Goal: Information Seeking & Learning: Learn about a topic

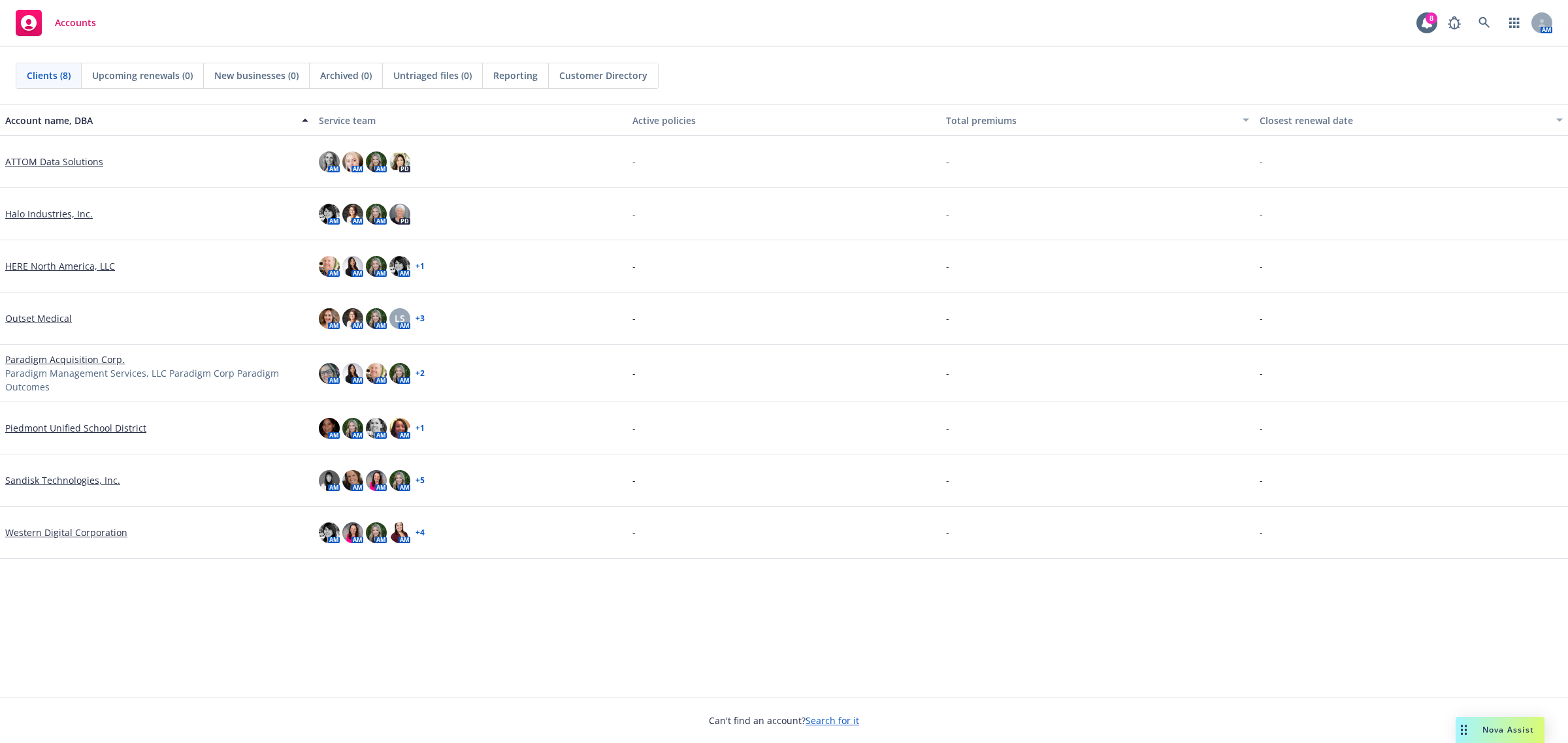
click at [40, 322] on link "Outset Medical" at bounding box center [39, 318] width 67 height 13
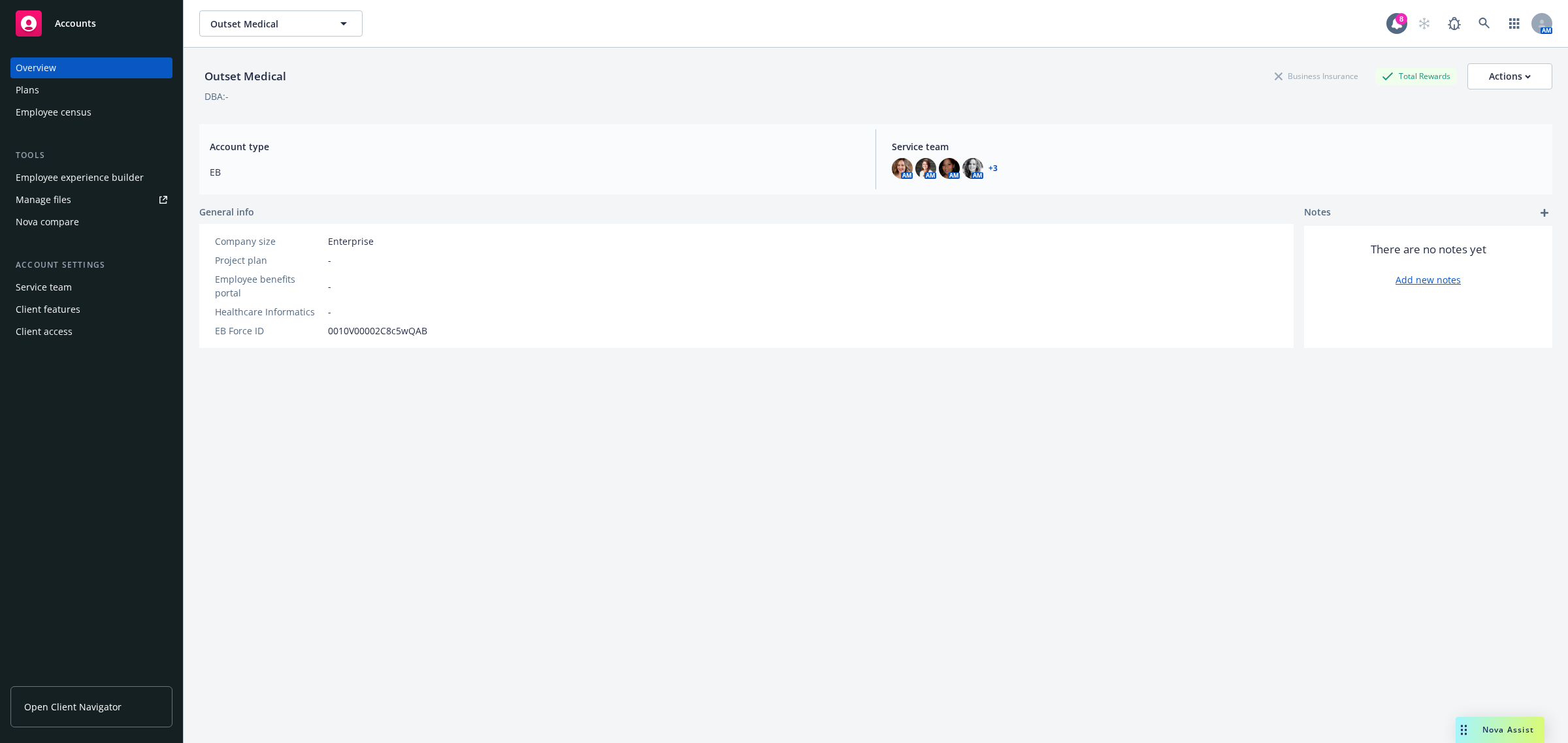
click at [82, 181] on div "Employee experience builder" at bounding box center [79, 177] width 128 height 21
drag, startPoint x: 52, startPoint y: 84, endPoint x: 70, endPoint y: 72, distance: 21.6
click at [52, 84] on div "Plans" at bounding box center [91, 90] width 151 height 21
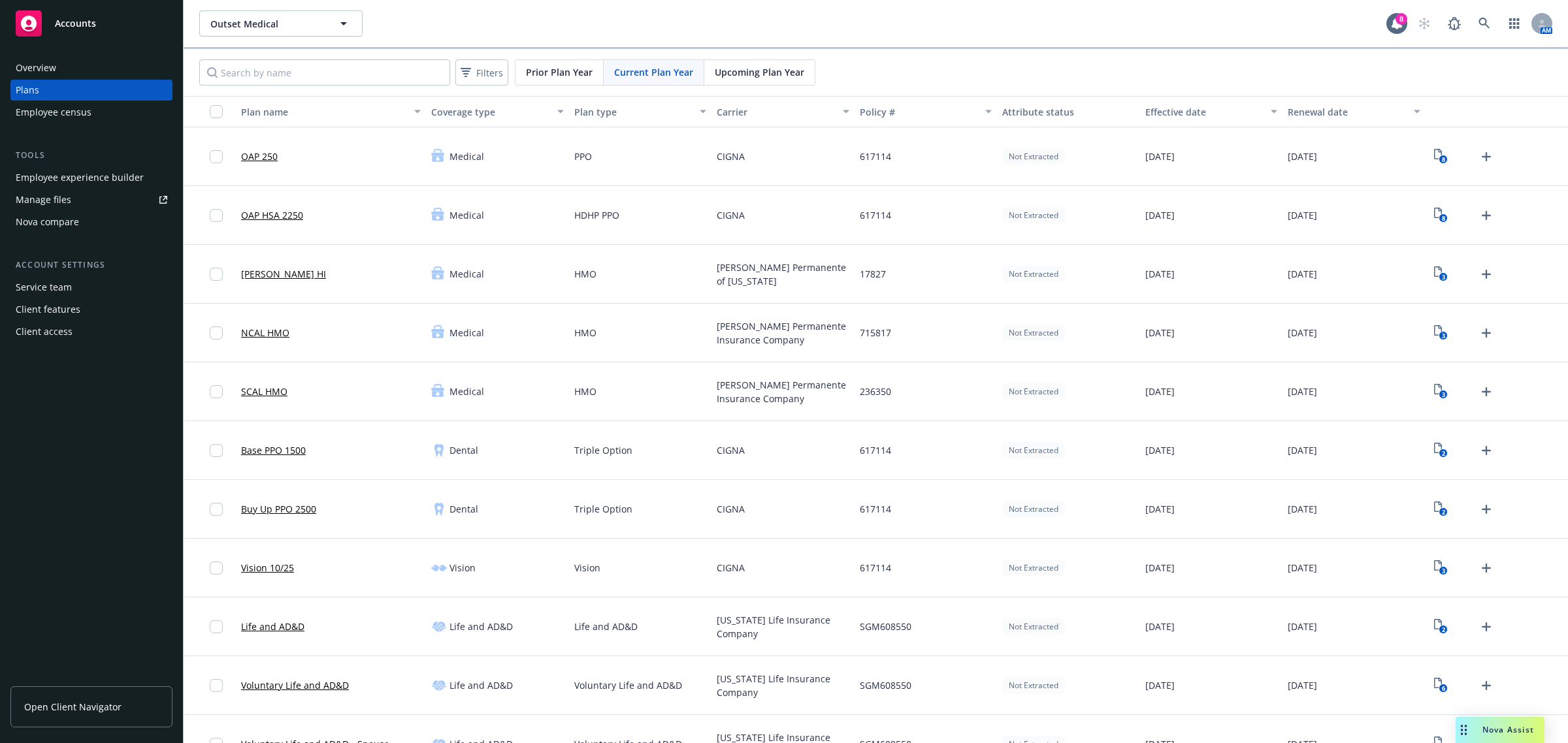
click at [263, 391] on link "SCAL HMO" at bounding box center [264, 392] width 47 height 13
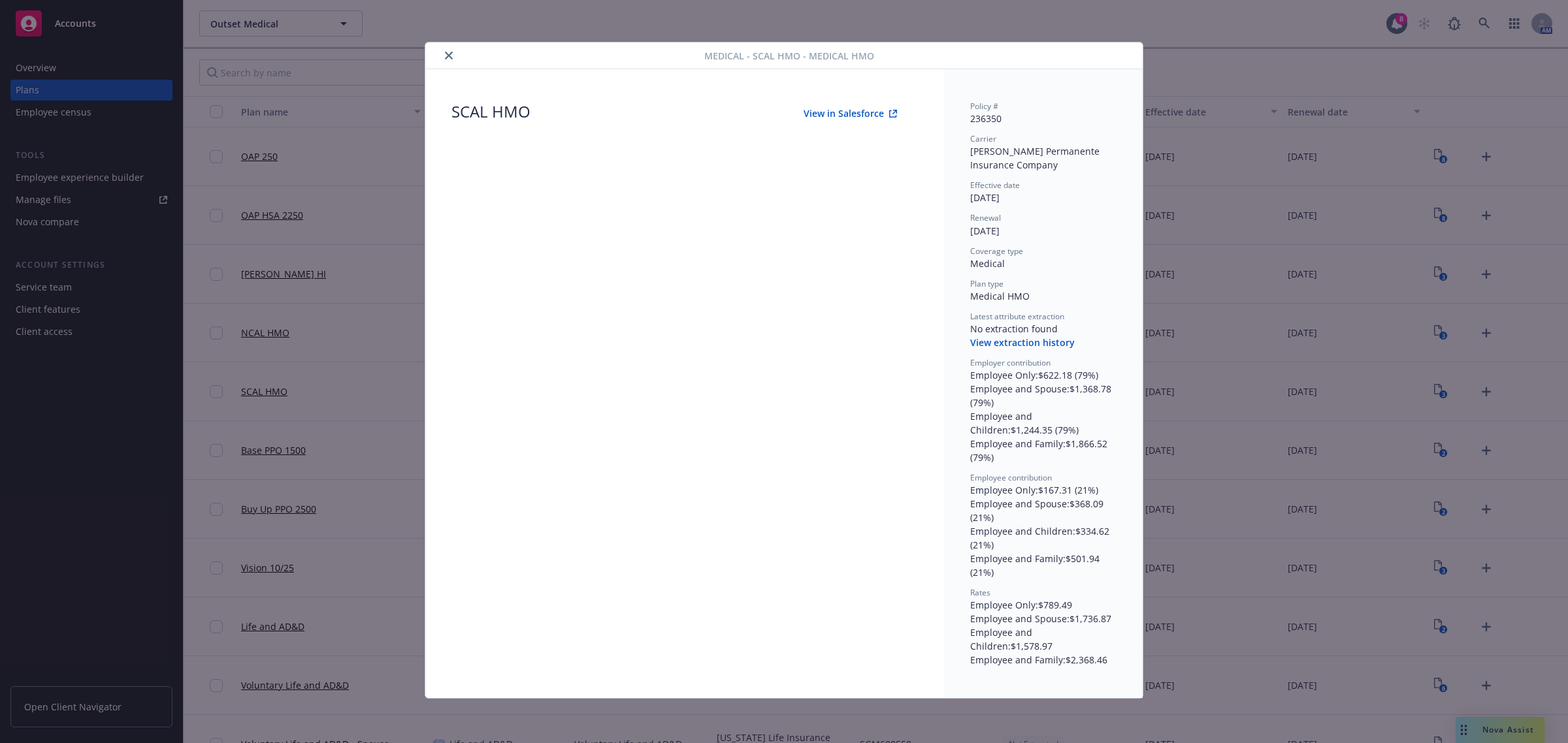
click at [1027, 344] on button "View extraction history" at bounding box center [1022, 343] width 105 height 13
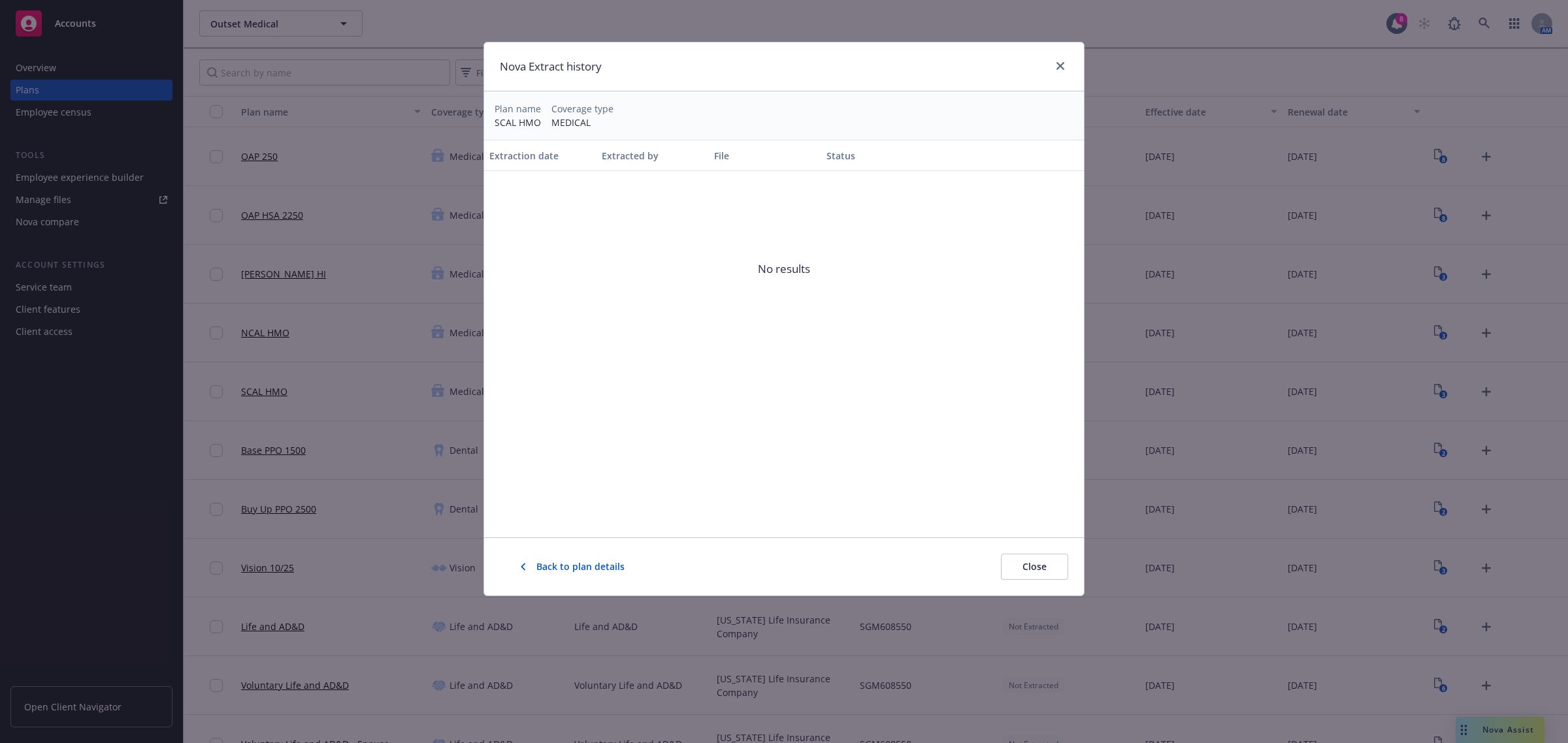
click at [596, 563] on span "Back to plan details" at bounding box center [580, 567] width 88 height 13
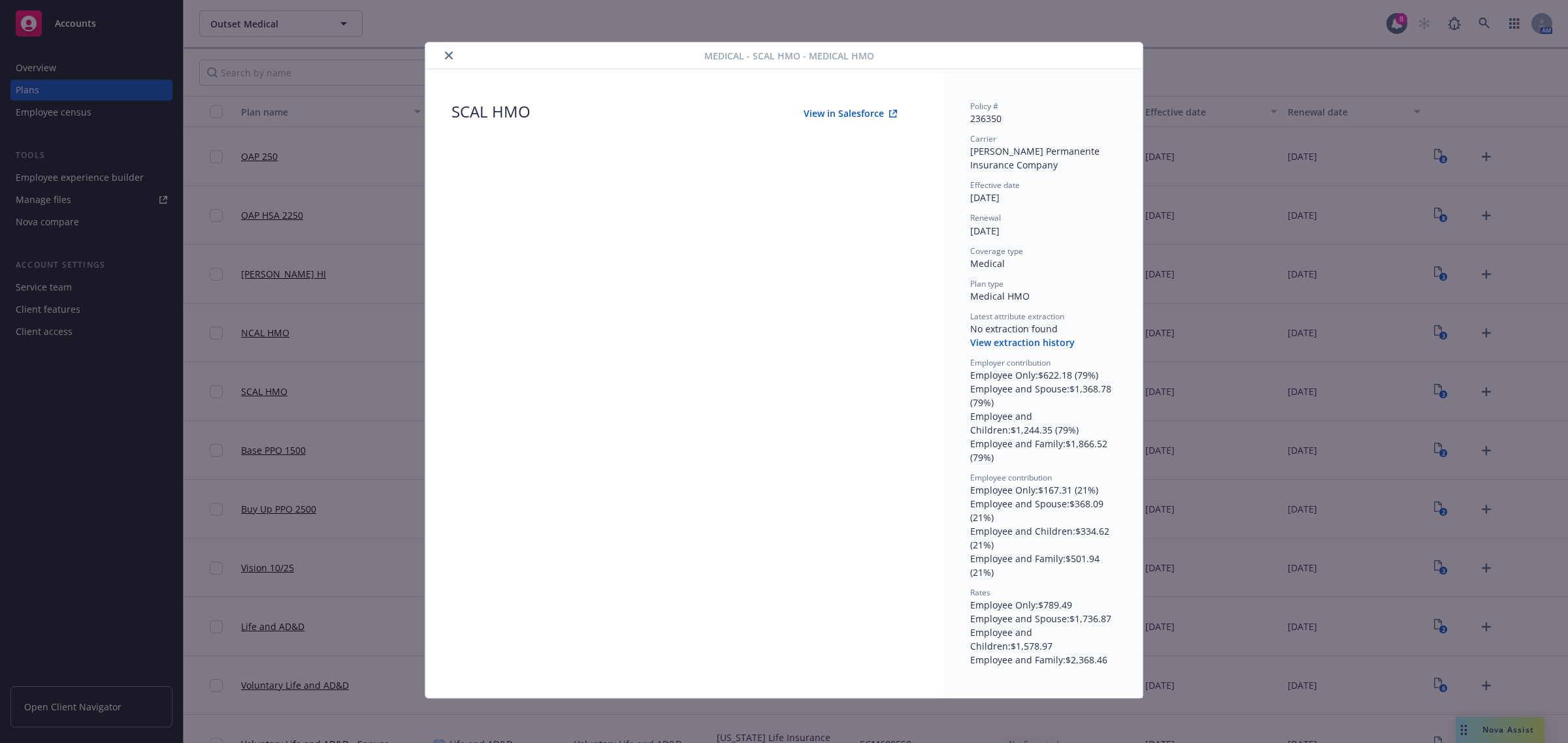
click at [872, 112] on button "View in Salesforce" at bounding box center [850, 113] width 135 height 26
click at [445, 56] on icon "close" at bounding box center [449, 56] width 8 height 8
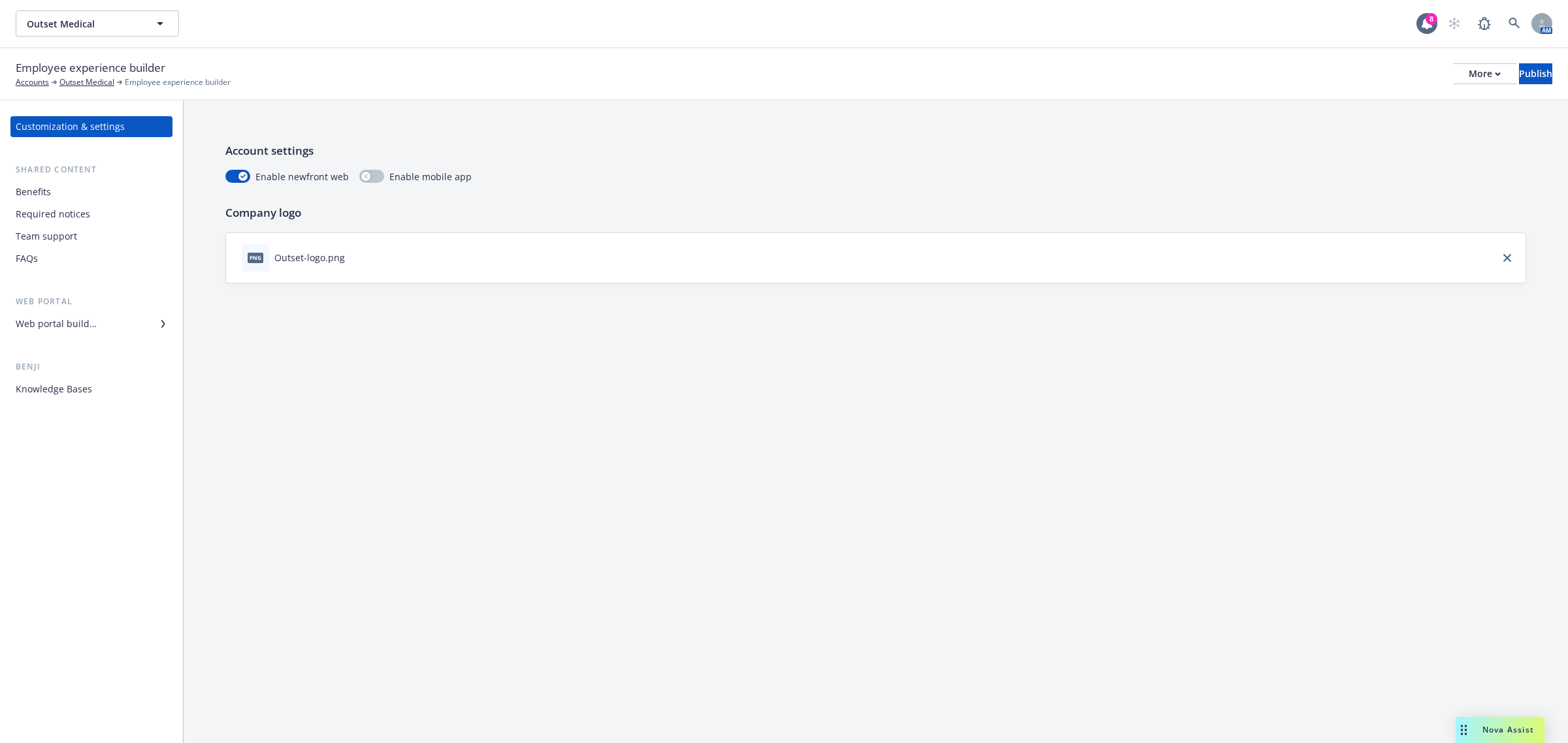
click at [76, 319] on div "Web portal builder" at bounding box center [56, 324] width 81 height 21
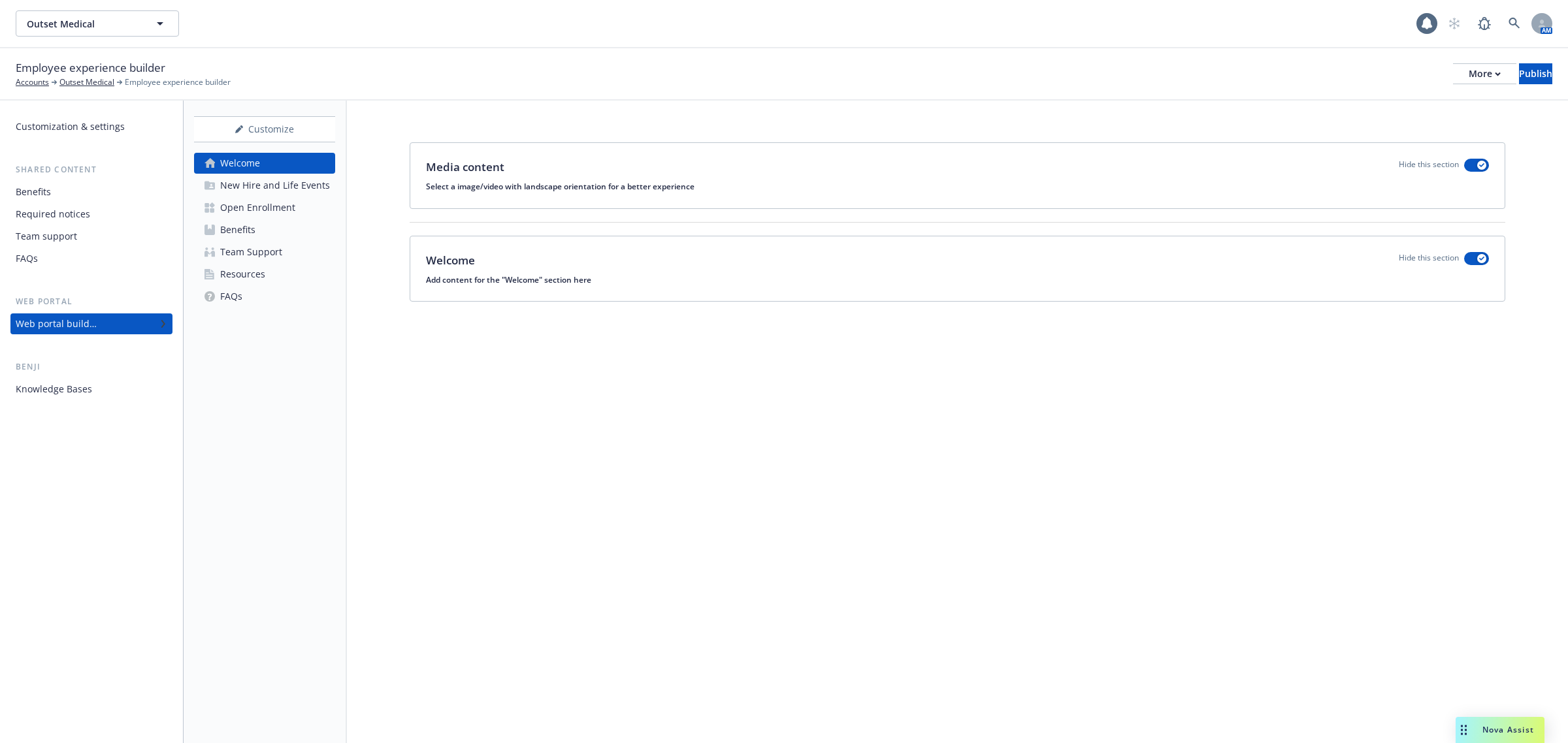
click at [240, 199] on div "Open Enrollment" at bounding box center [257, 208] width 75 height 21
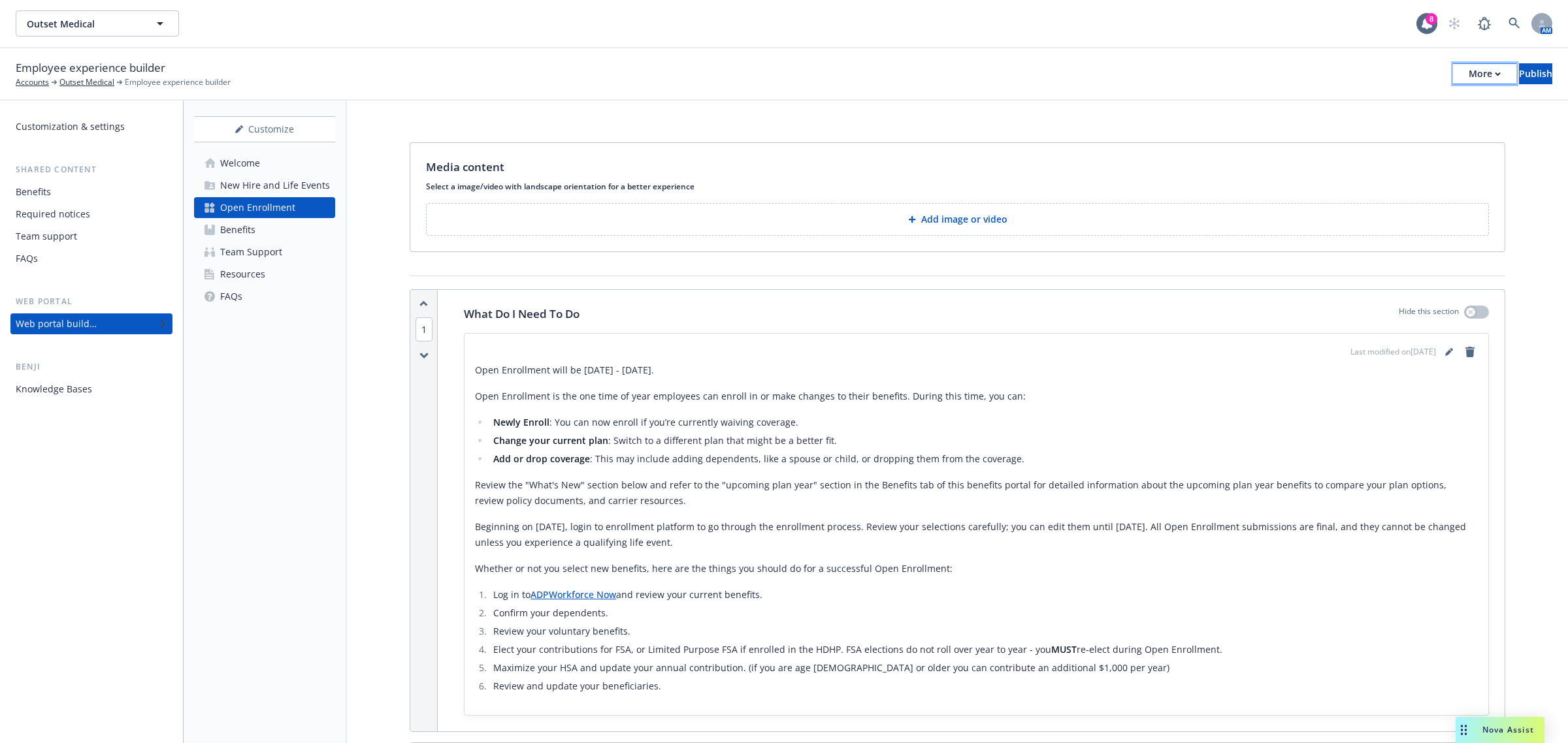
click at [1469, 75] on div "More" at bounding box center [1484, 73] width 32 height 19
click at [1398, 108] on link "Copy preview link" at bounding box center [1376, 102] width 194 height 26
drag, startPoint x: 245, startPoint y: 225, endPoint x: 251, endPoint y: 219, distance: 8.5
click at [245, 225] on div "Benefits" at bounding box center [238, 230] width 36 height 21
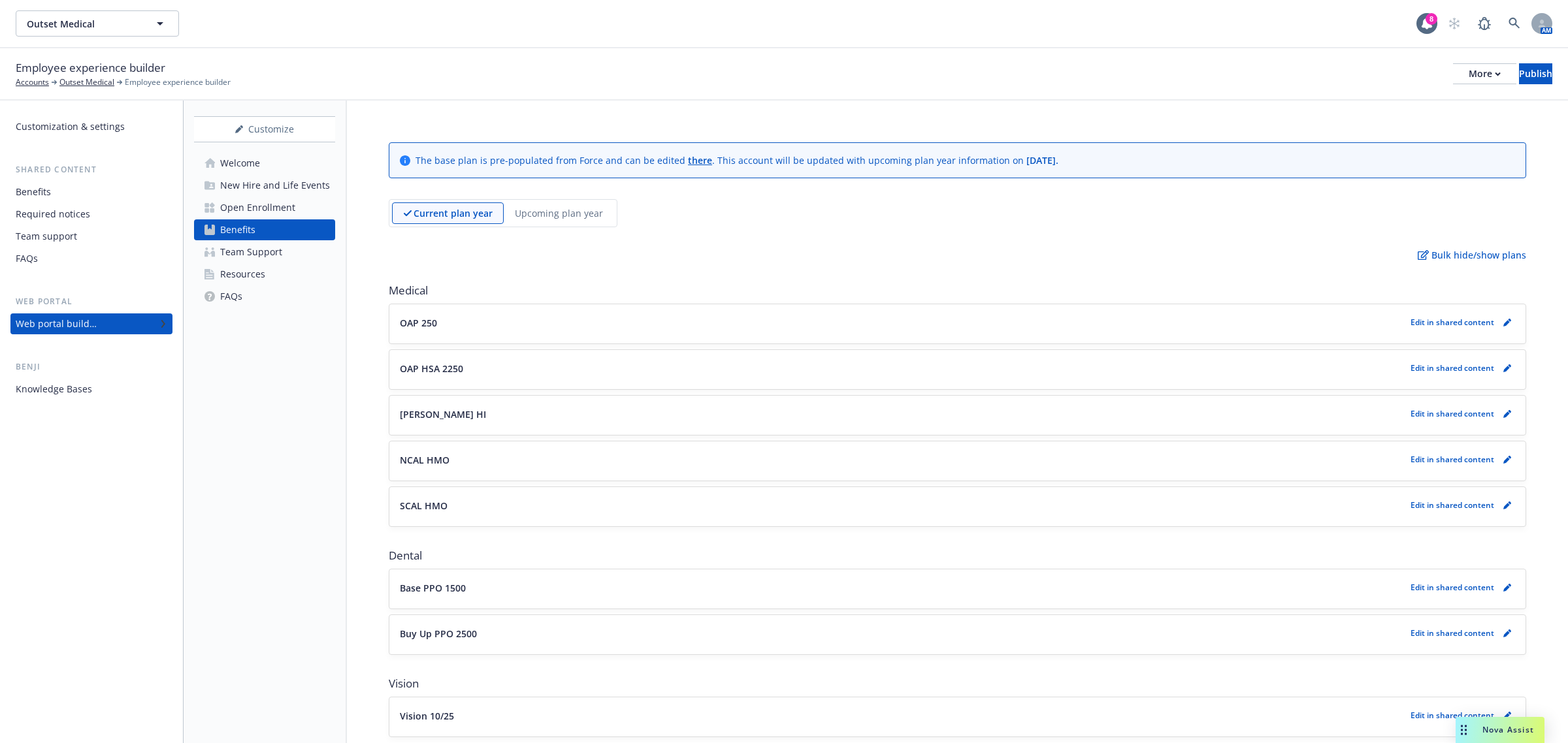
click at [579, 210] on p "Upcoming plan year" at bounding box center [559, 213] width 88 height 13
click at [50, 190] on div "Benefits" at bounding box center [91, 192] width 151 height 21
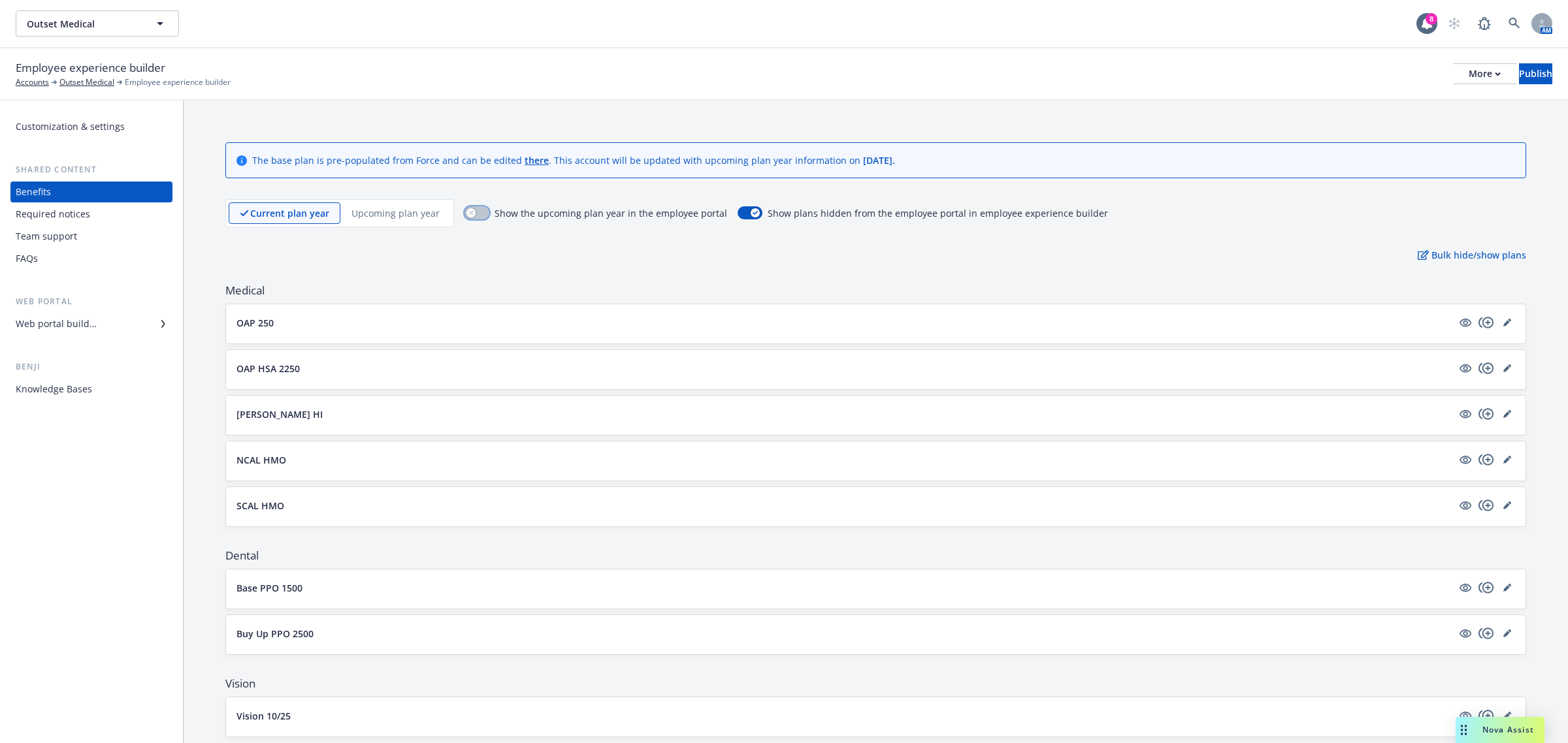
click at [468, 211] on icon "button" at bounding box center [470, 213] width 5 height 5
click at [403, 209] on p "Upcoming plan year" at bounding box center [395, 213] width 88 height 13
click at [1469, 66] on div "More" at bounding box center [1484, 73] width 32 height 19
click at [1413, 125] on link "Copy portal link" at bounding box center [1376, 128] width 194 height 26
click at [1546, 82] on button "Publish" at bounding box center [1535, 73] width 33 height 21
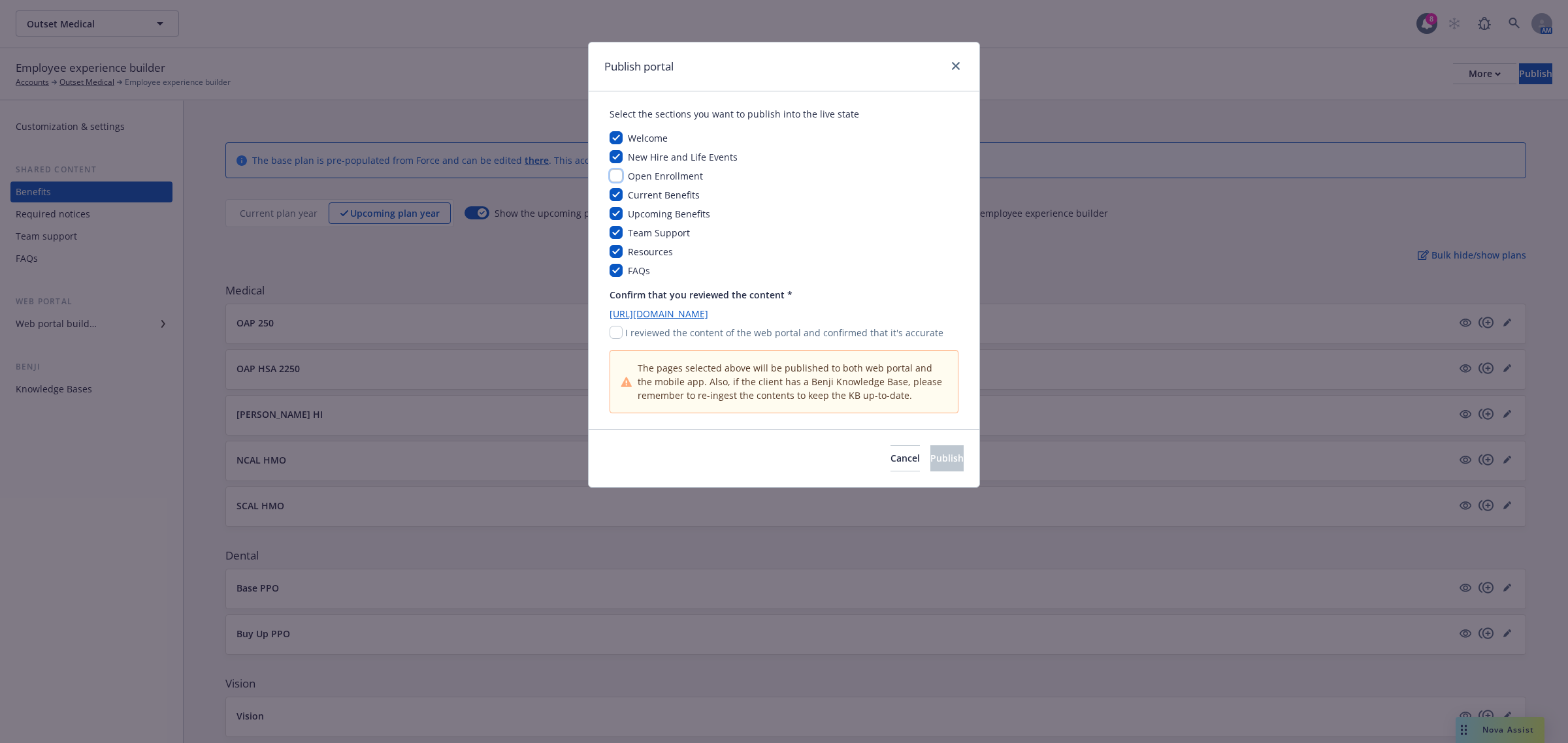
click at [614, 172] on input "checkbox" at bounding box center [616, 176] width 13 height 13
checkbox input "true"
click at [612, 333] on input "checkbox" at bounding box center [616, 332] width 13 height 13
checkbox input "true"
click at [930, 454] on button "Publish" at bounding box center [946, 458] width 33 height 26
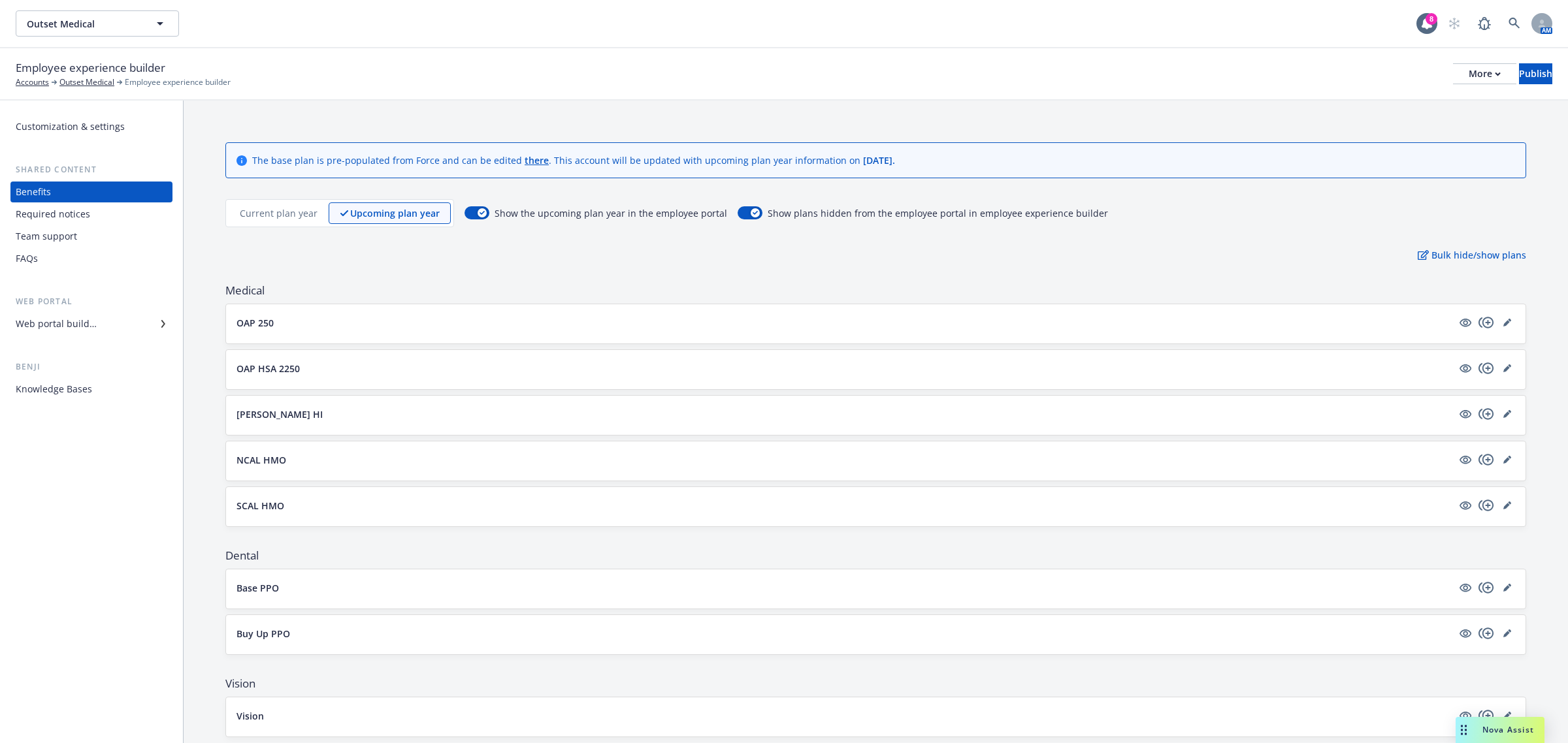
click at [90, 320] on div "Web portal builder" at bounding box center [56, 324] width 81 height 21
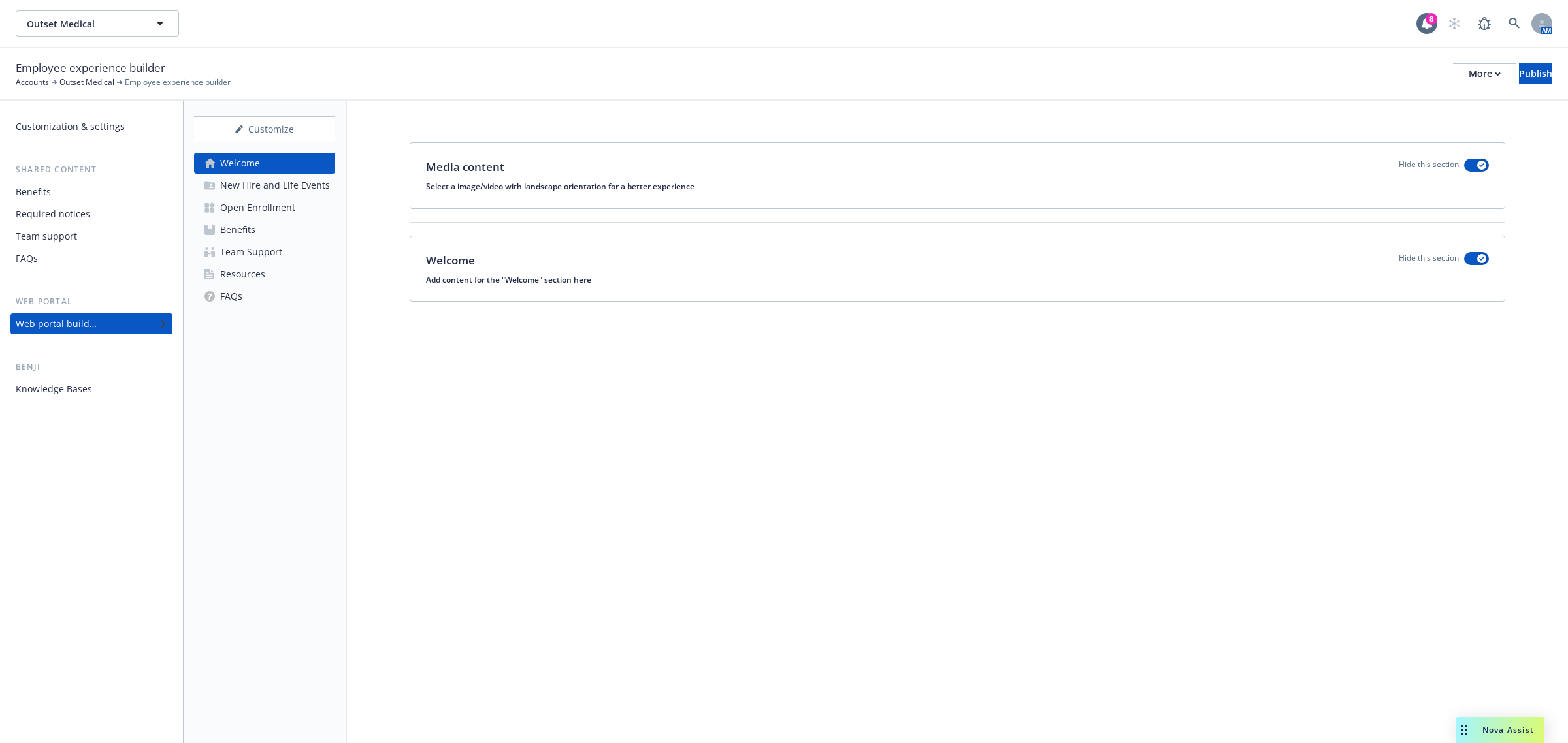
click at [293, 209] on link "Open Enrollment" at bounding box center [265, 208] width 141 height 21
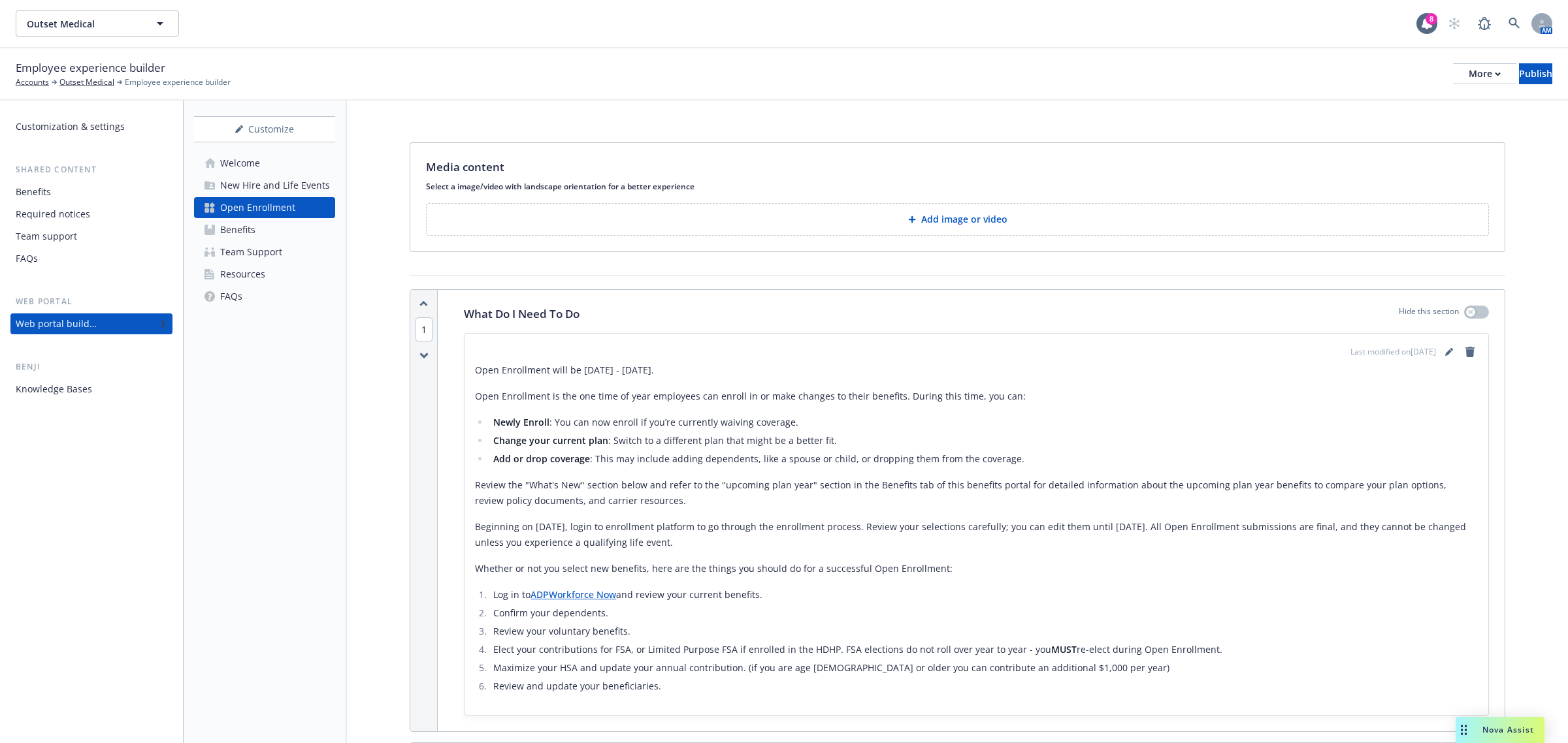
click at [85, 189] on div "Benefits" at bounding box center [91, 192] width 151 height 21
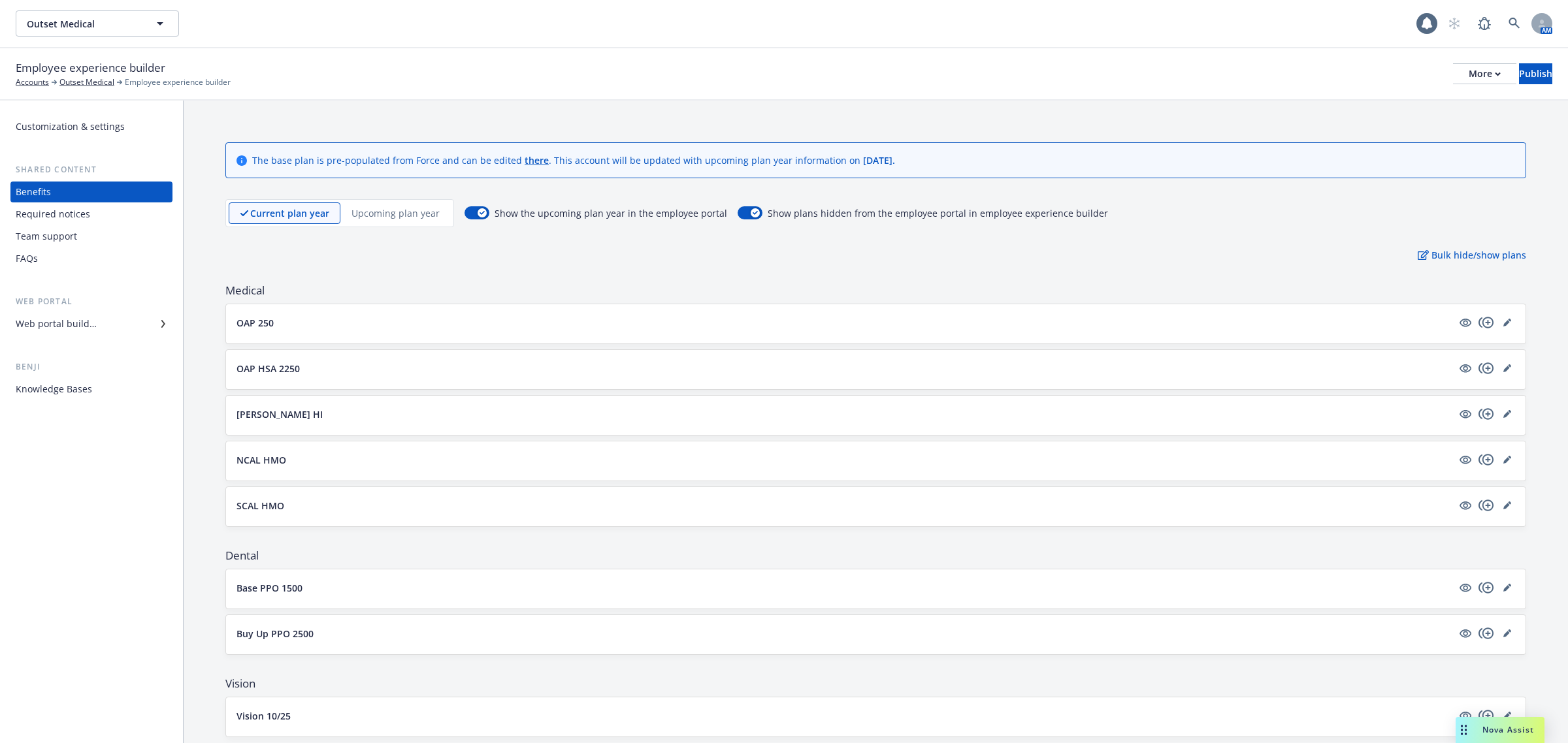
click at [375, 214] on p "Upcoming plan year" at bounding box center [395, 213] width 88 height 13
click at [1522, 74] on div "Publish" at bounding box center [1535, 73] width 33 height 19
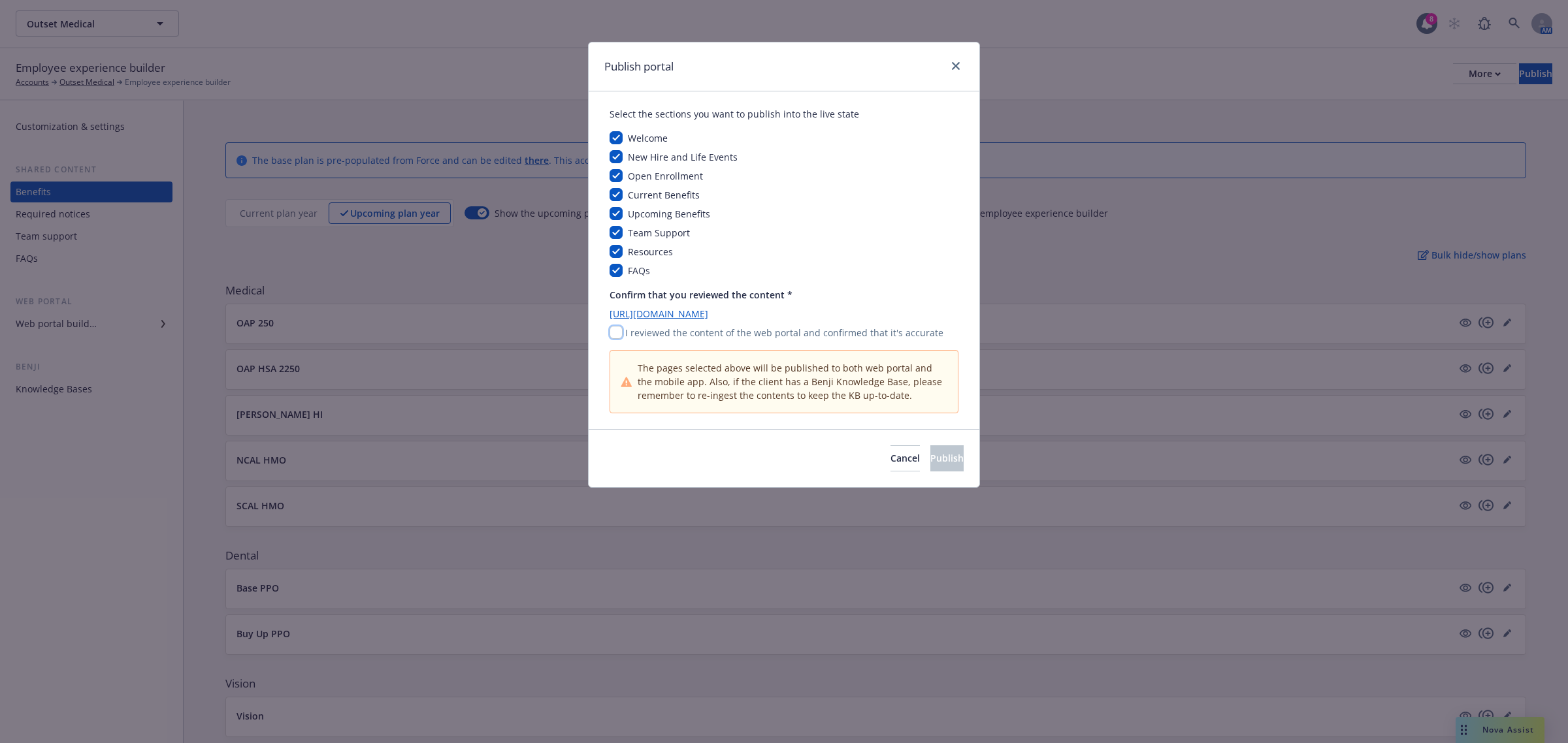
click at [616, 331] on input "checkbox" at bounding box center [616, 332] width 13 height 13
checkbox input "true"
click at [654, 310] on link "https://app.newfront.com/employee/367920fa-8df3-4441-a7f5-f62b95c80977" at bounding box center [784, 314] width 349 height 13
click at [949, 461] on button "Publish" at bounding box center [946, 458] width 33 height 26
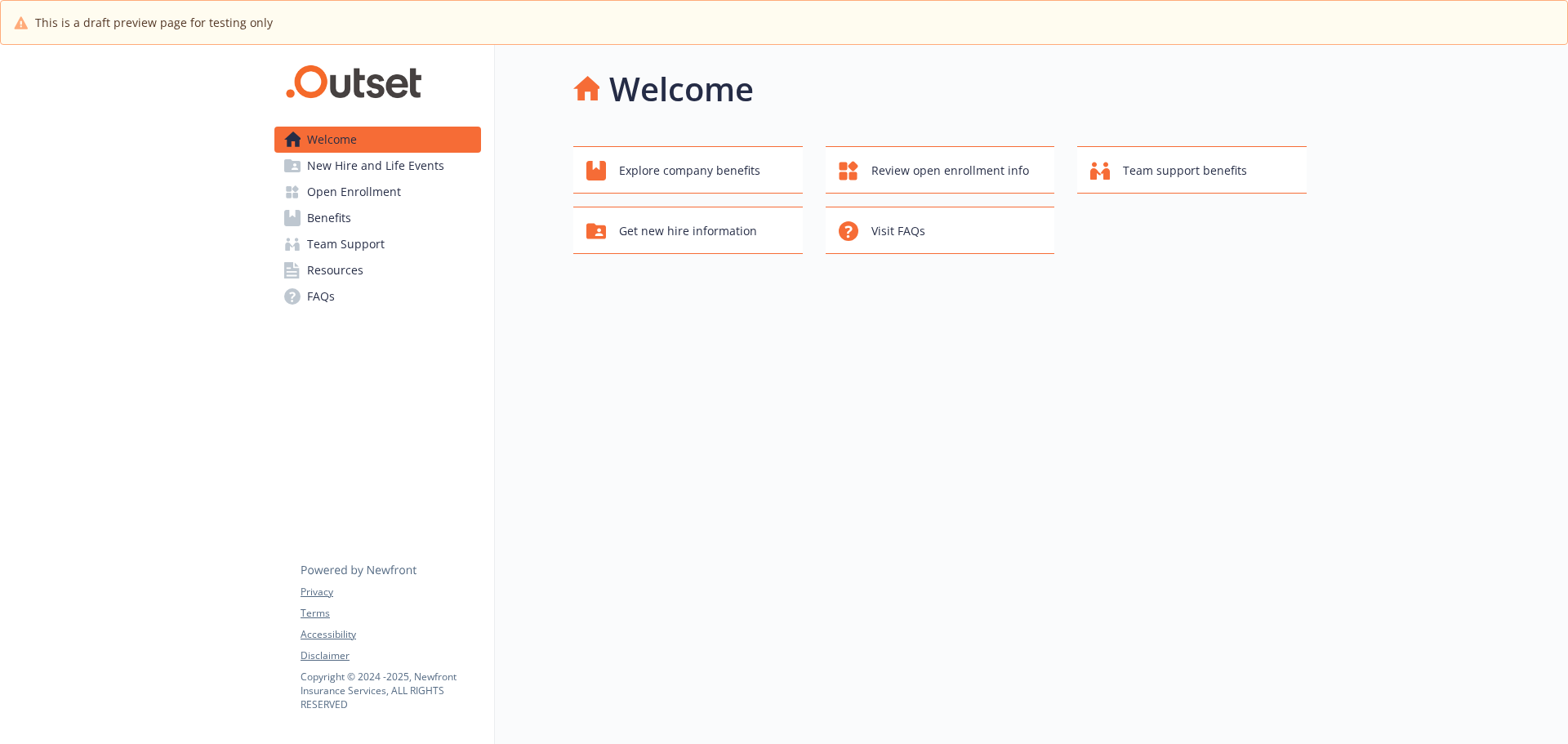
click at [444, 192] on link "Open Enrollment" at bounding box center [377, 192] width 207 height 26
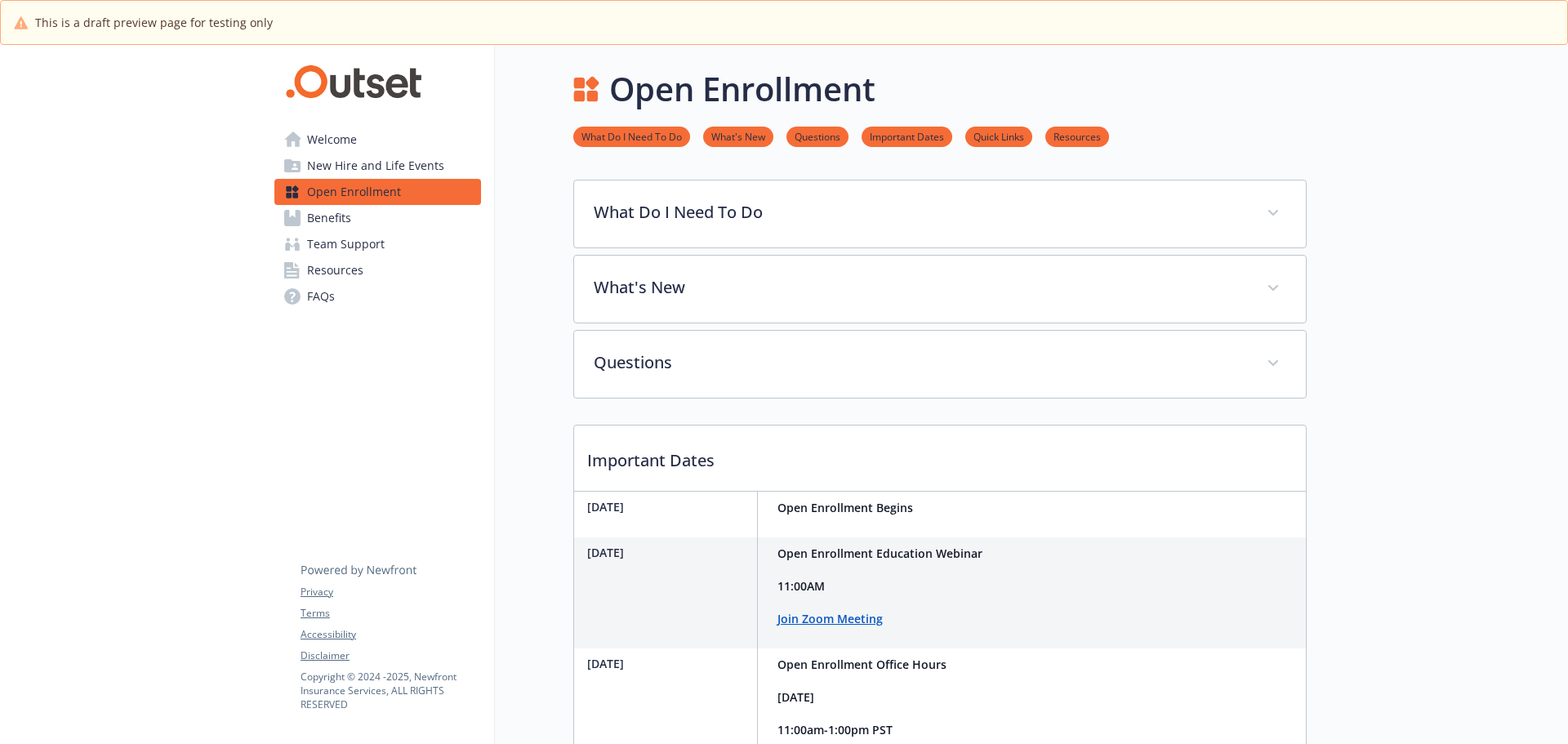
click at [355, 222] on link "Benefits" at bounding box center [377, 218] width 207 height 26
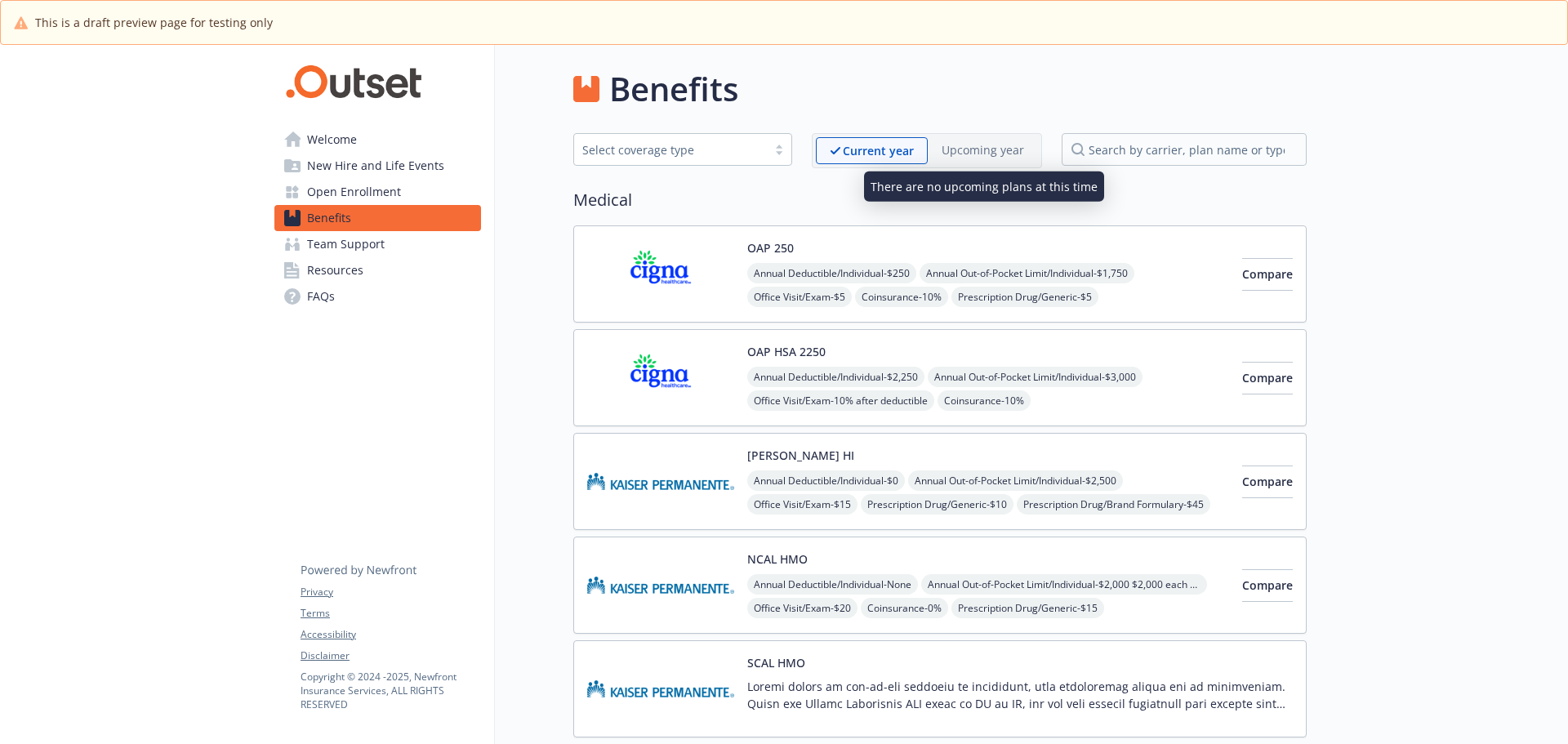
click at [994, 158] on div "Upcoming year" at bounding box center [983, 149] width 110 height 25
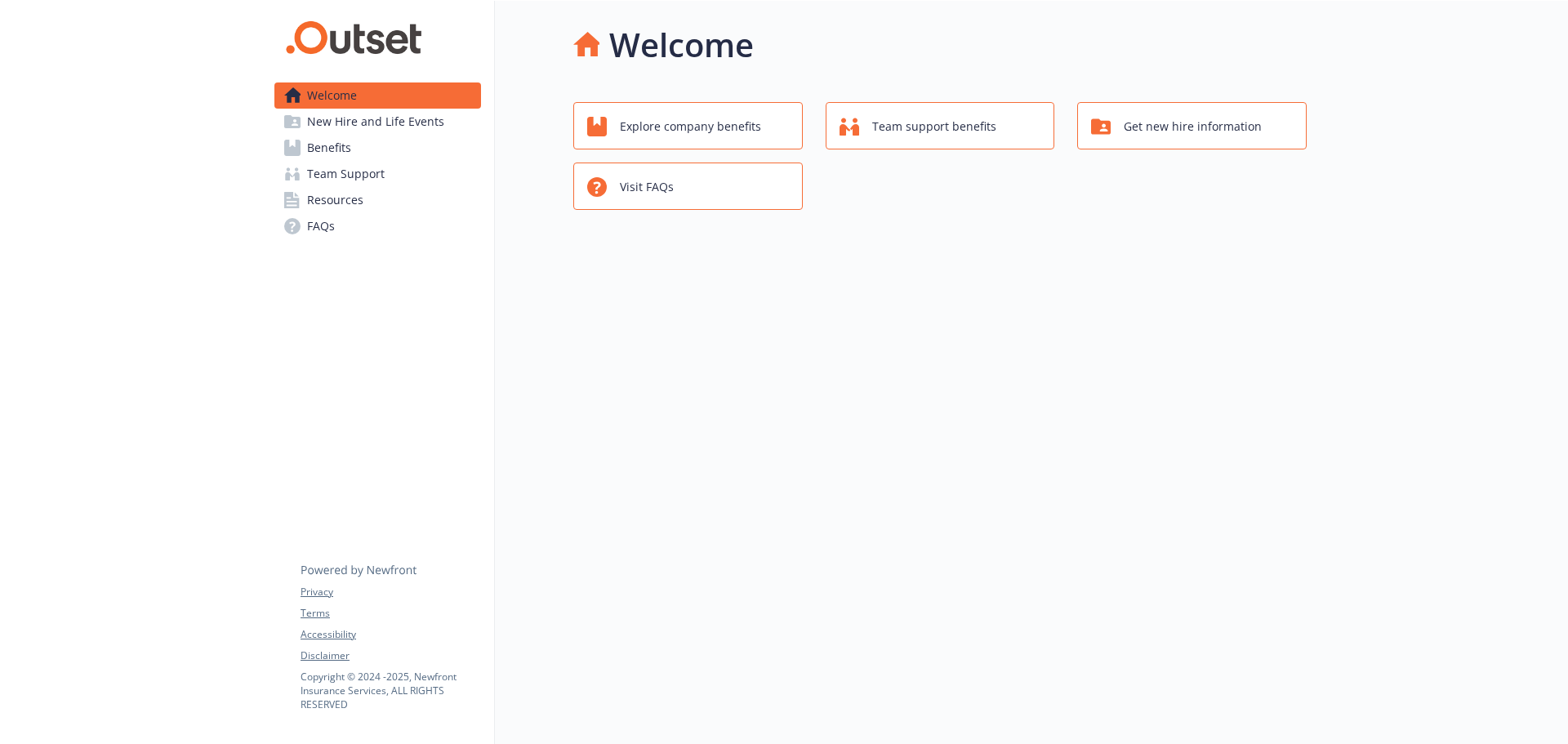
click at [389, 148] on link "Benefits" at bounding box center [377, 148] width 207 height 26
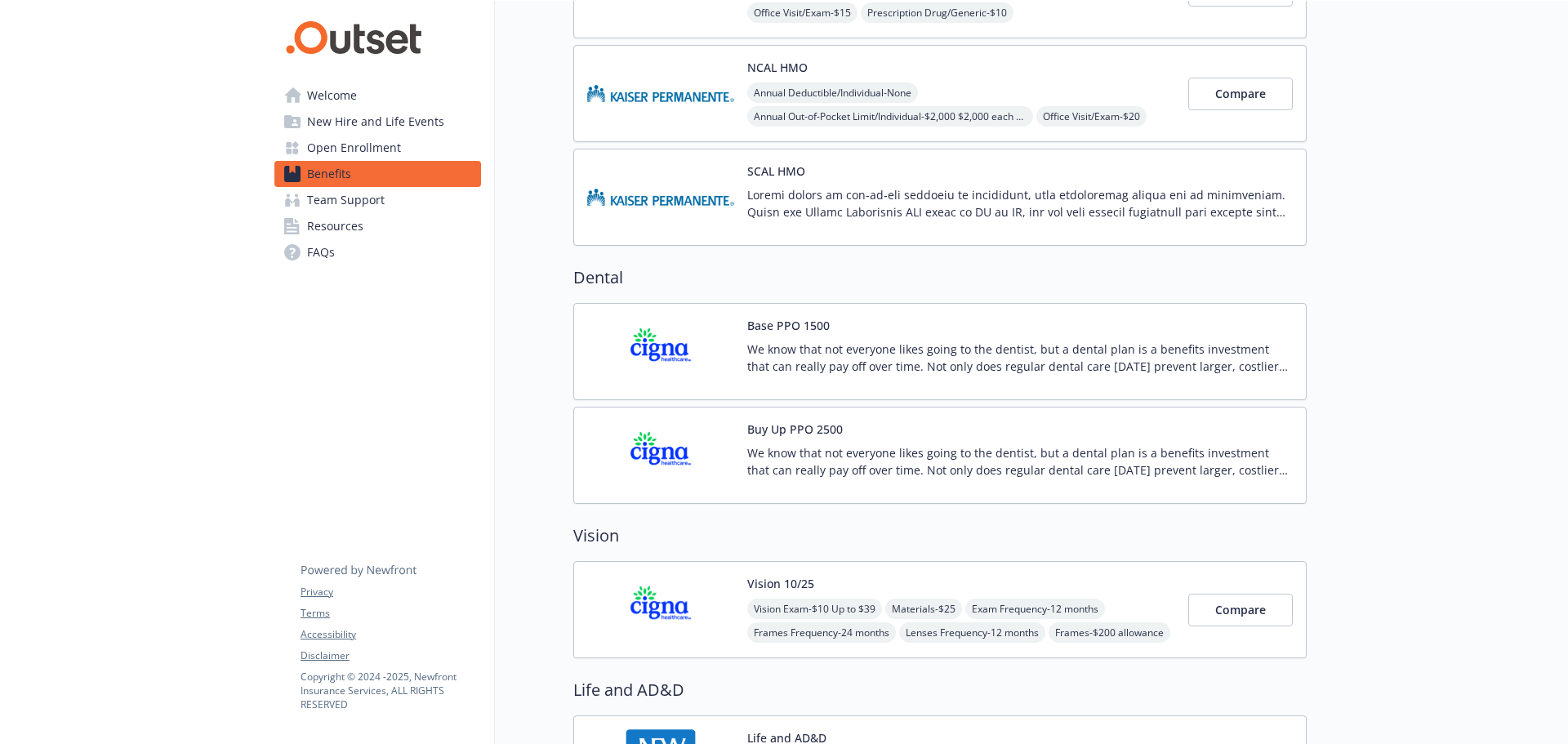
scroll to position [490, 0]
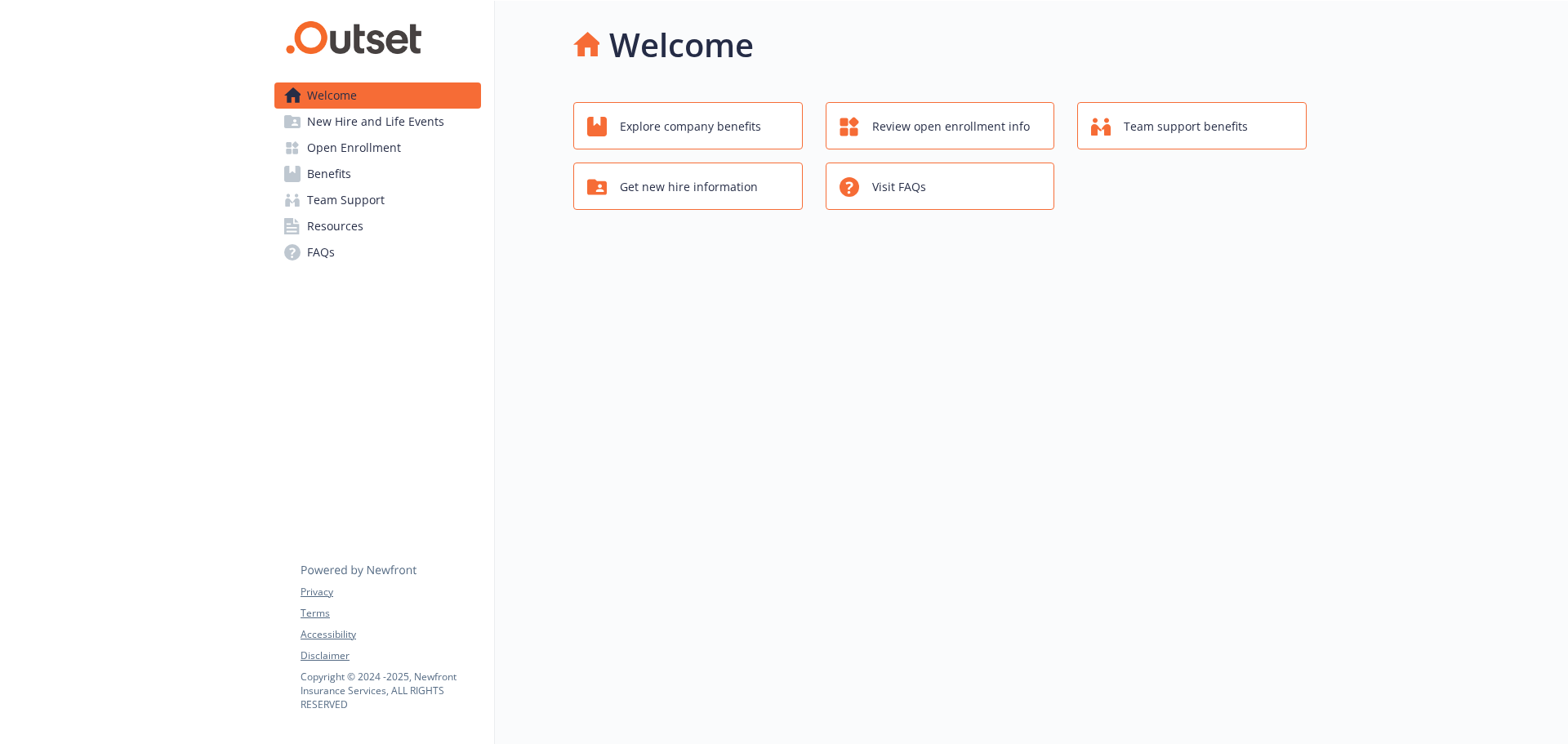
click at [376, 174] on link "Benefits" at bounding box center [377, 174] width 207 height 26
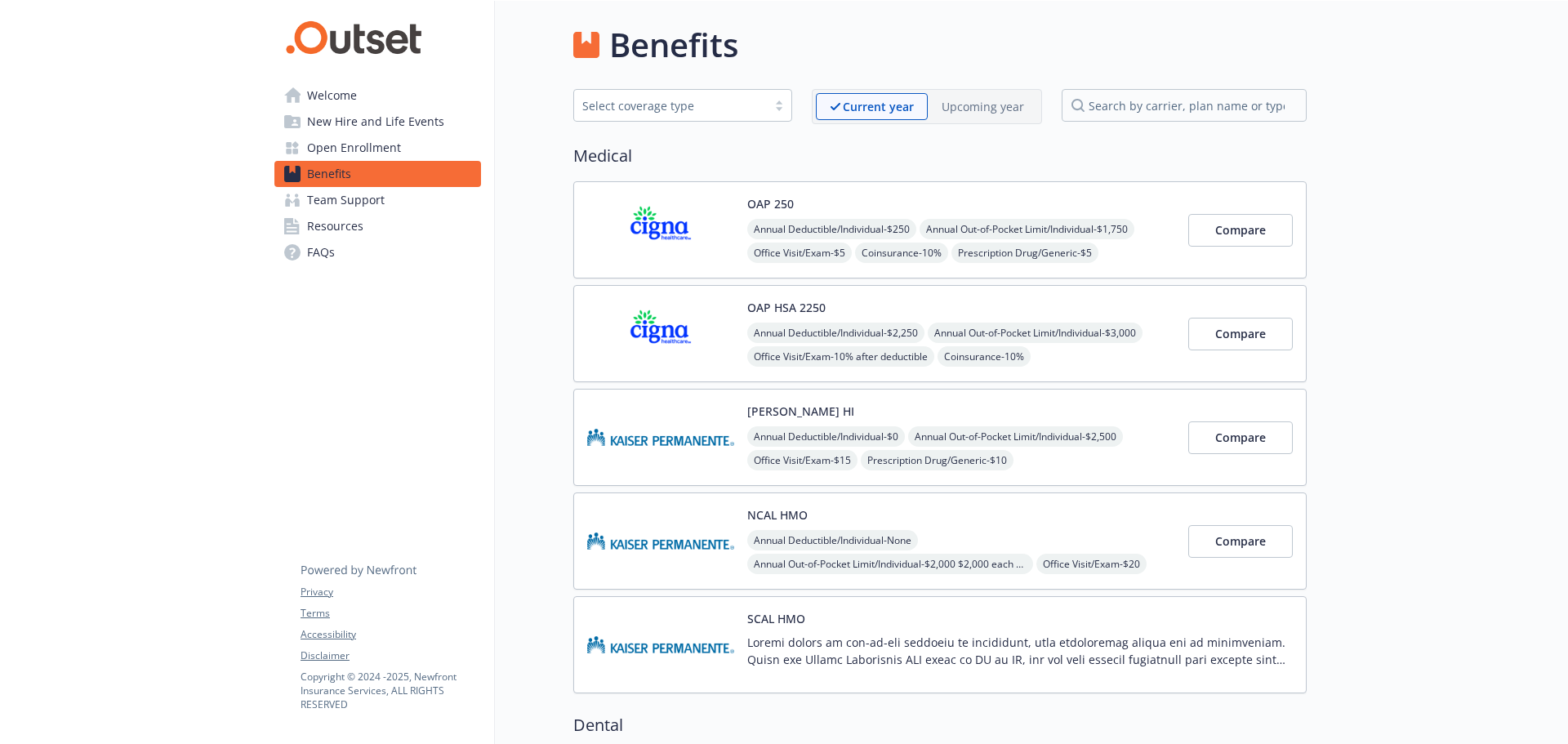
click at [953, 106] on p "Upcoming year" at bounding box center [983, 107] width 83 height 17
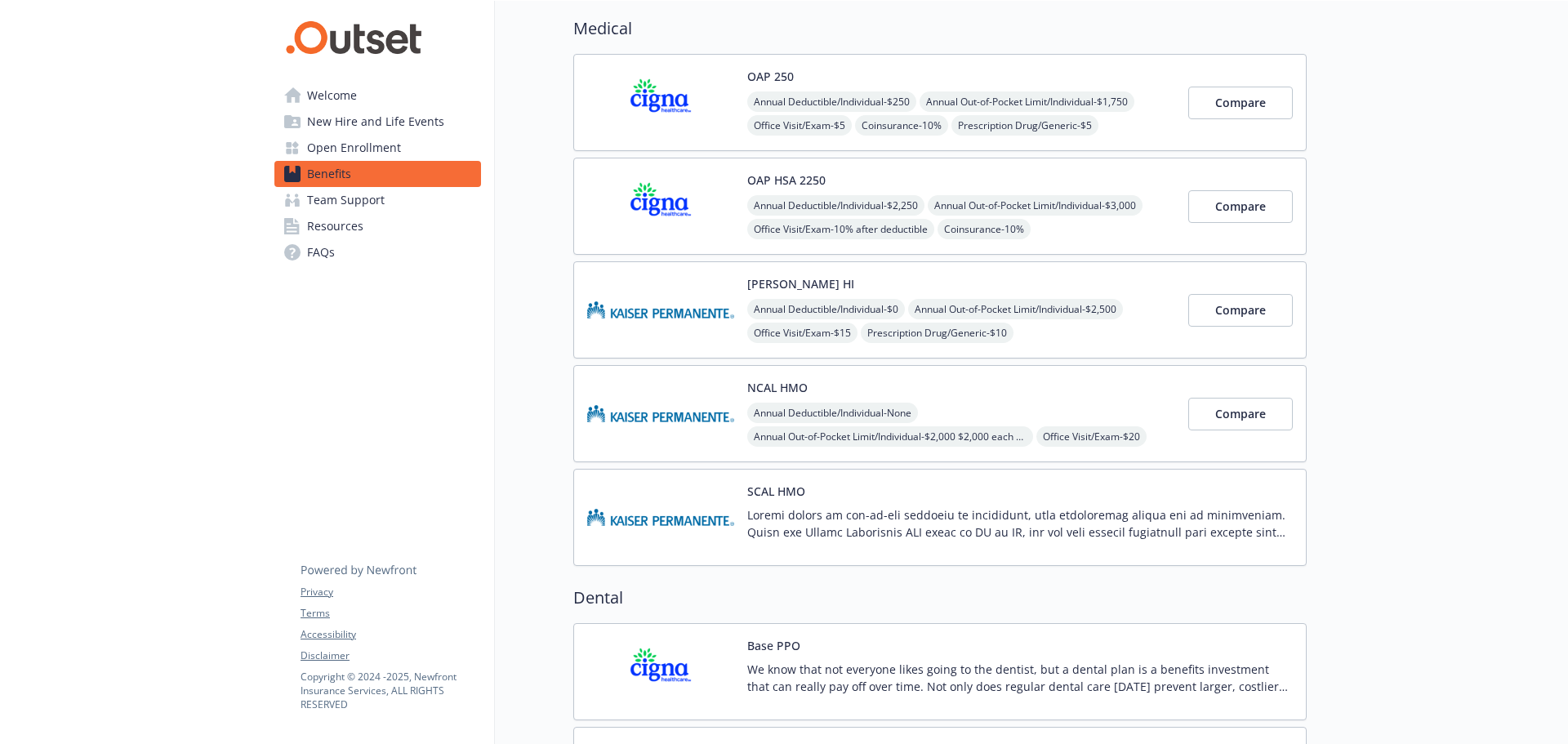
scroll to position [163, 0]
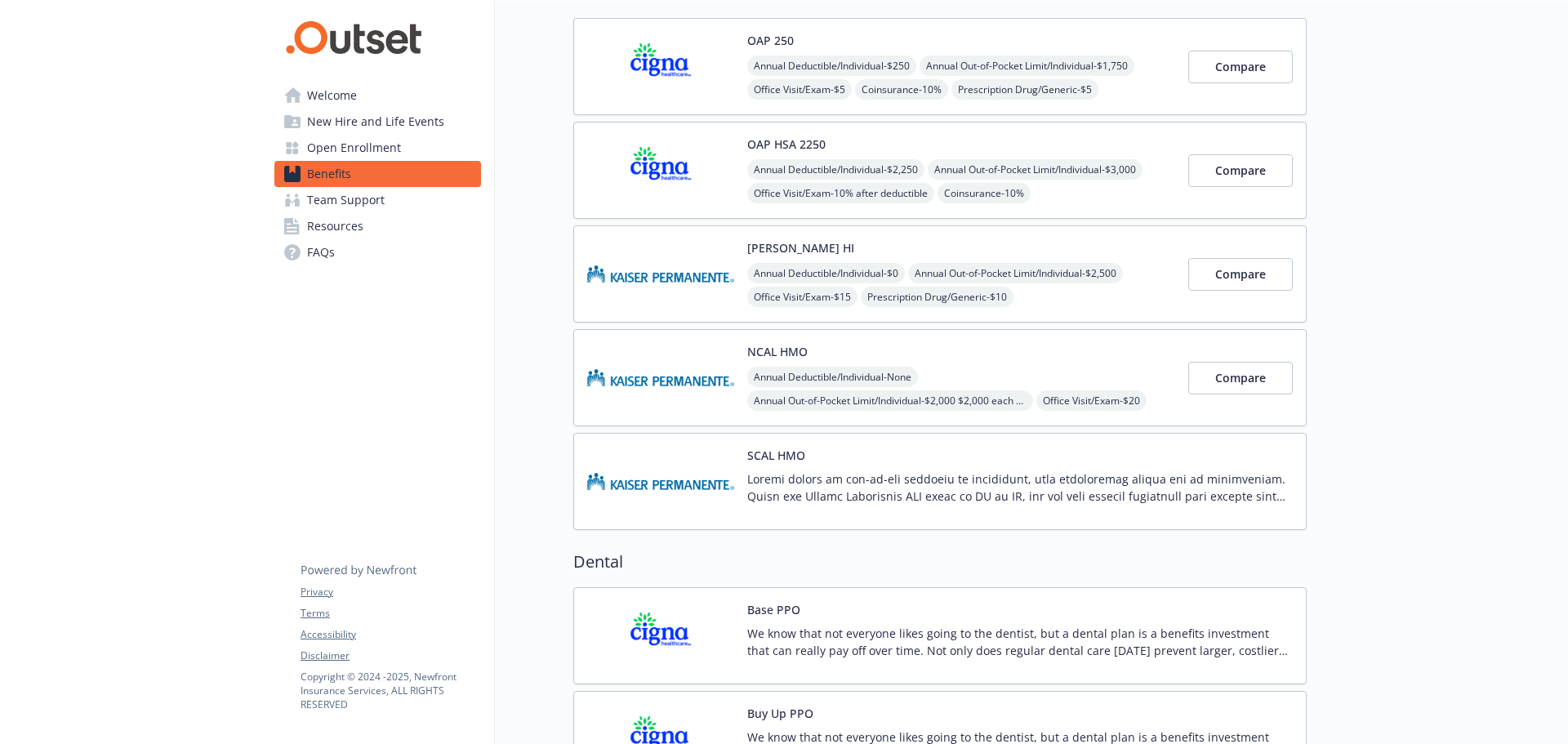
click at [948, 470] on p at bounding box center [1020, 487] width 545 height 34
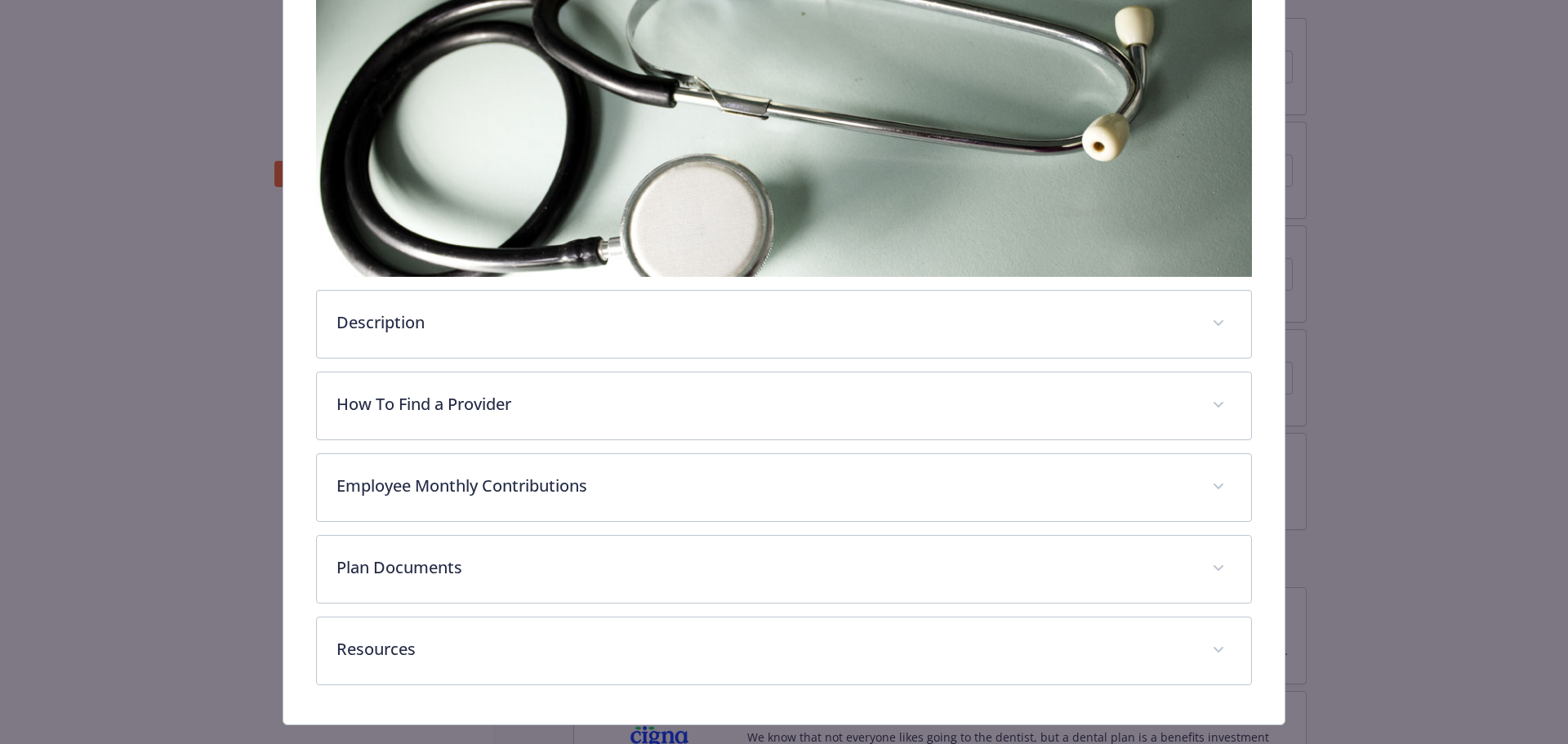
scroll to position [322, 0]
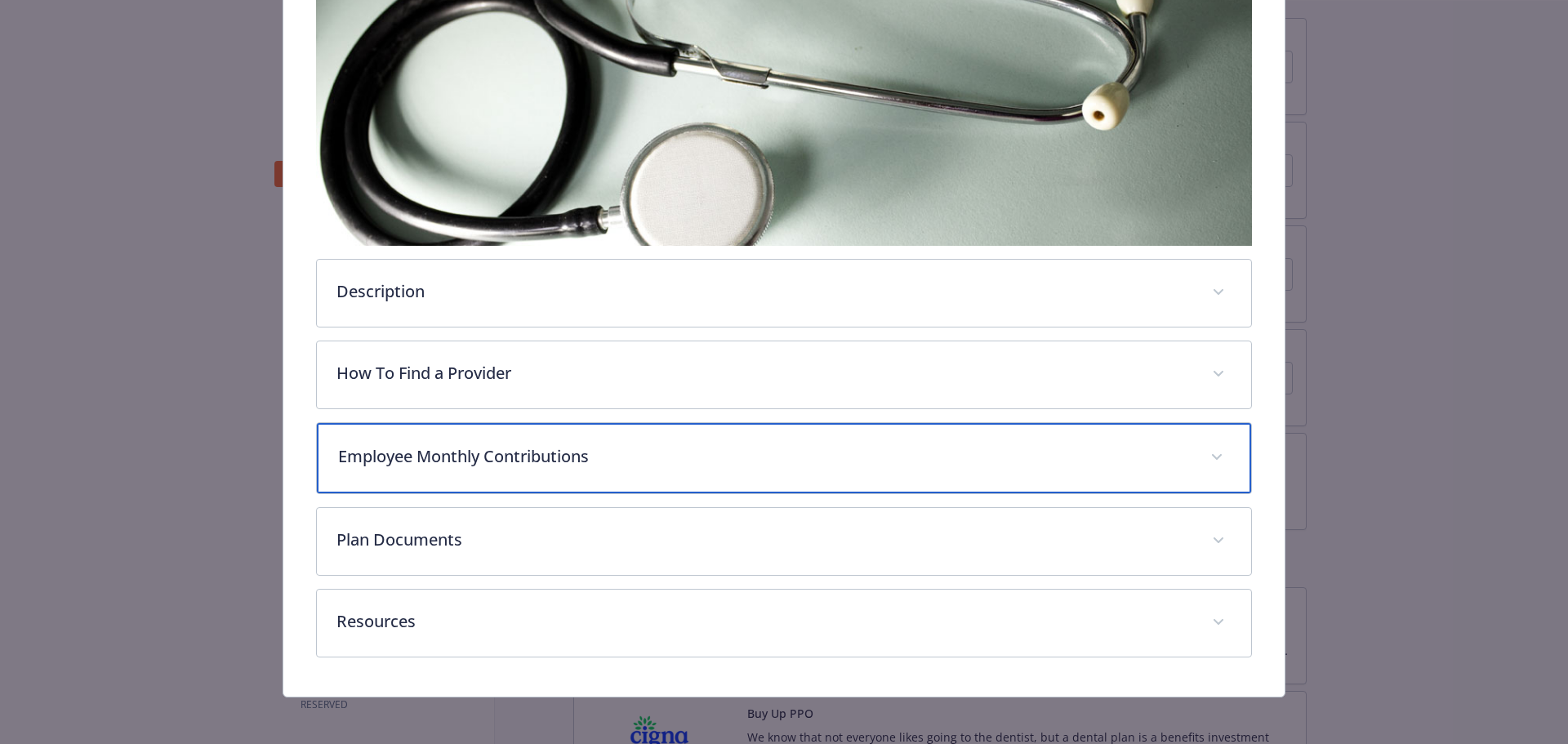
click at [575, 449] on p "Employee Monthly Contributions" at bounding box center [765, 456] width 853 height 24
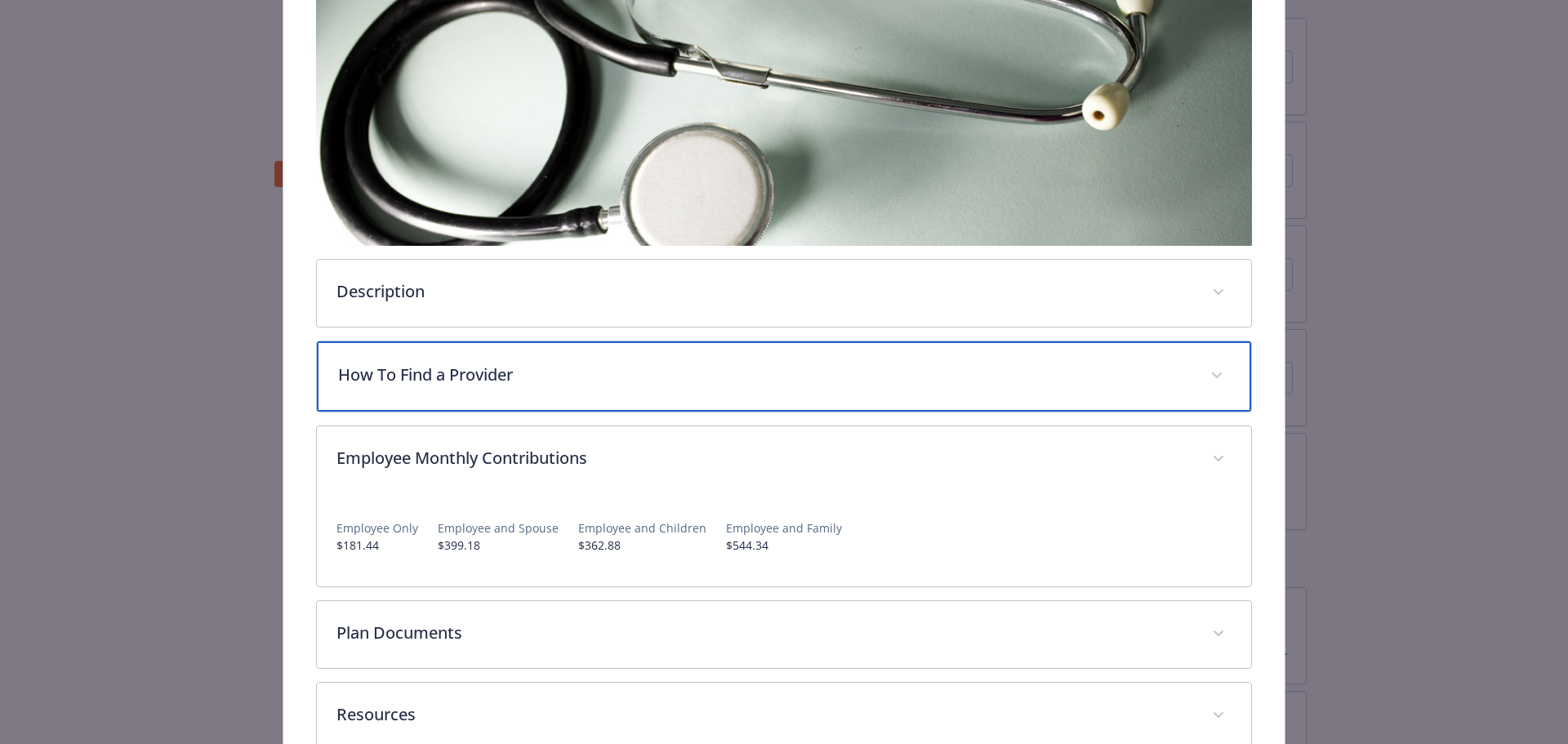
click at [577, 354] on div "How To Find a Provider" at bounding box center [784, 377] width 935 height 71
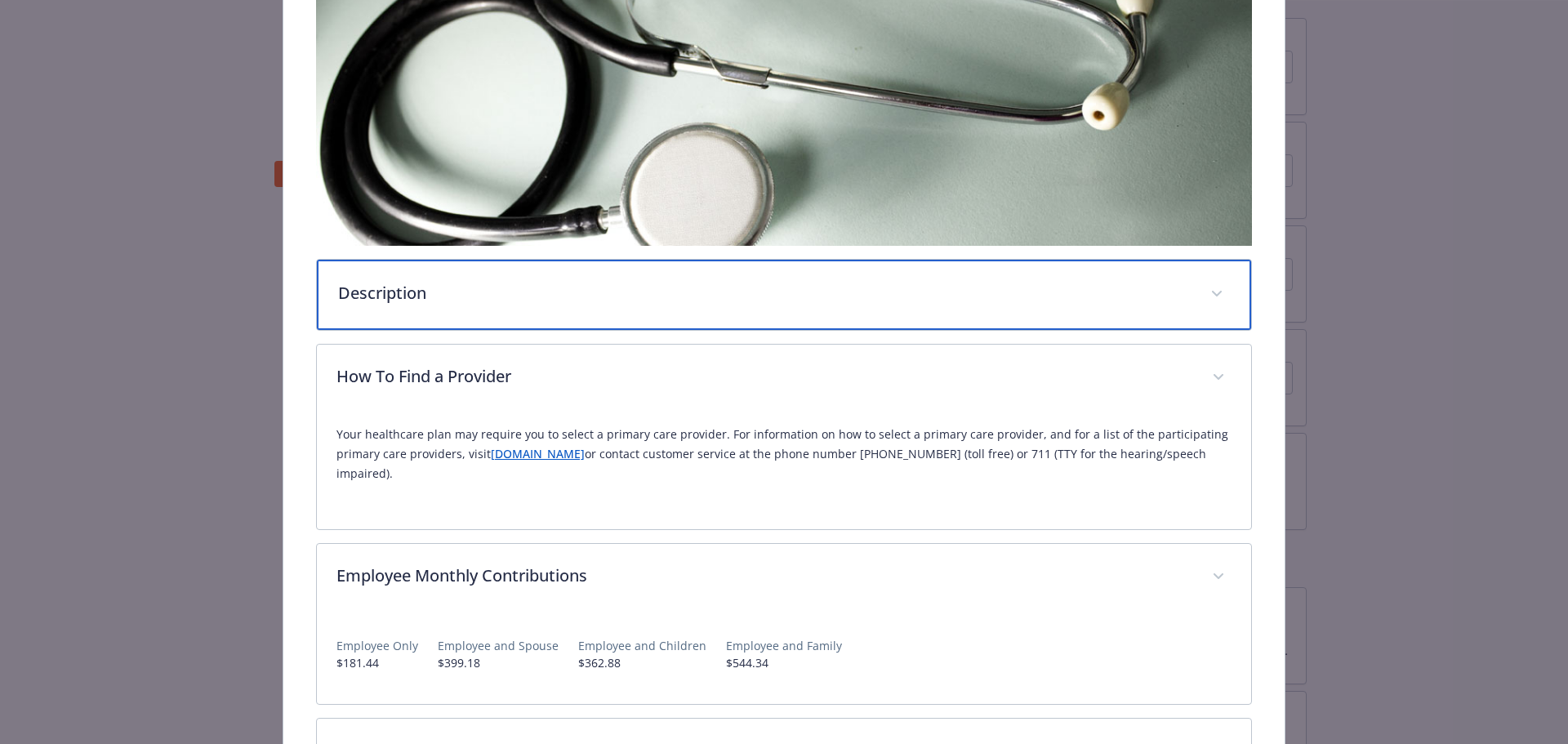
click at [573, 316] on div "Description" at bounding box center [784, 295] width 935 height 71
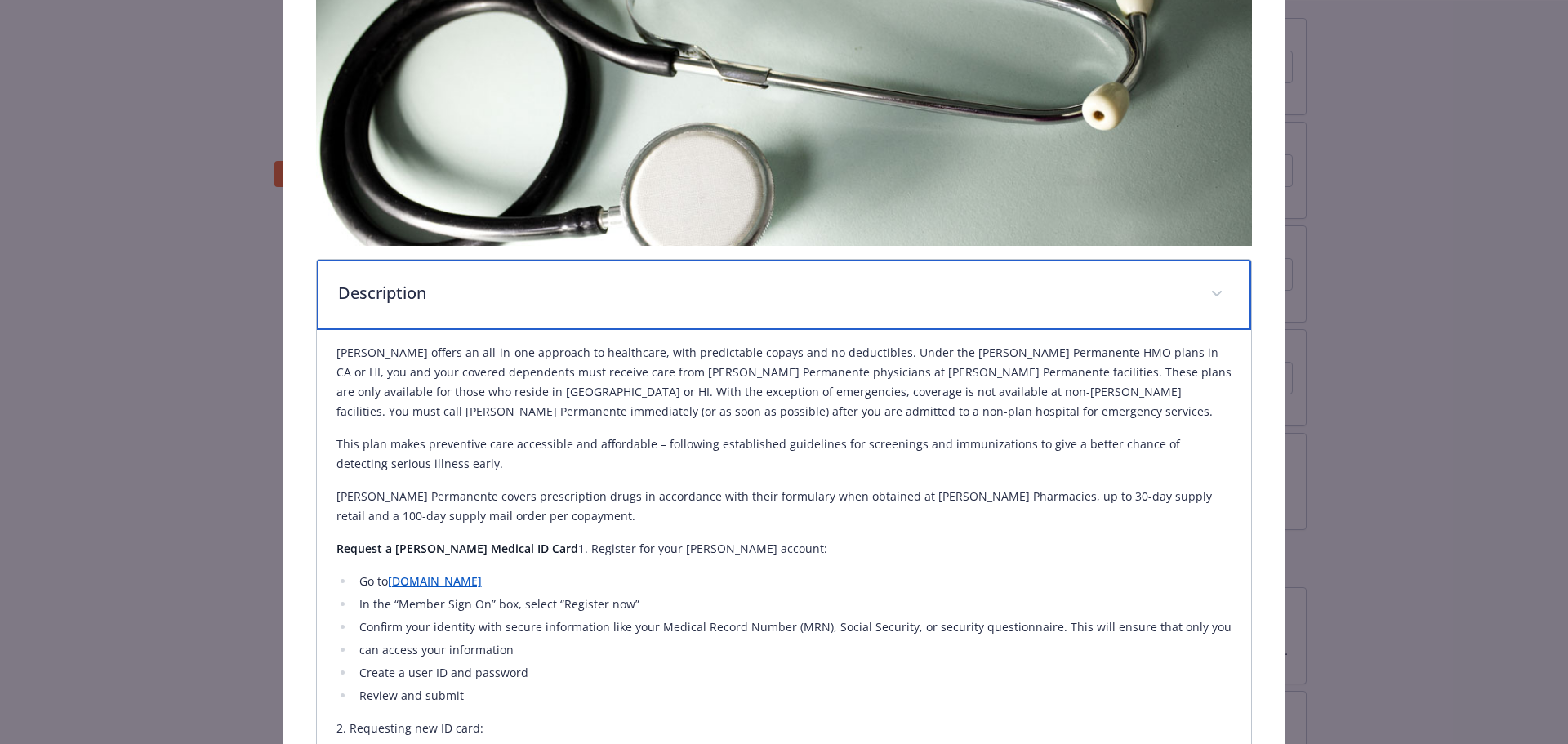
click at [558, 301] on p "Description" at bounding box center [765, 293] width 853 height 24
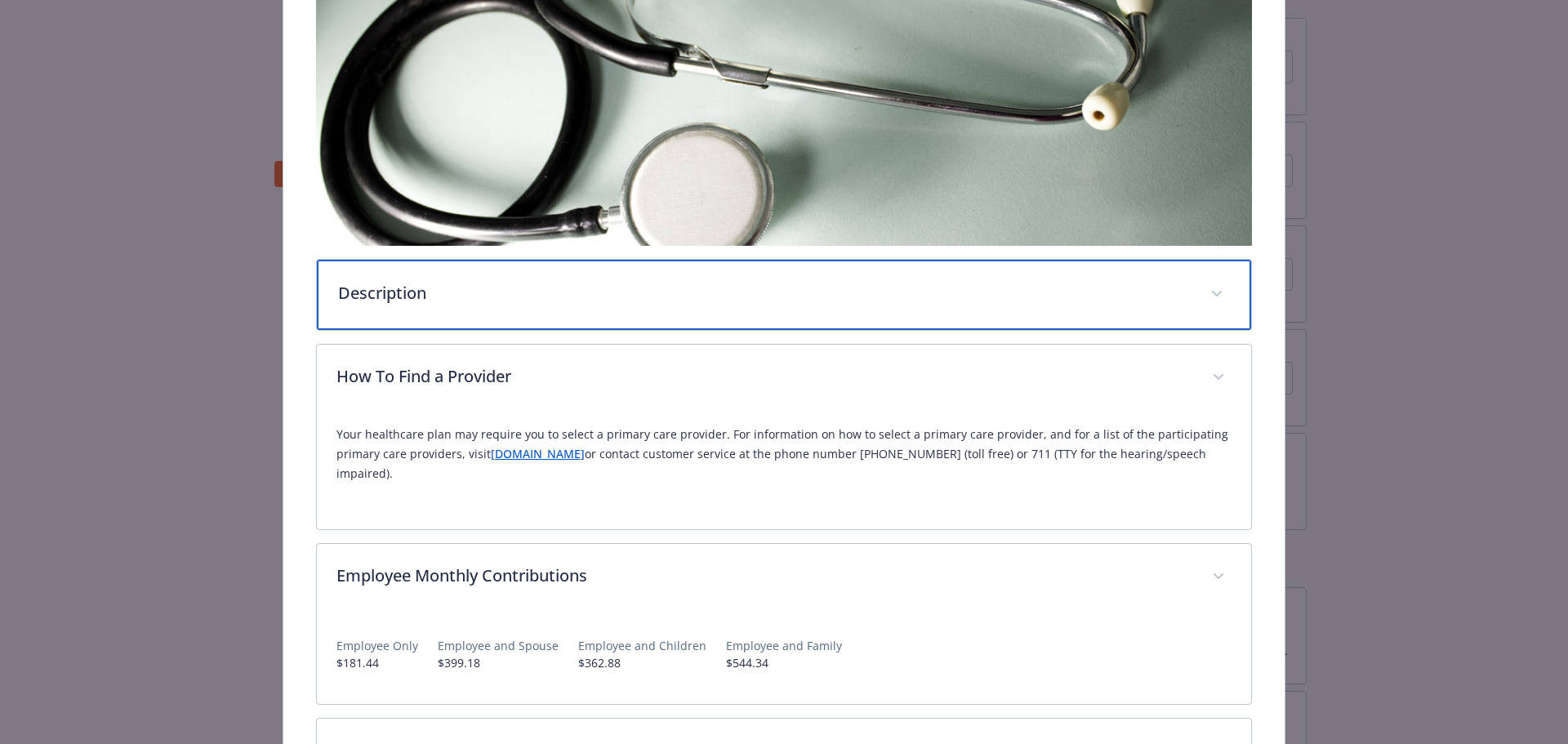
scroll to position [517, 0]
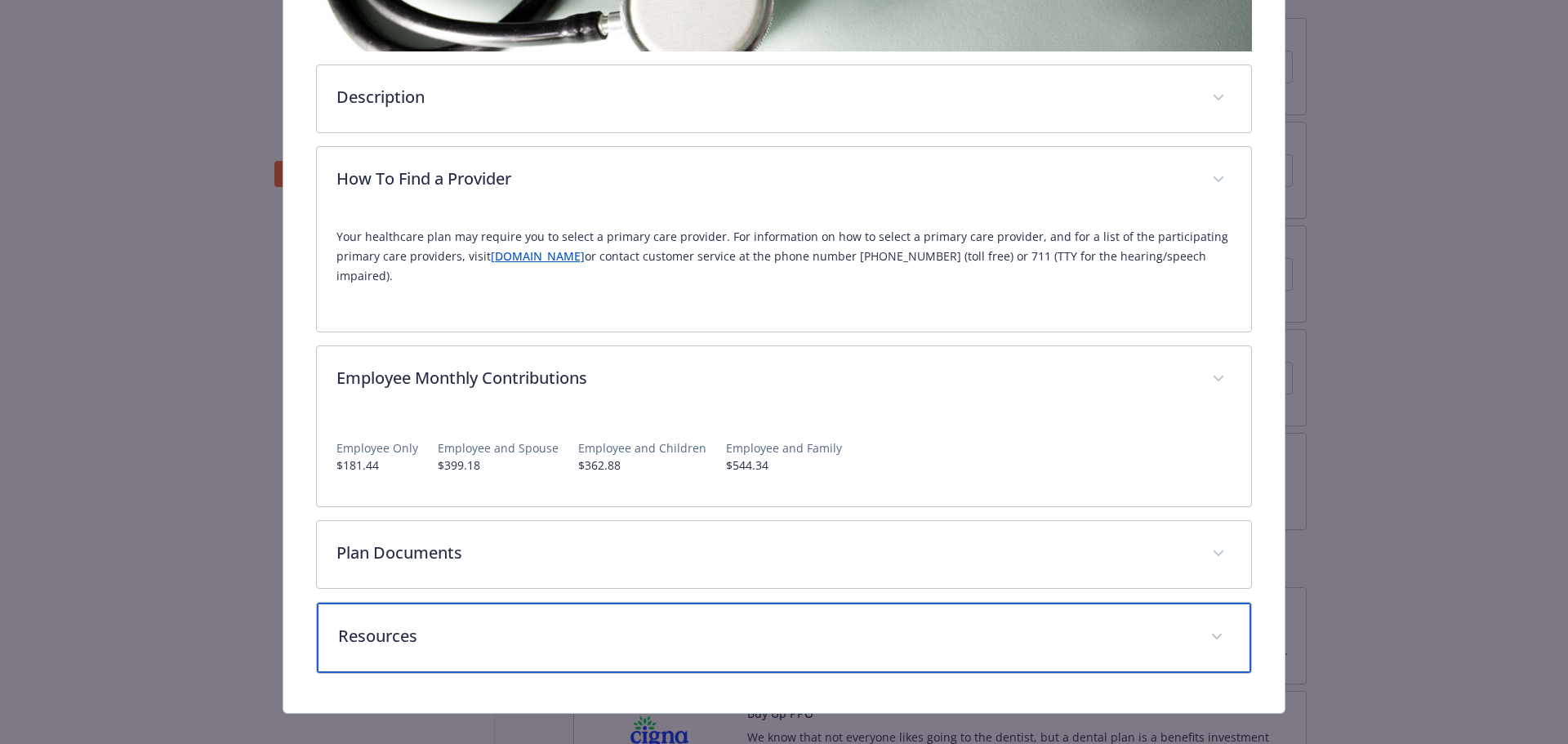
click at [522, 624] on p "Resources" at bounding box center [765, 636] width 853 height 24
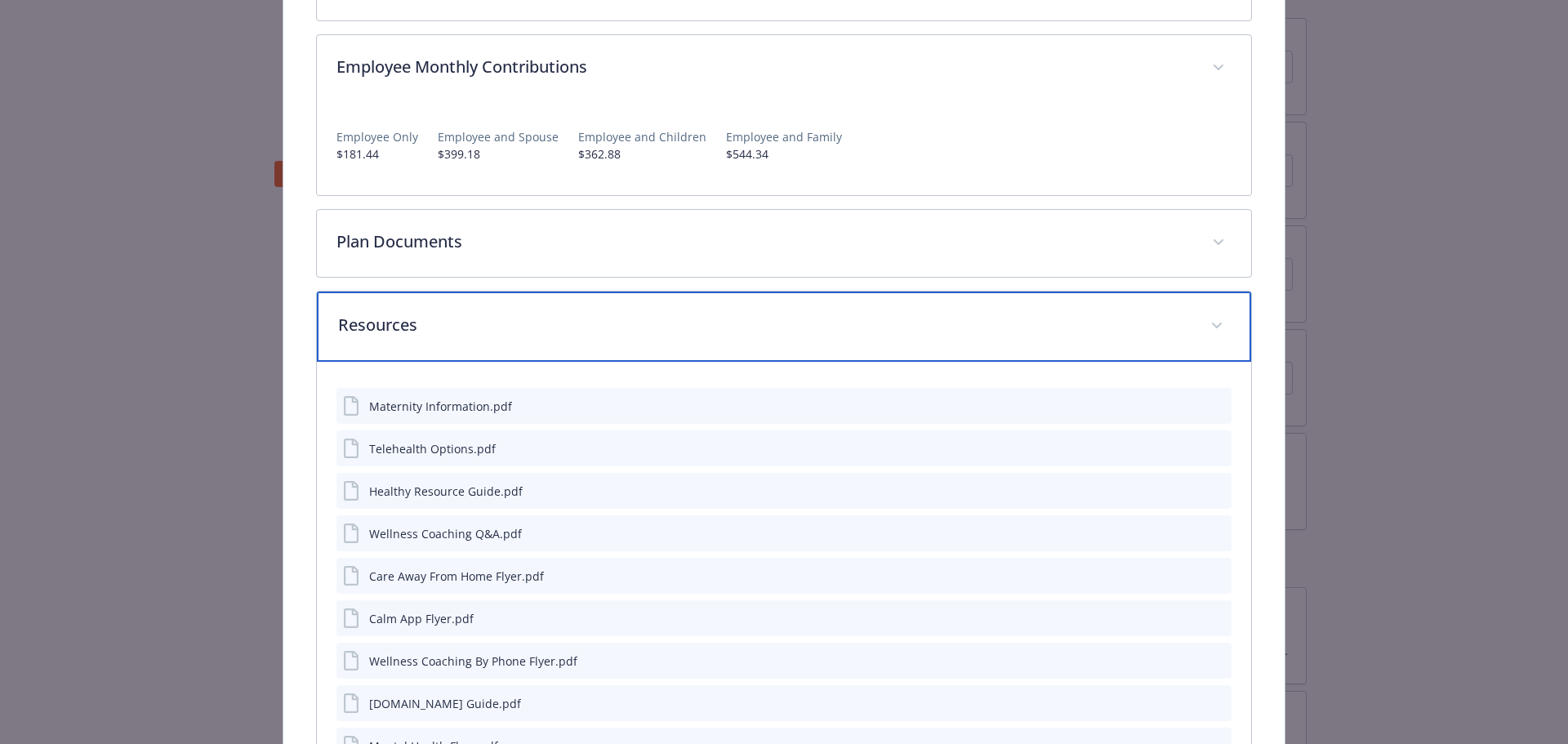
scroll to position [843, 0]
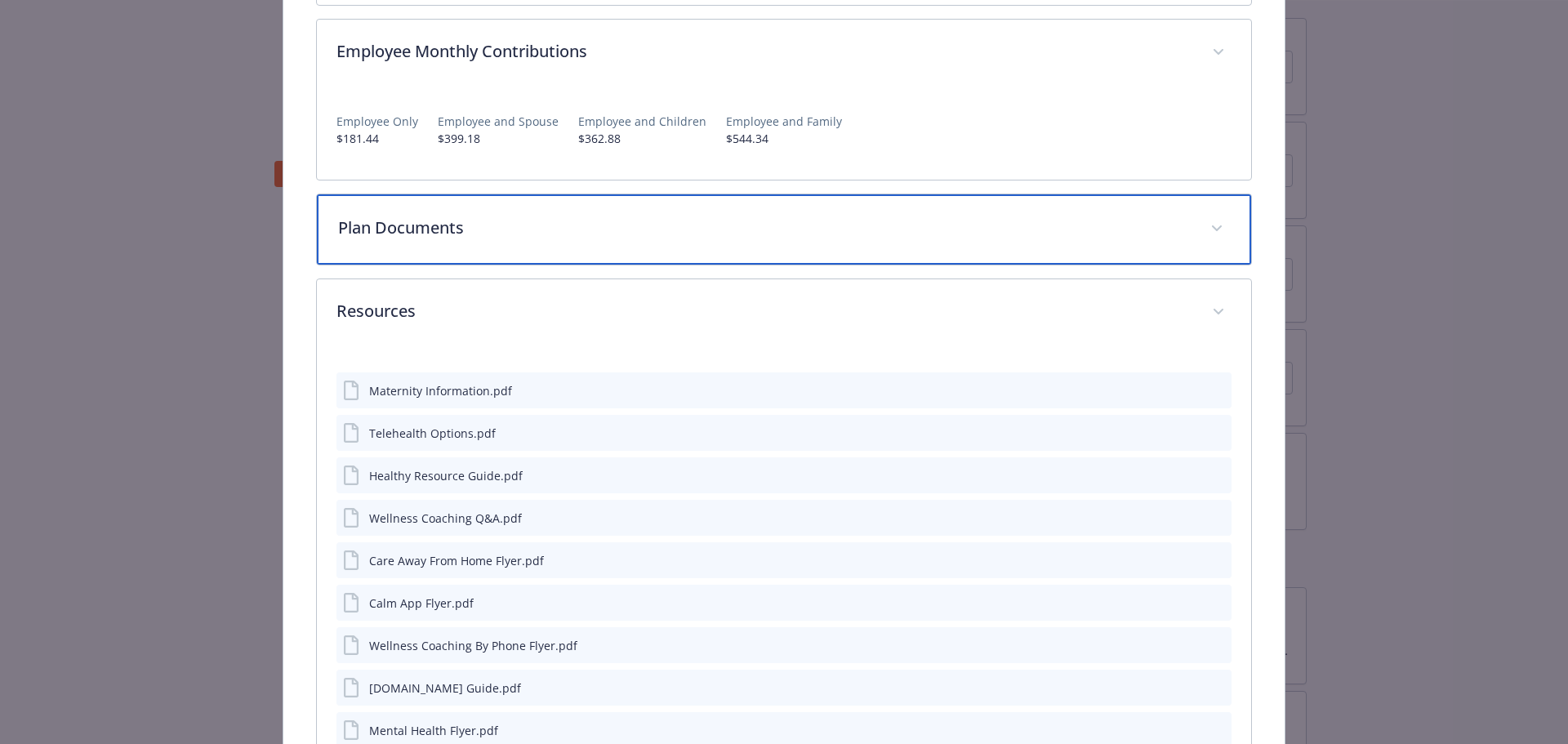
click at [450, 216] on p "Plan Documents" at bounding box center [765, 228] width 853 height 24
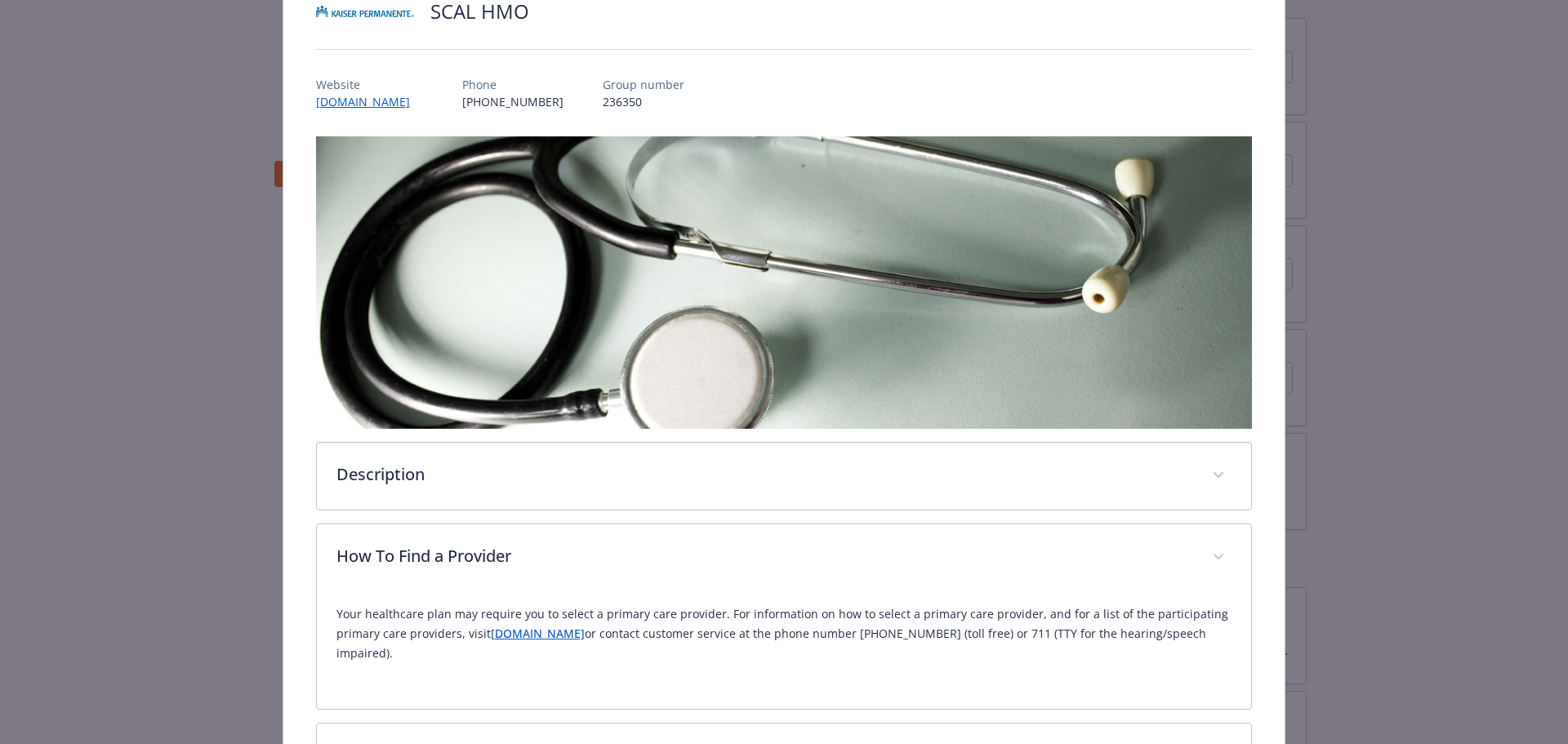
scroll to position [0, 0]
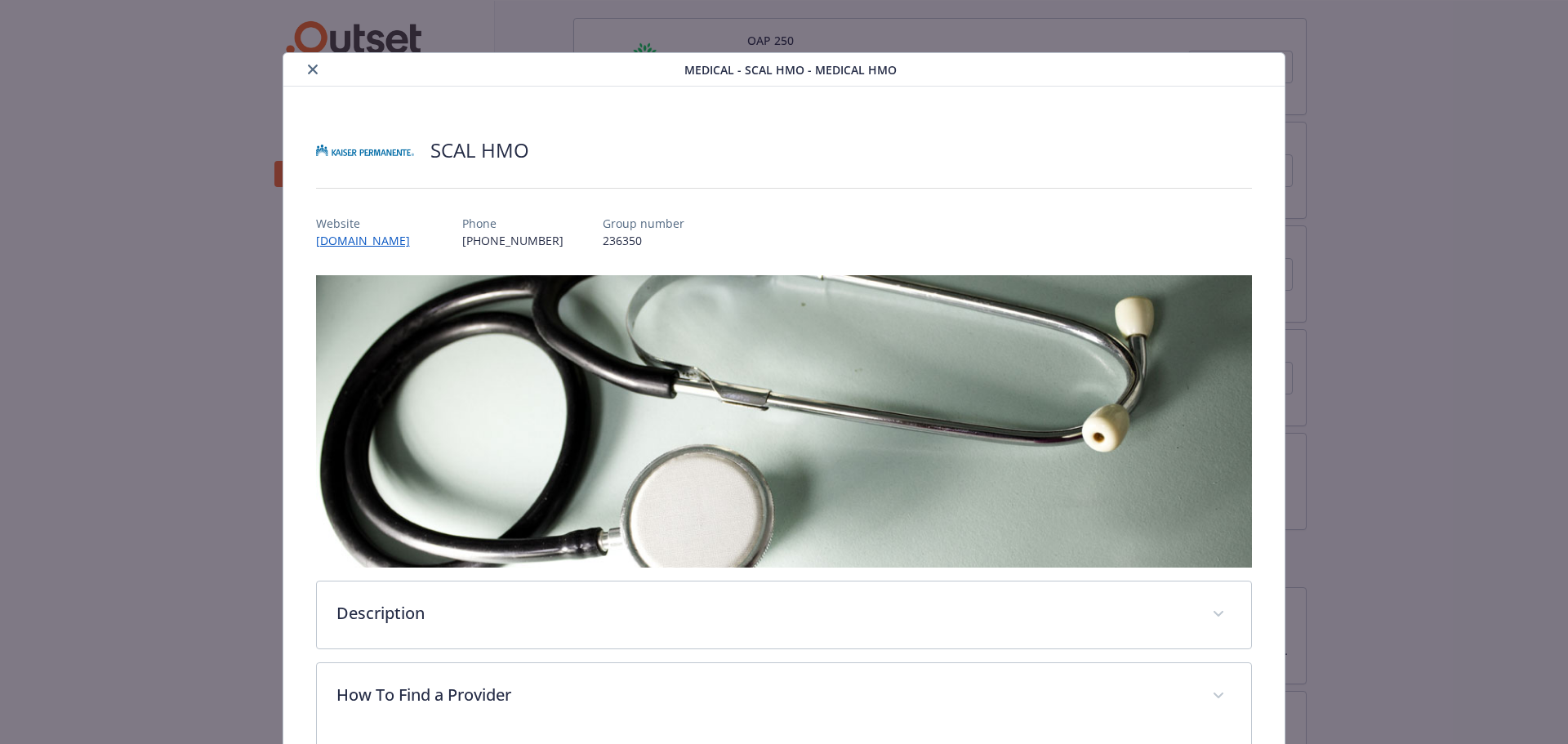
click at [303, 71] on button "close" at bounding box center [312, 69] width 19 height 19
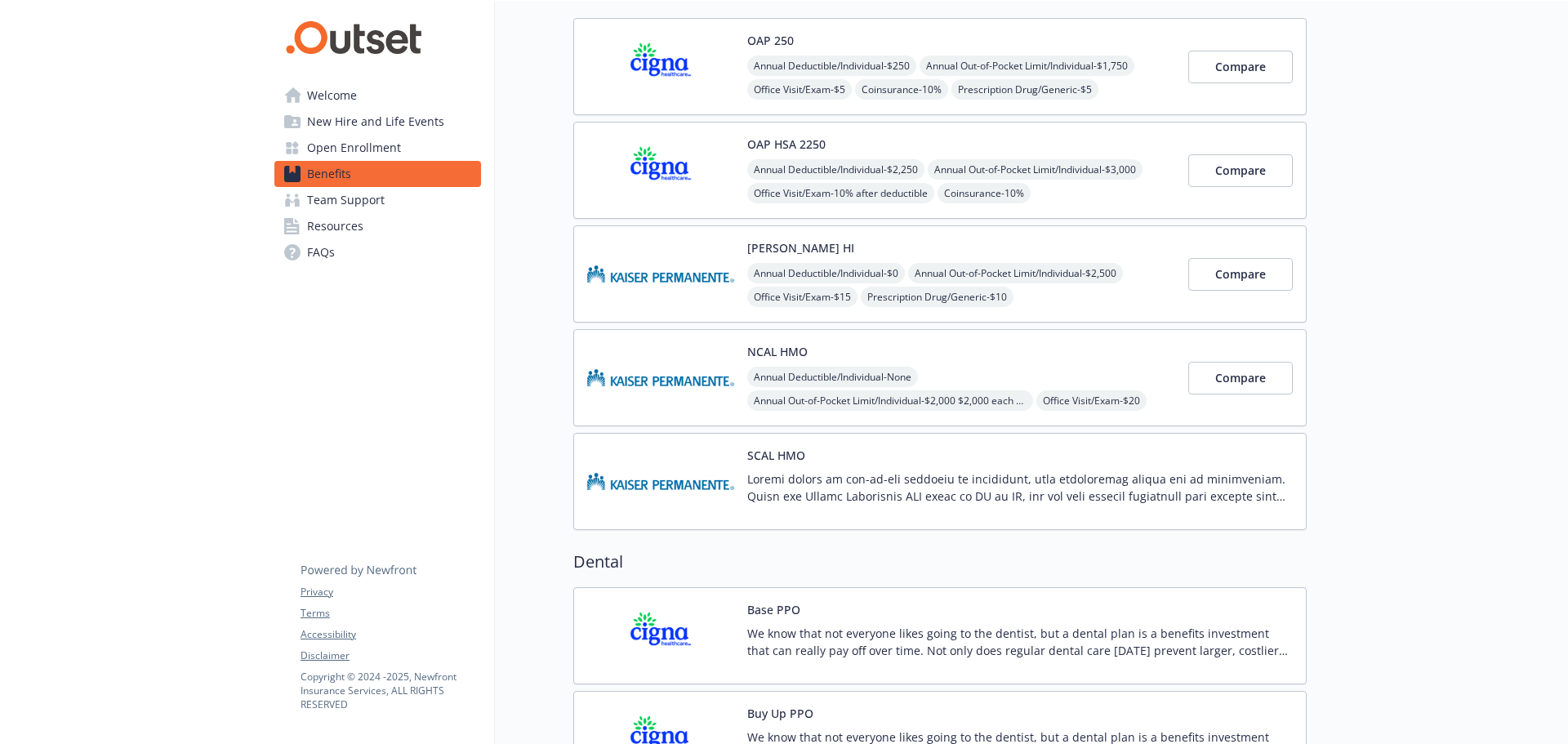
click at [1039, 470] on p at bounding box center [1020, 487] width 545 height 34
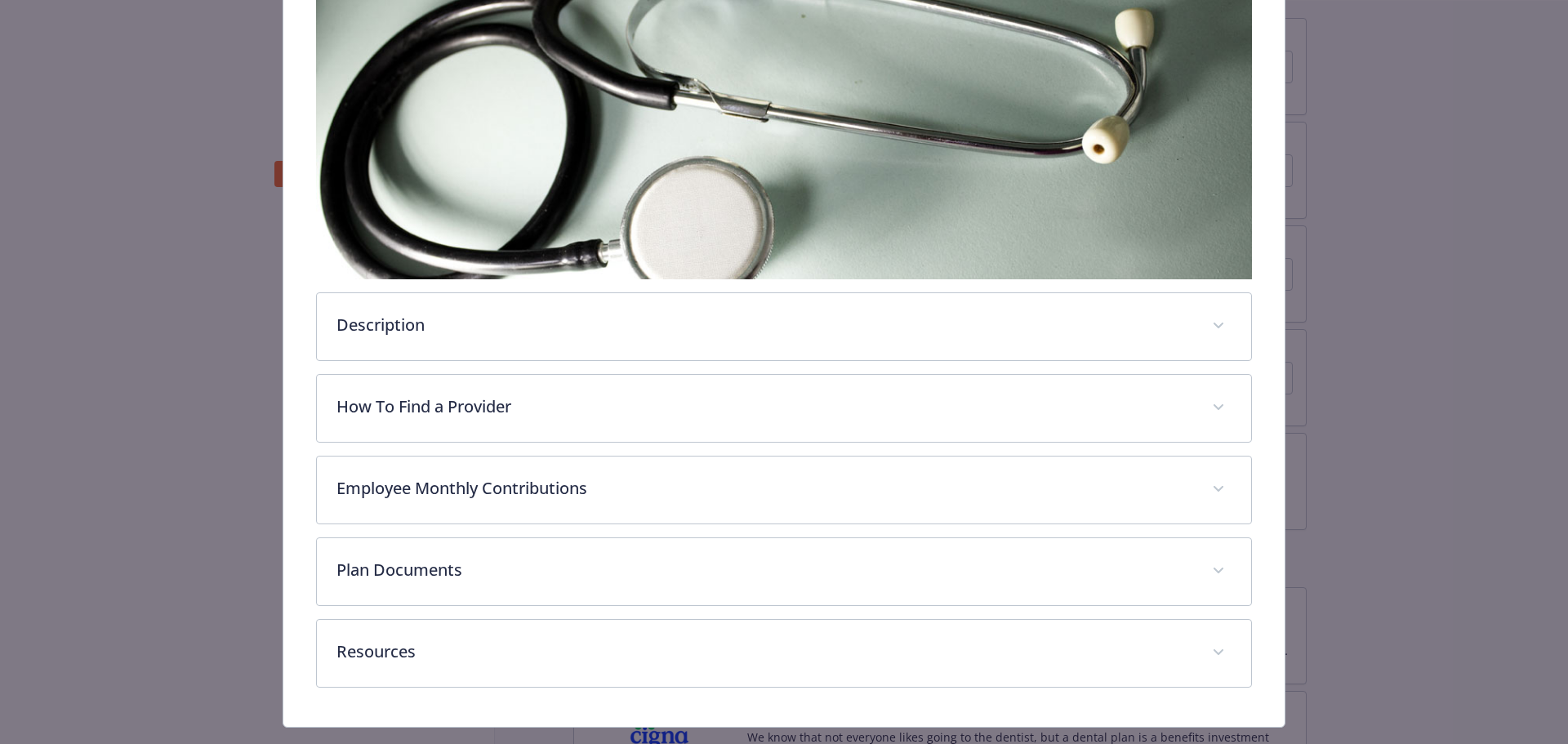
scroll to position [322, 0]
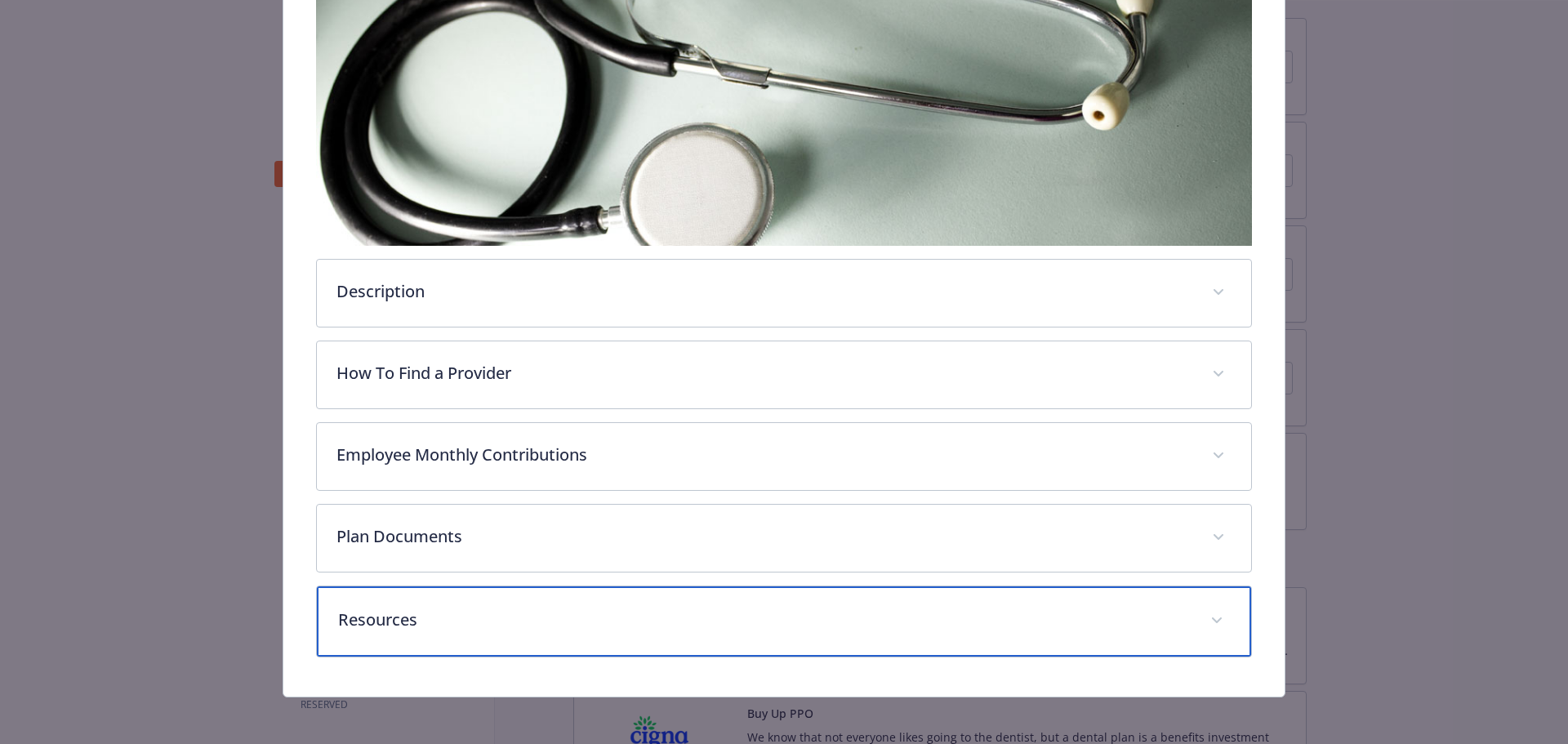
click at [495, 615] on p "Resources" at bounding box center [765, 620] width 853 height 24
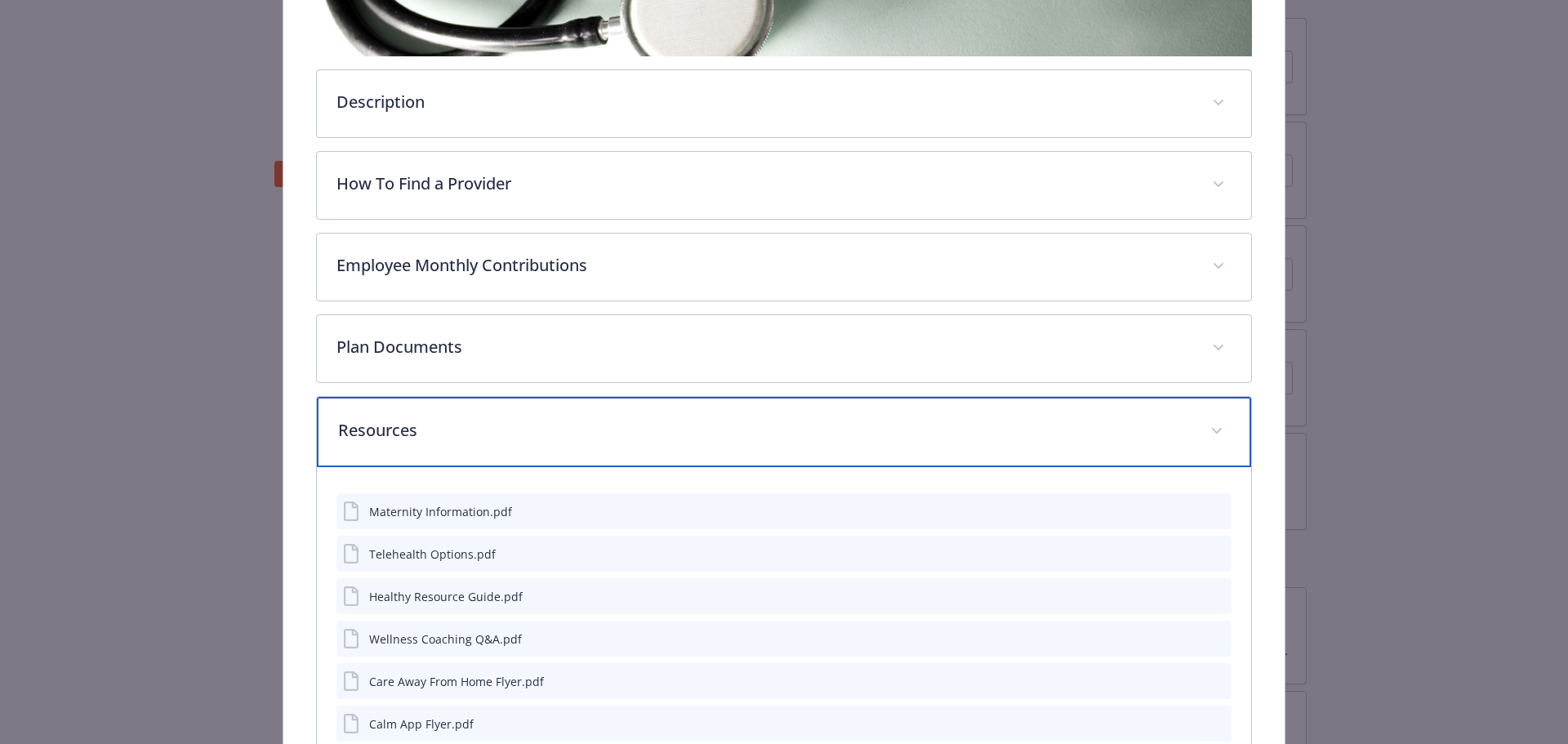
scroll to position [648, 0]
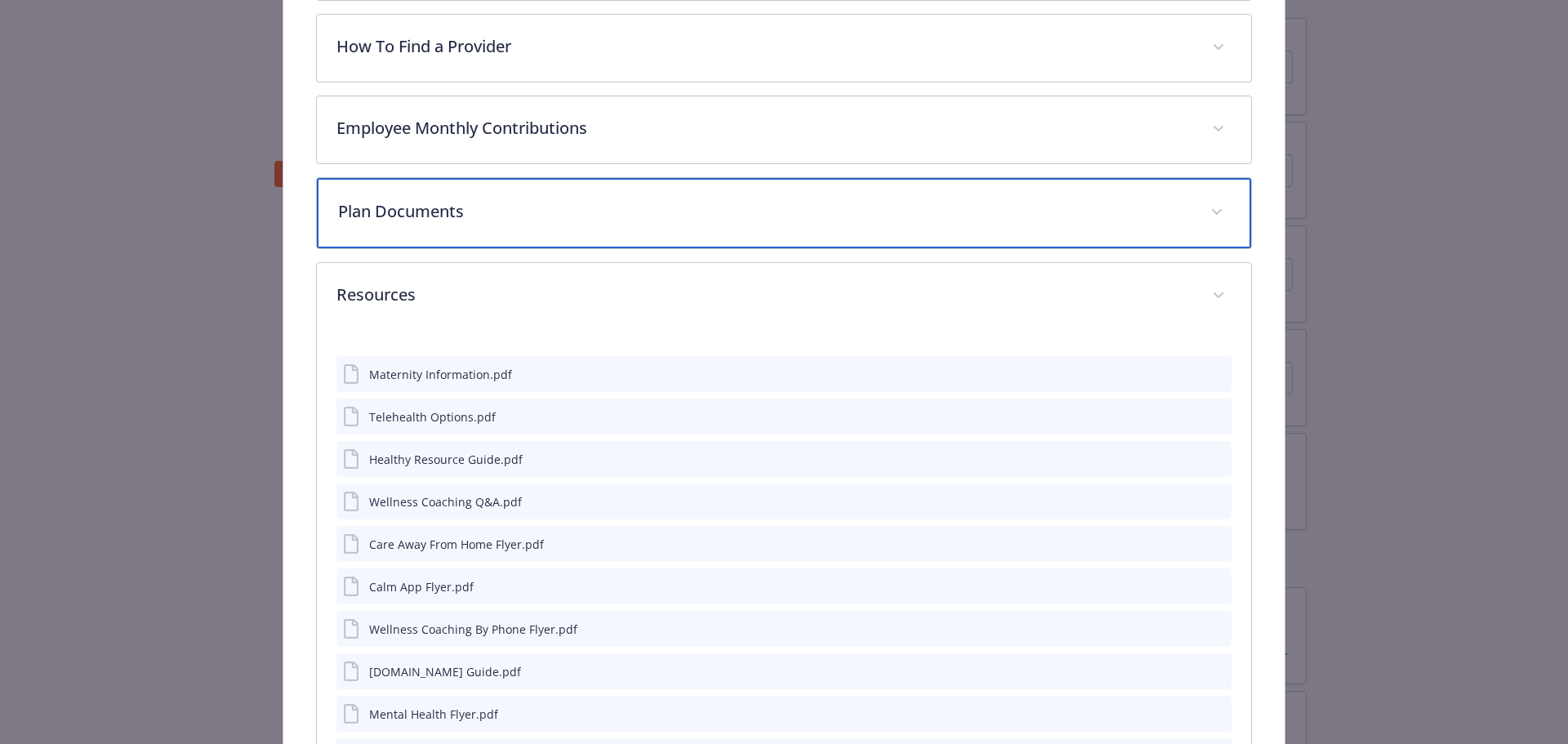
click at [473, 230] on div "Plan Documents" at bounding box center [784, 213] width 935 height 71
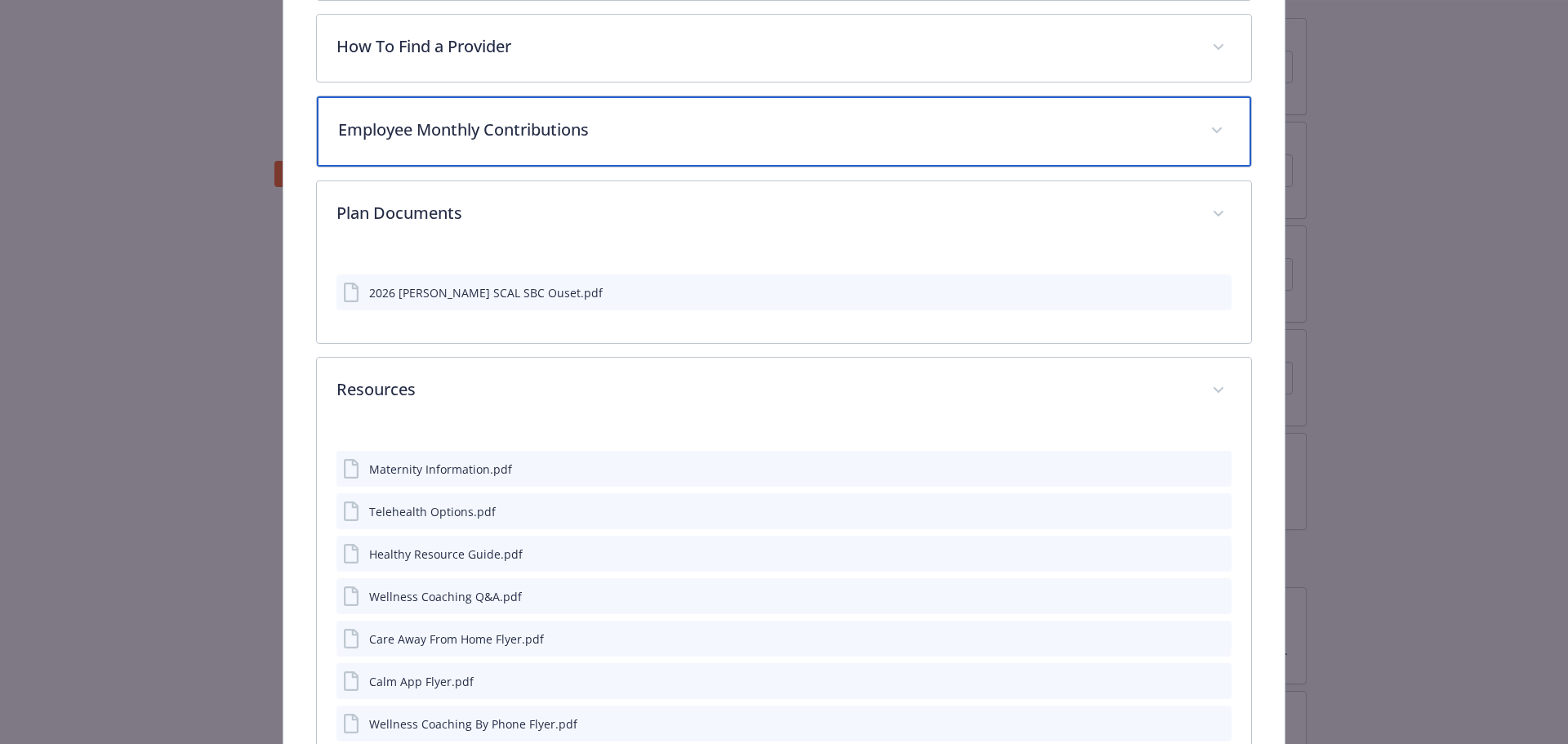
click at [475, 151] on div "Employee Monthly Contributions" at bounding box center [784, 132] width 935 height 71
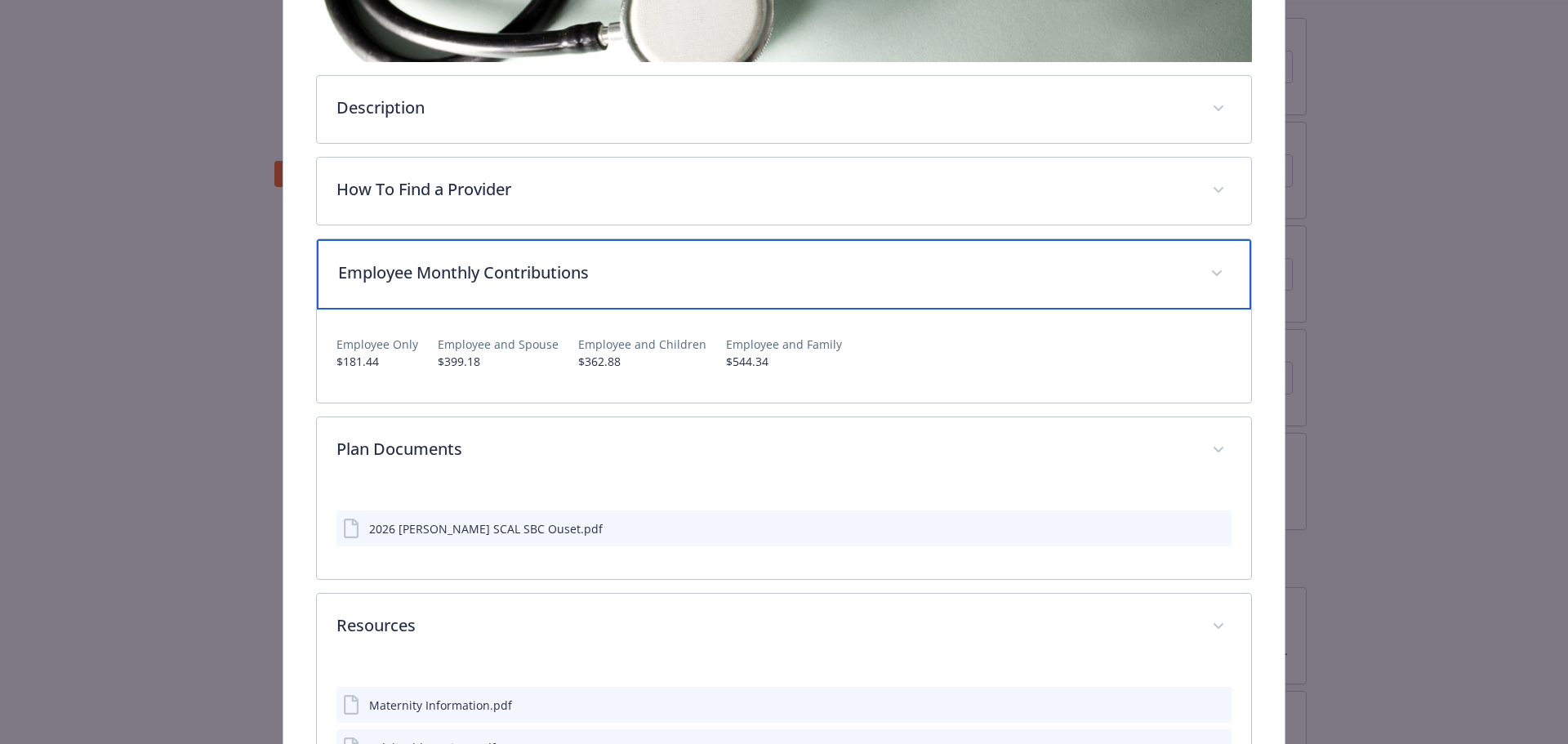
scroll to position [485, 0]
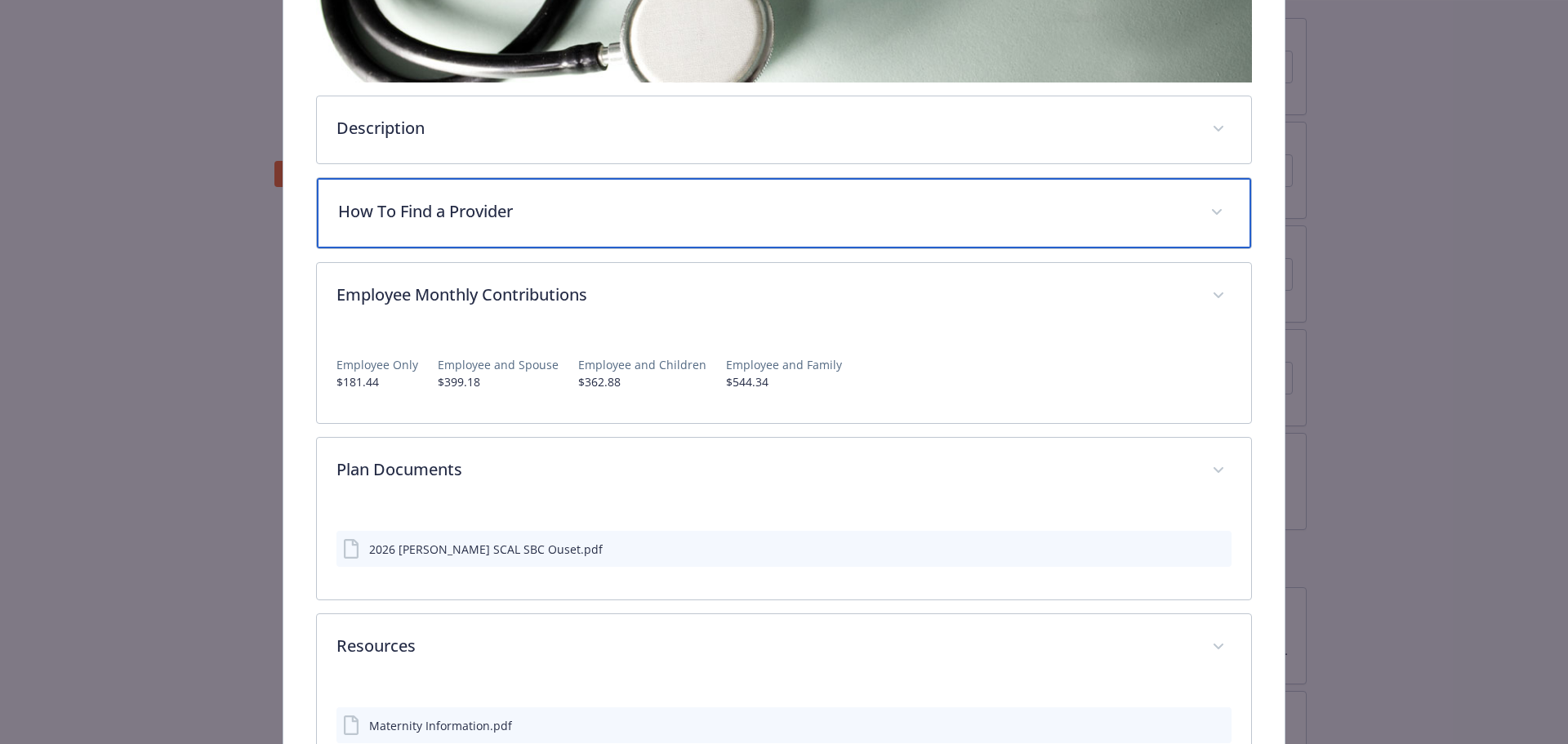
click at [503, 179] on div "How To Find a Provider" at bounding box center [784, 213] width 935 height 71
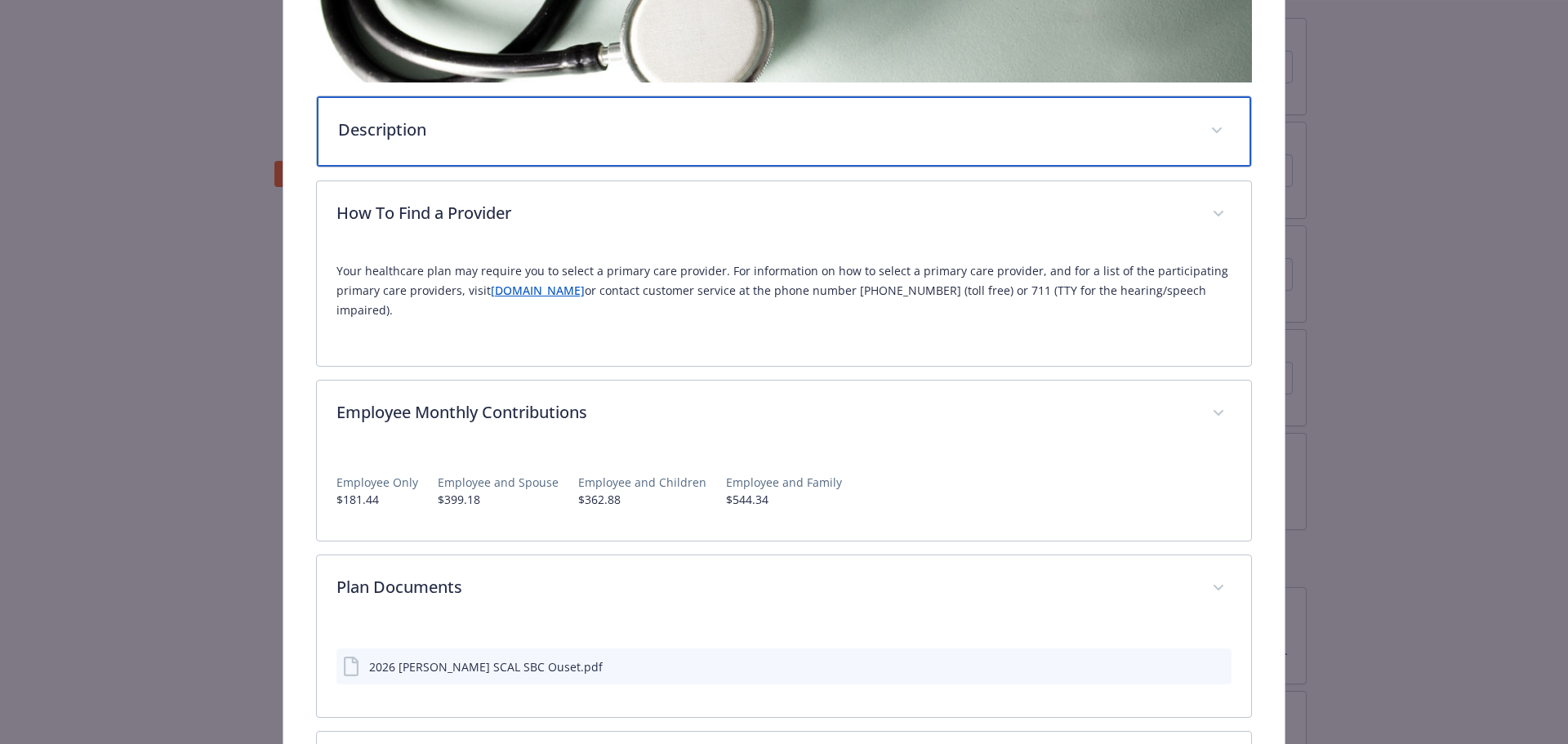
click at [503, 134] on p "Description" at bounding box center [765, 130] width 853 height 24
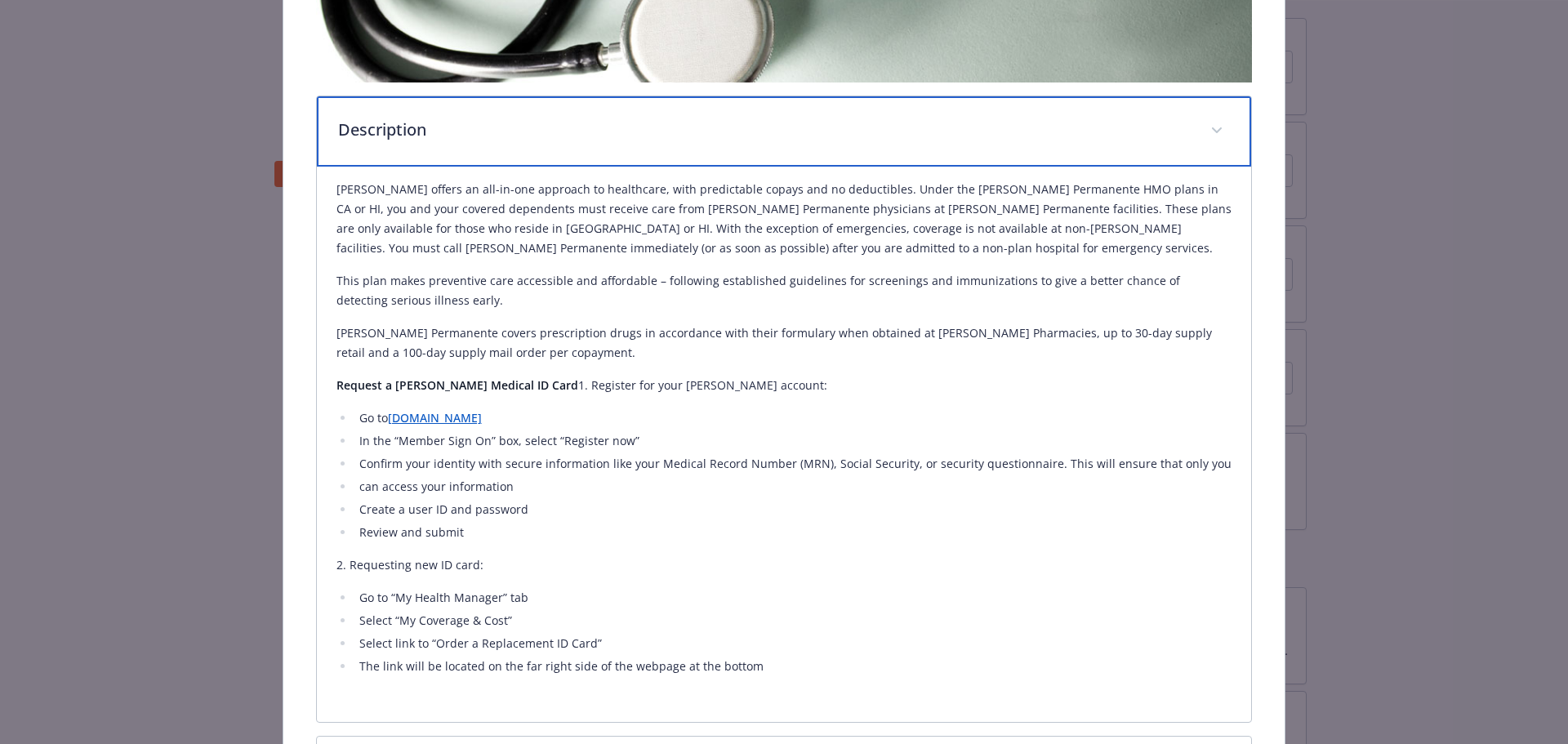
scroll to position [0, 0]
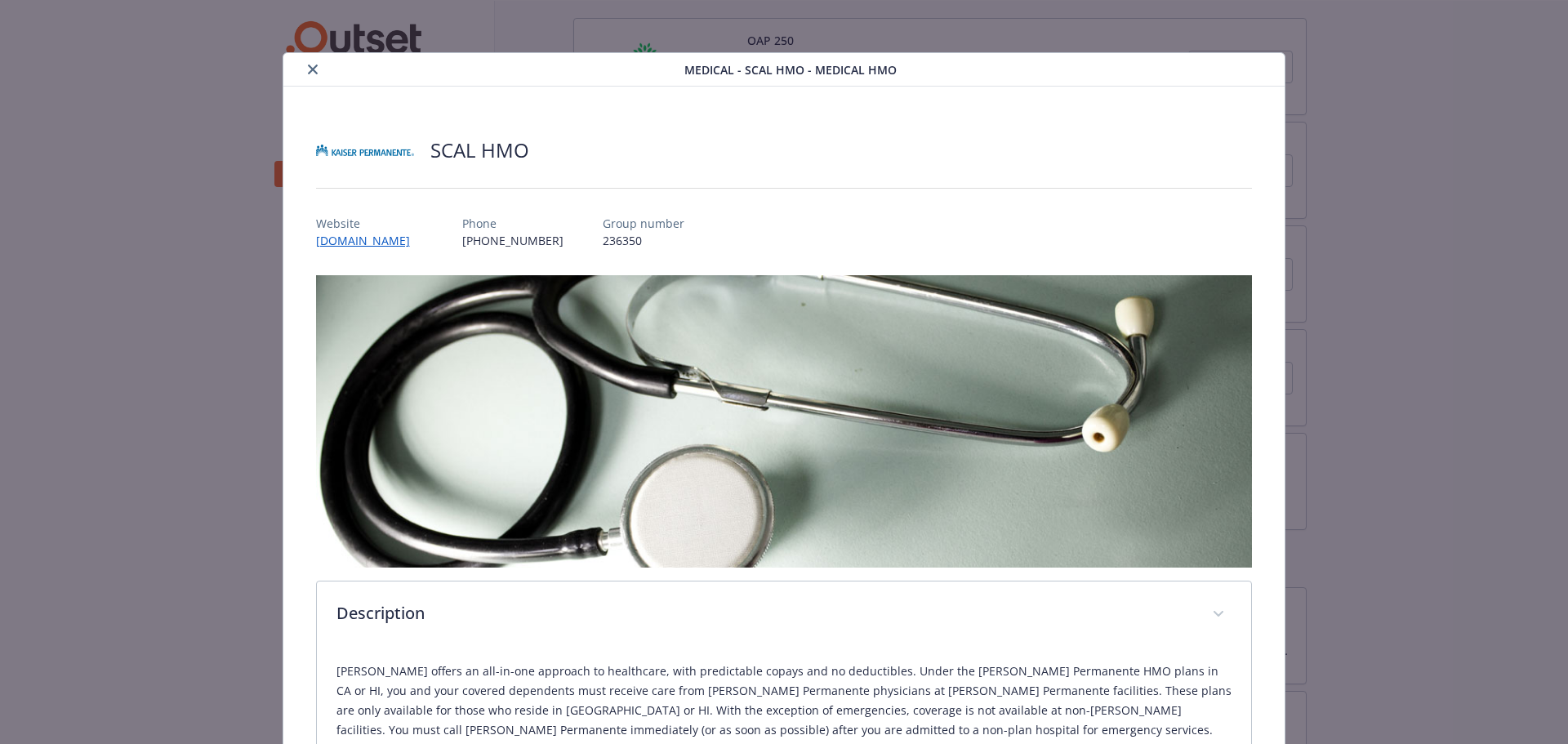
click at [312, 73] on icon "close" at bounding box center [312, 70] width 10 height 10
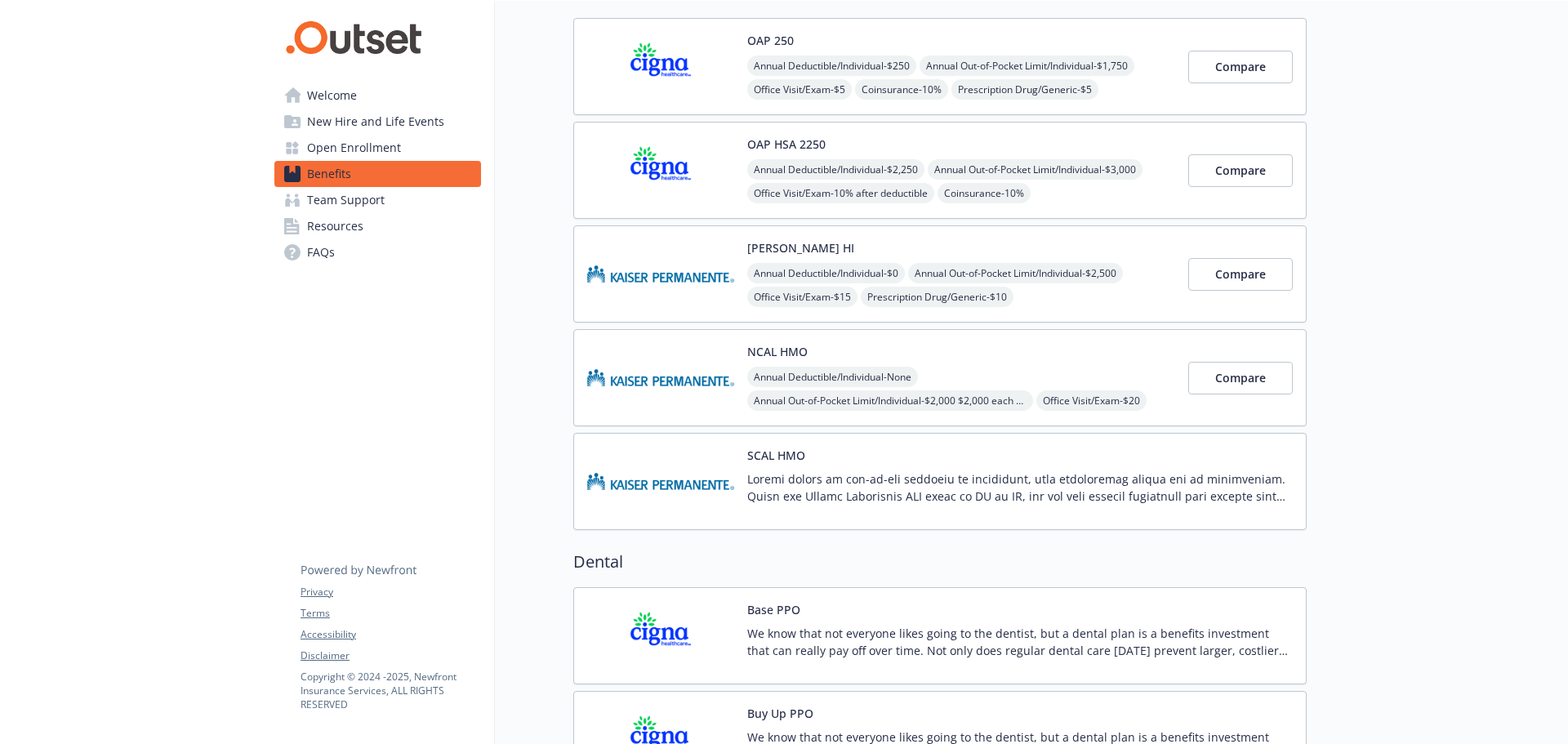
click at [926, 347] on div "NCAL HMO Annual Deductible/Individual - None Annual Out-of-Pocket Limit/Individ…" at bounding box center [962, 378] width 428 height 70
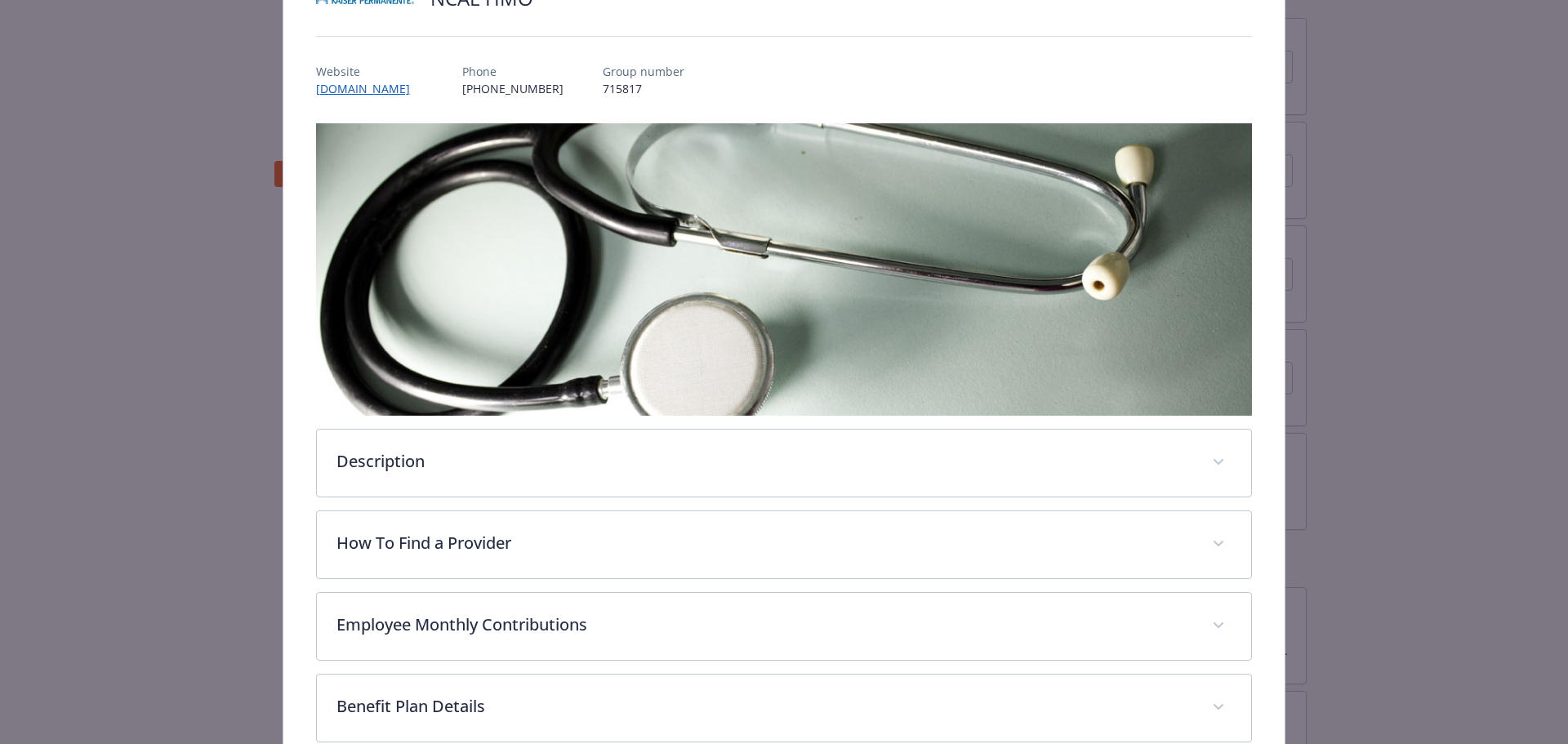
scroll to position [404, 0]
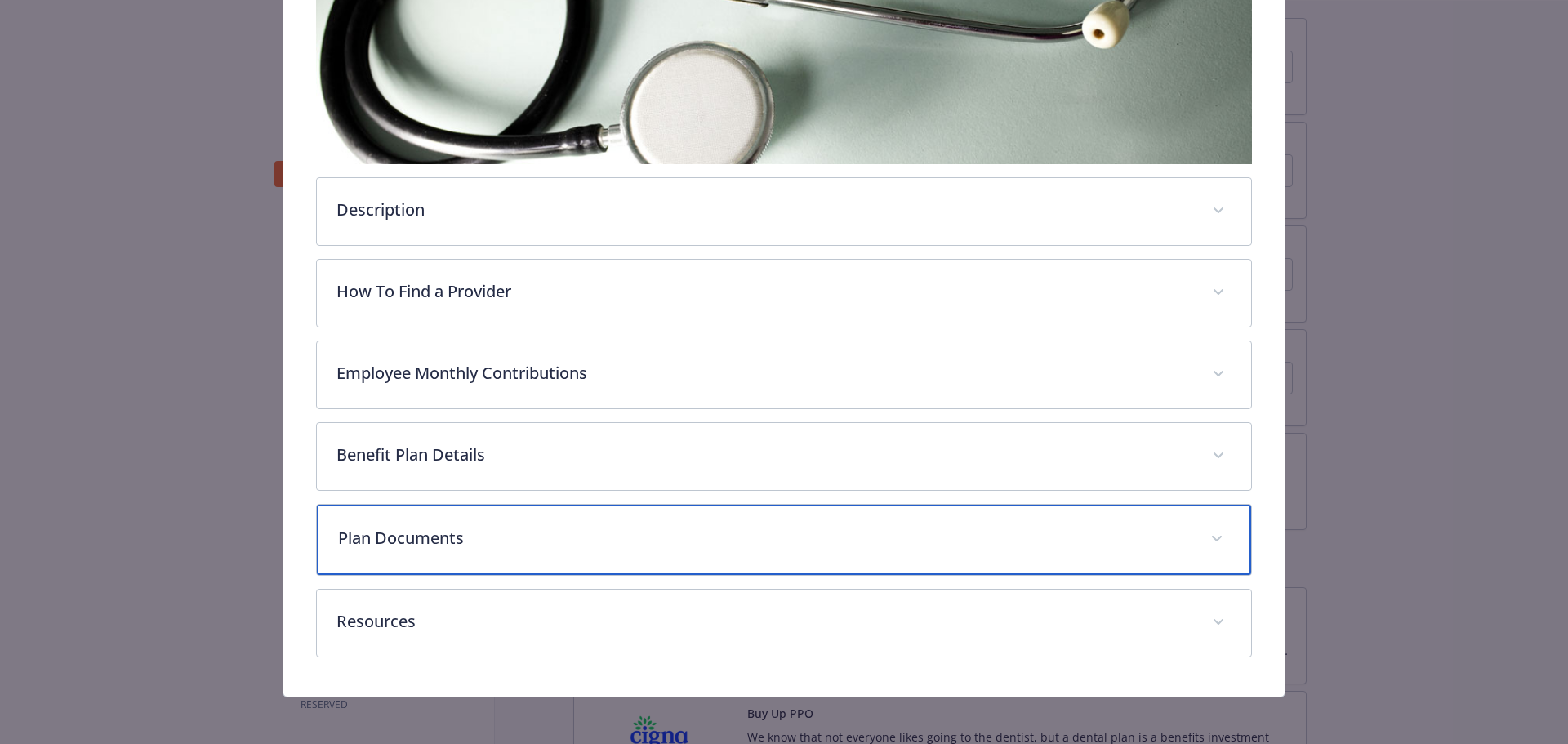
click at [426, 563] on div "Plan Documents" at bounding box center [784, 540] width 935 height 71
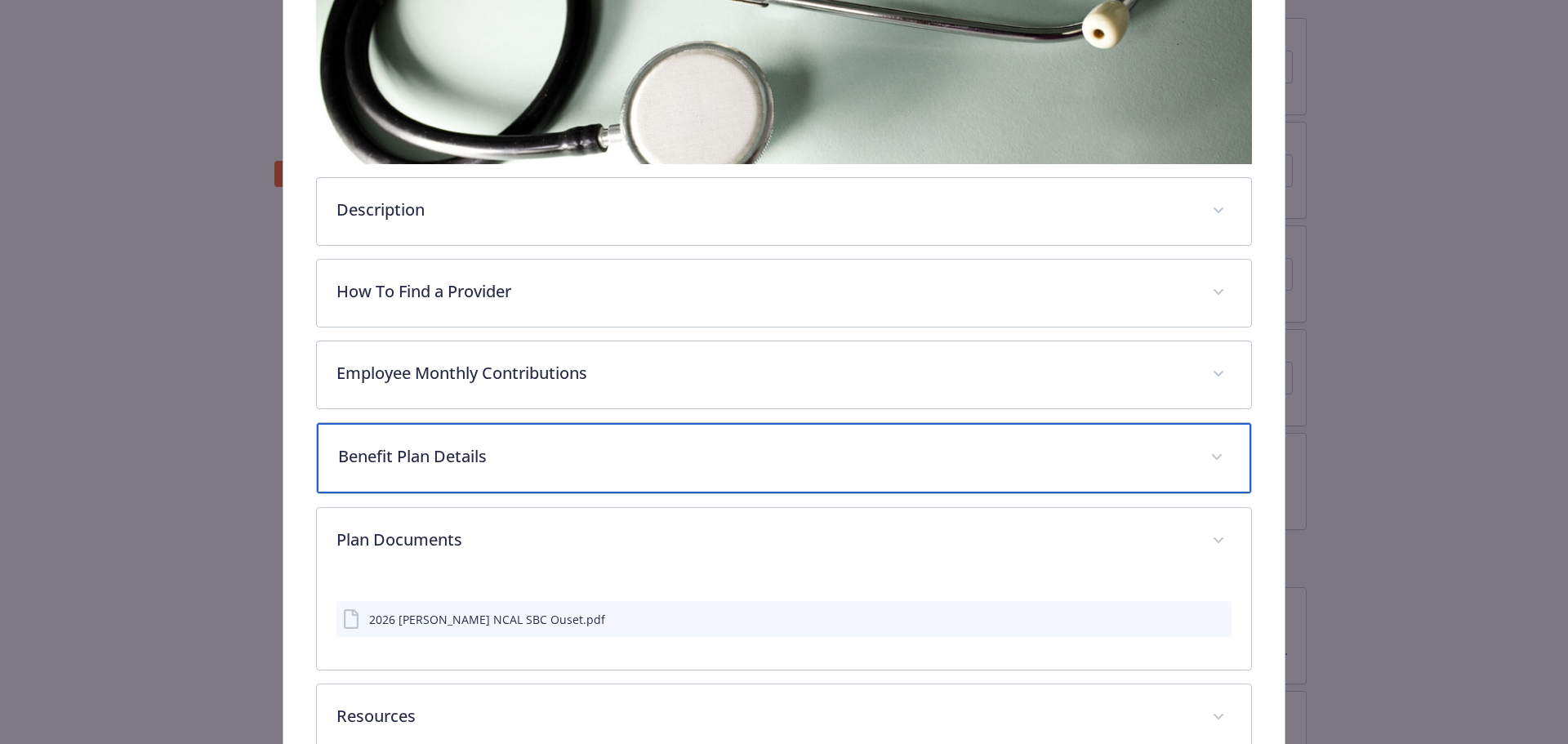
click at [437, 457] on p "Benefit Plan Details" at bounding box center [765, 456] width 853 height 24
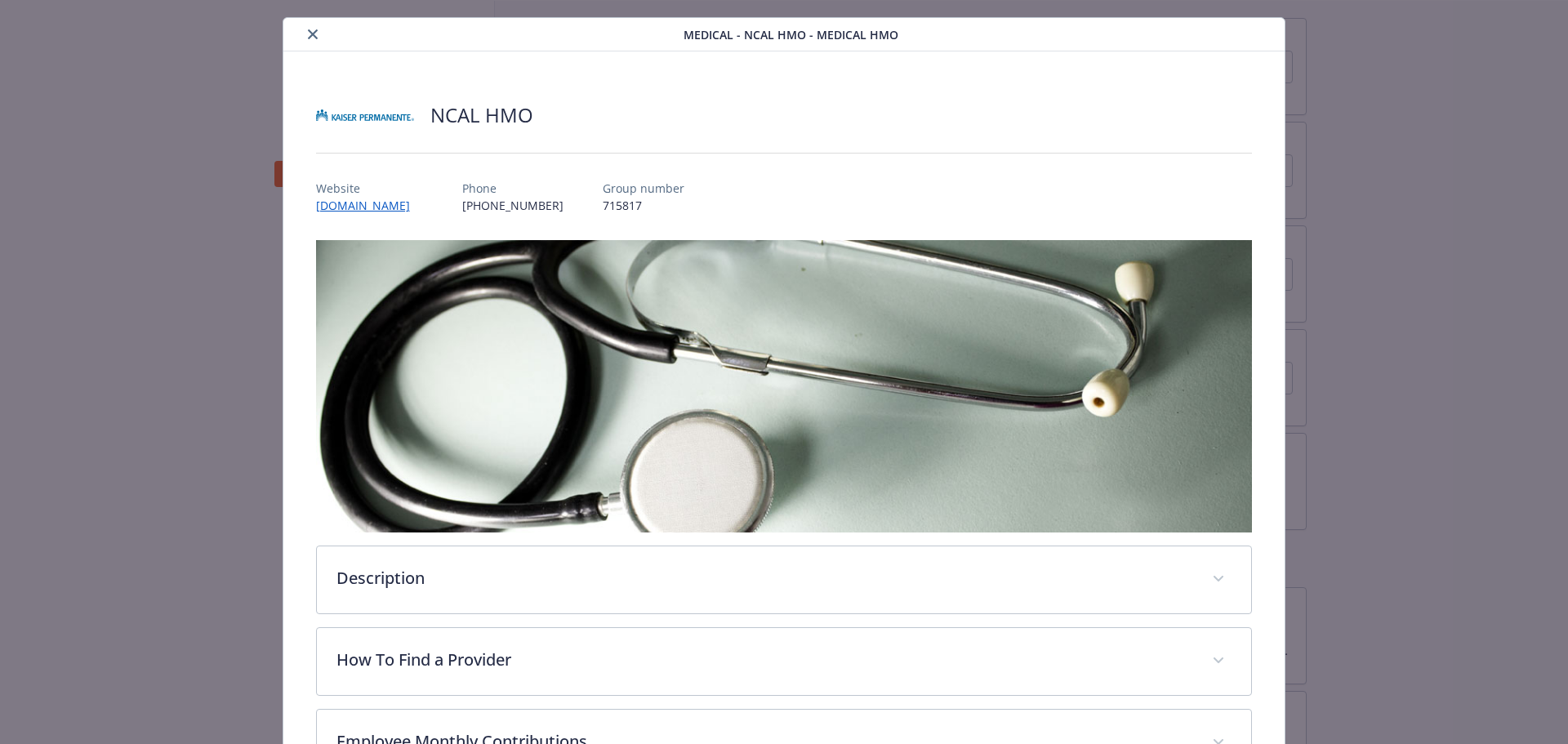
scroll to position [0, 0]
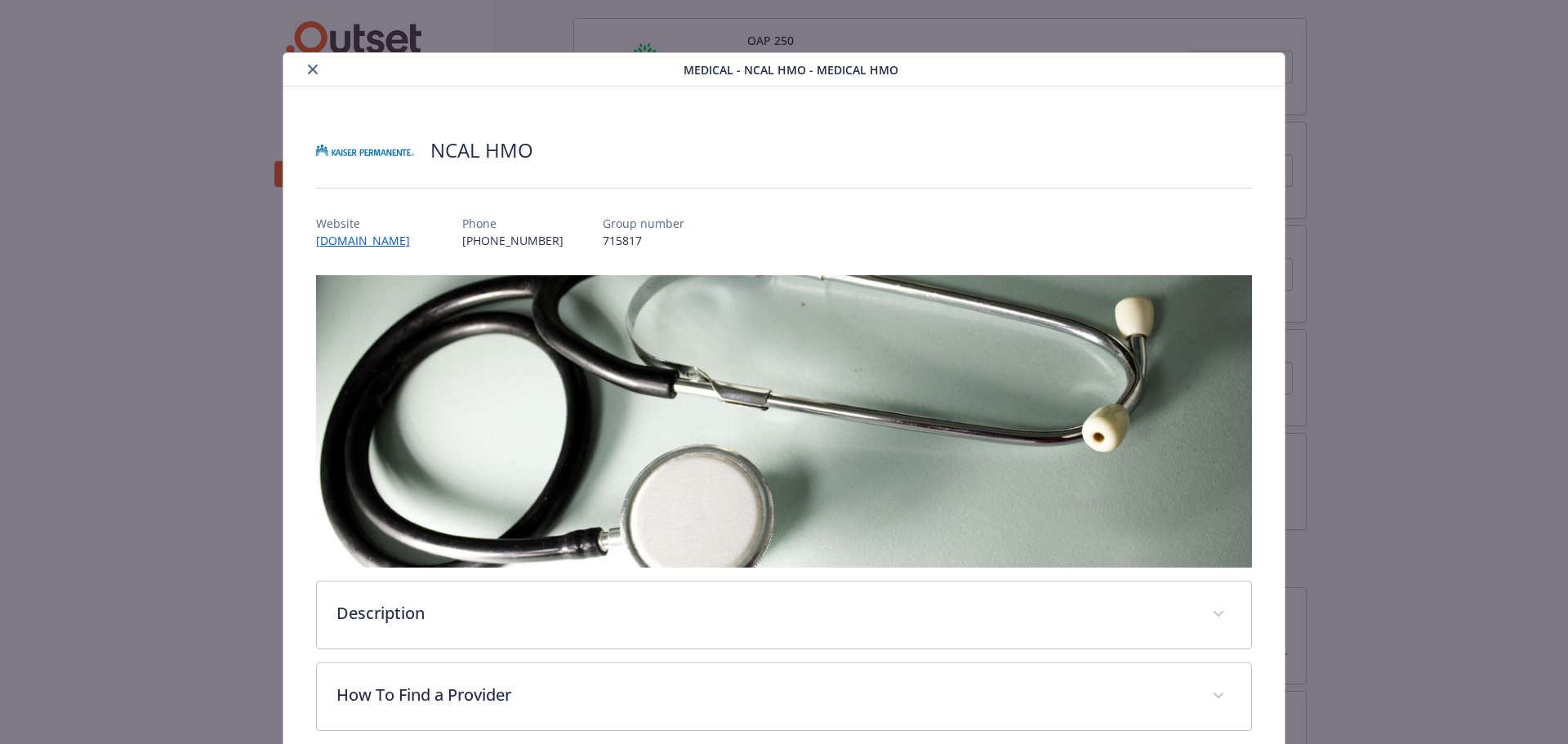
click at [308, 66] on icon "close" at bounding box center [312, 70] width 10 height 10
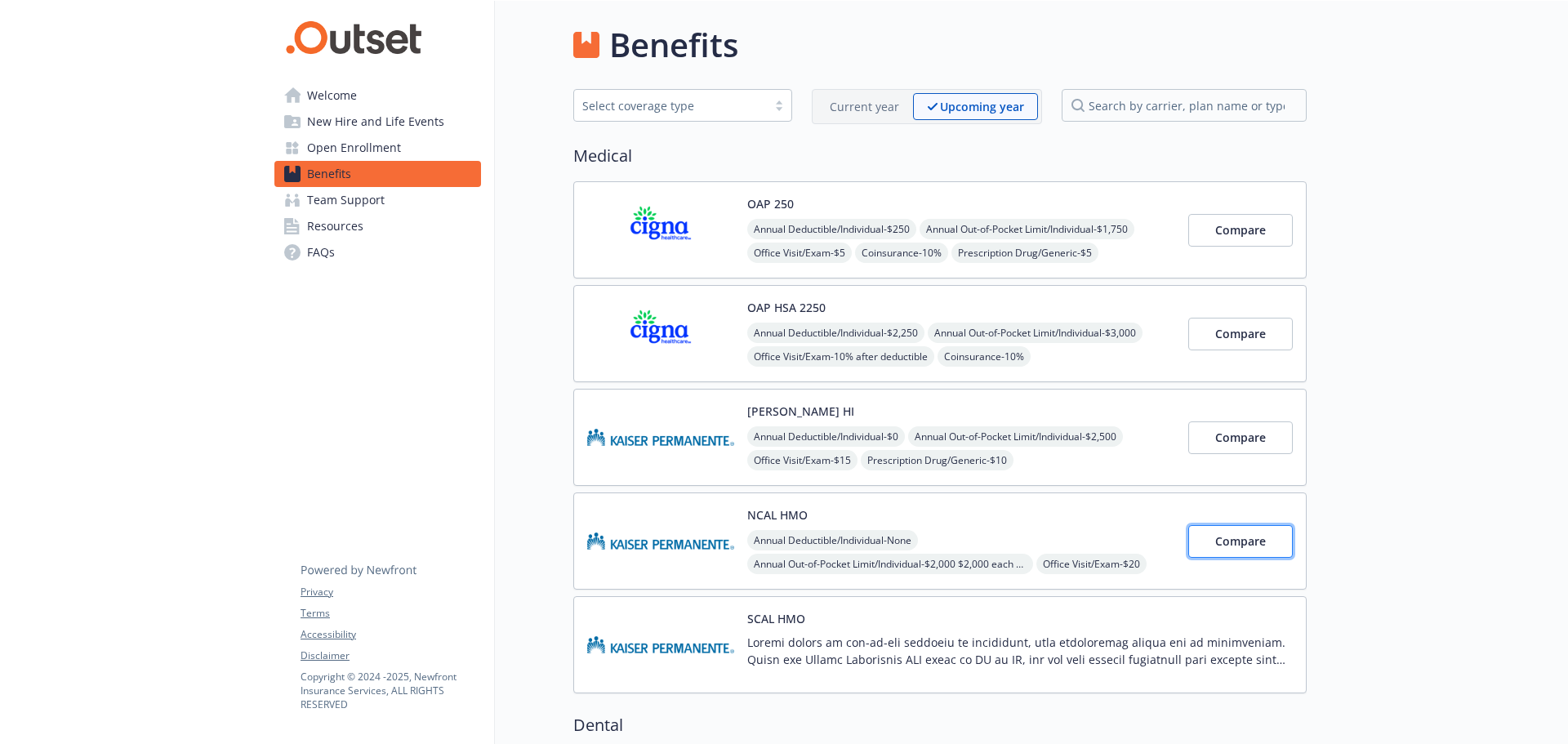
click at [1254, 542] on span "Compare" at bounding box center [1241, 541] width 51 height 16
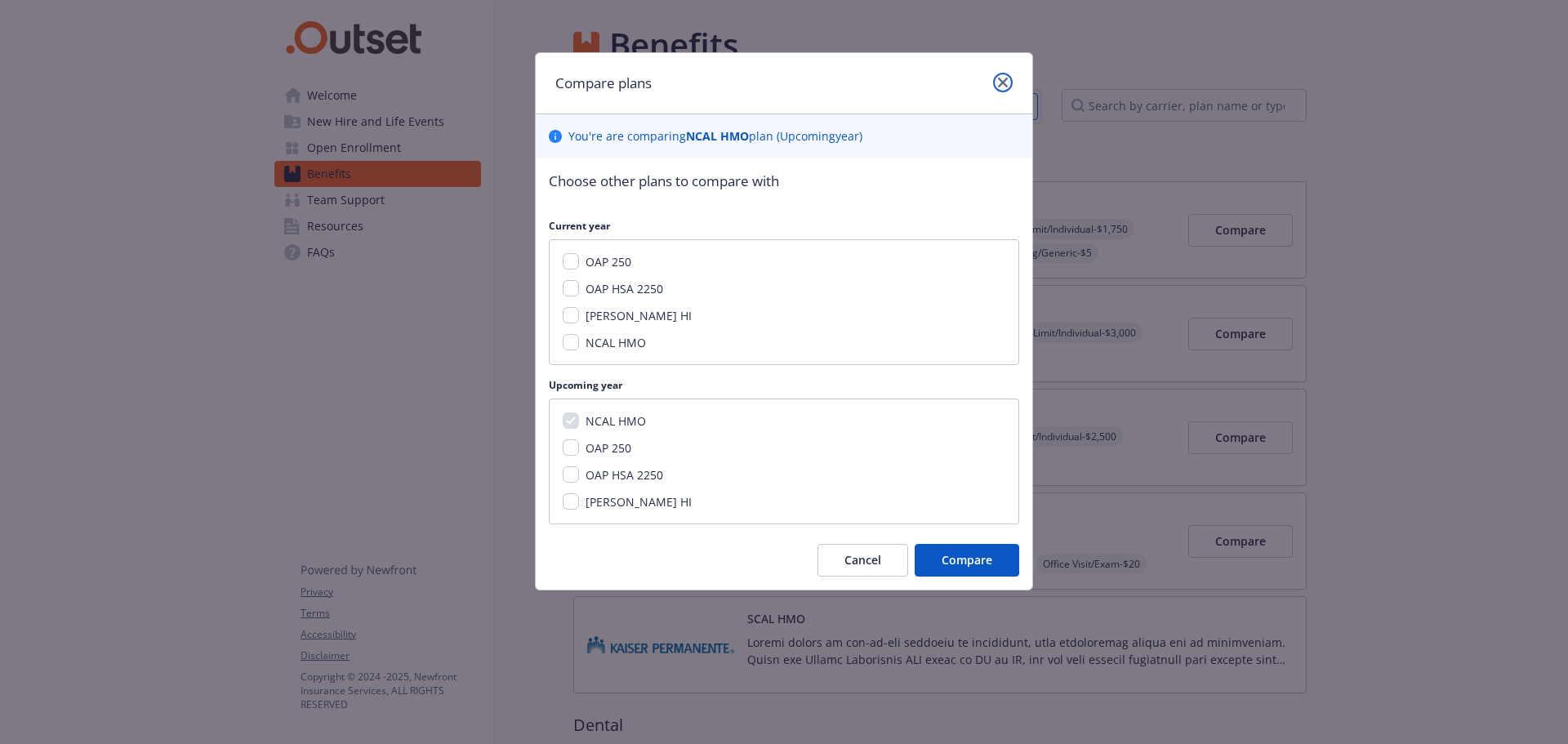
click at [1000, 84] on icon "close" at bounding box center [1002, 83] width 10 height 10
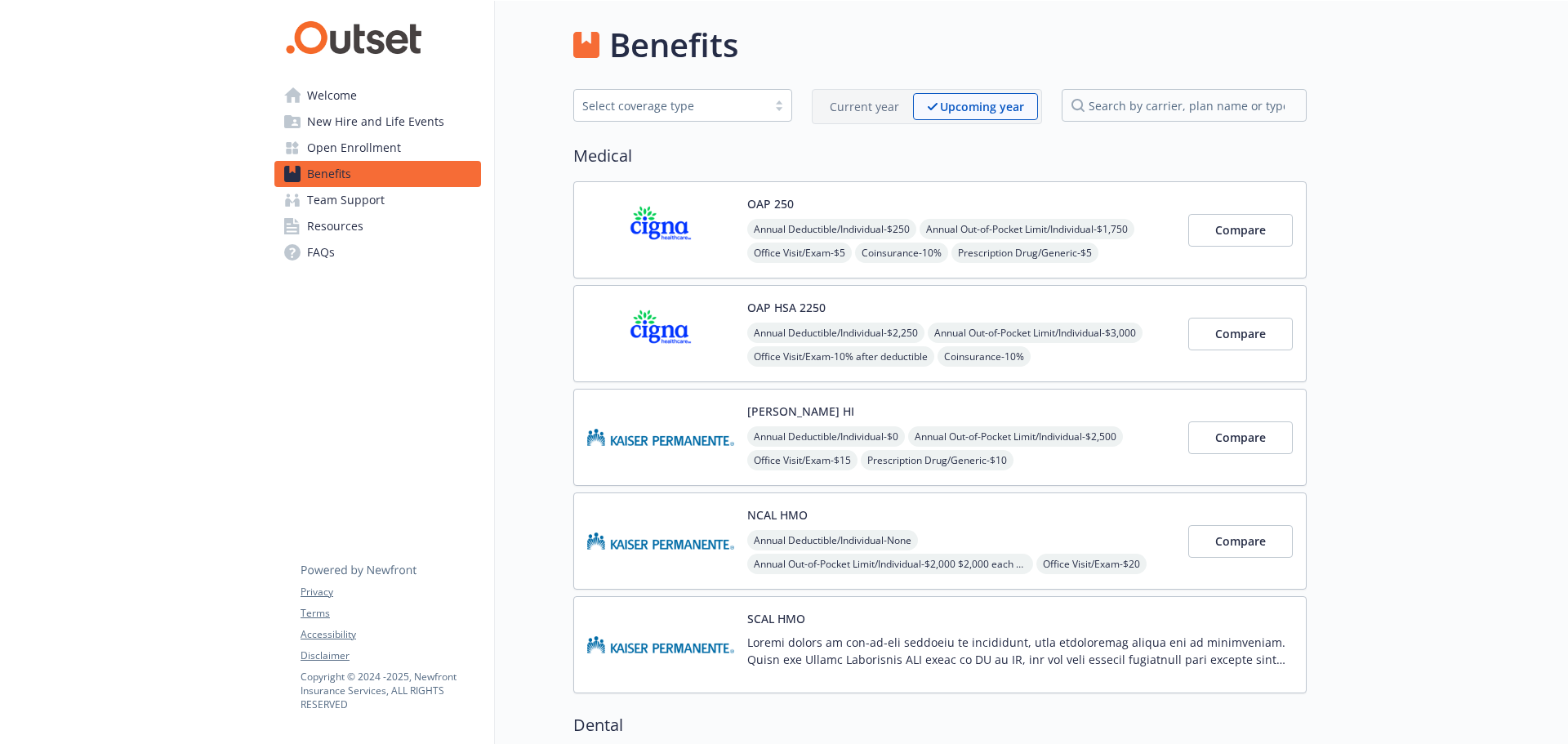
click at [874, 108] on p "Current year" at bounding box center [864, 107] width 70 height 17
click at [371, 202] on span "Team Support" at bounding box center [346, 200] width 78 height 26
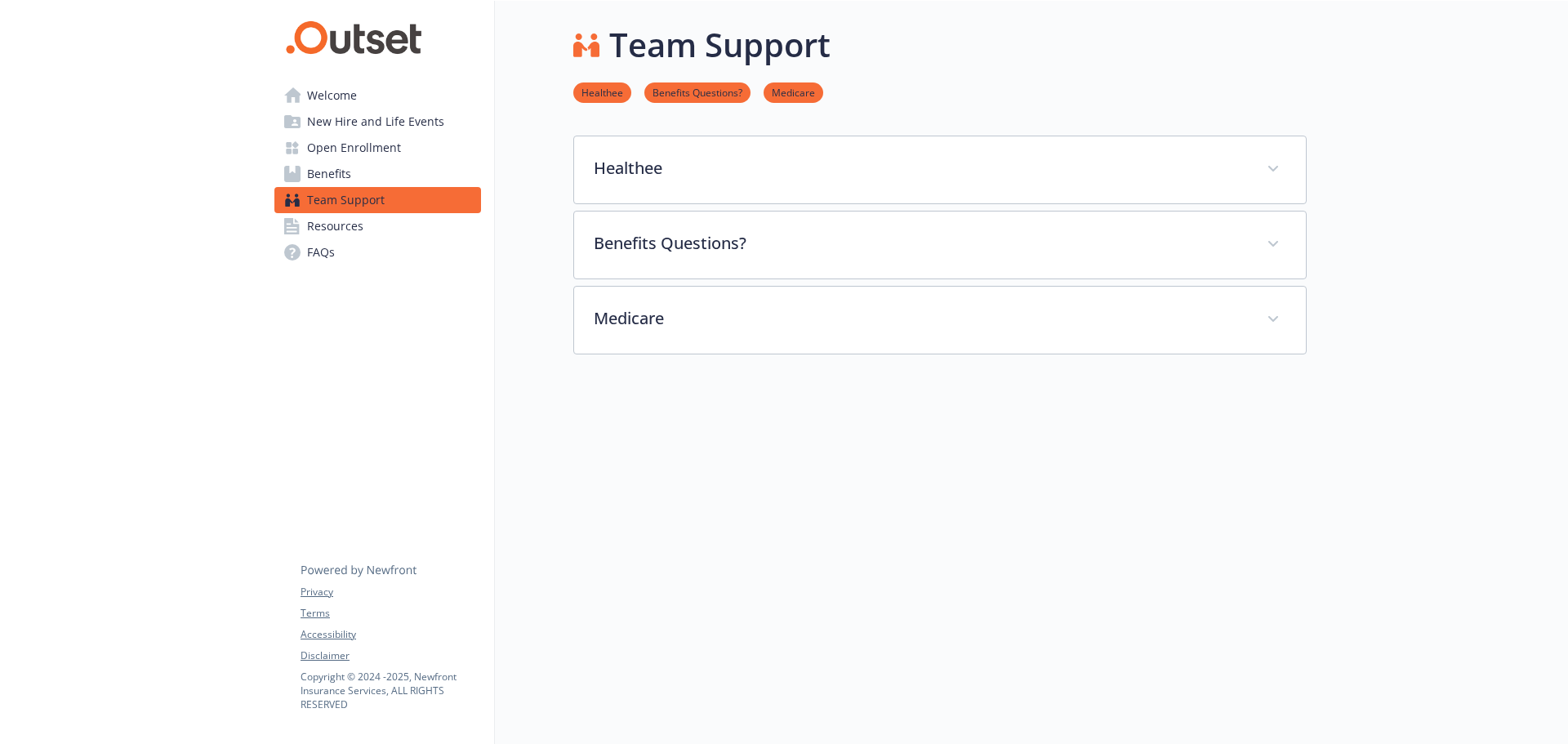
click at [366, 228] on link "Resources" at bounding box center [377, 226] width 207 height 26
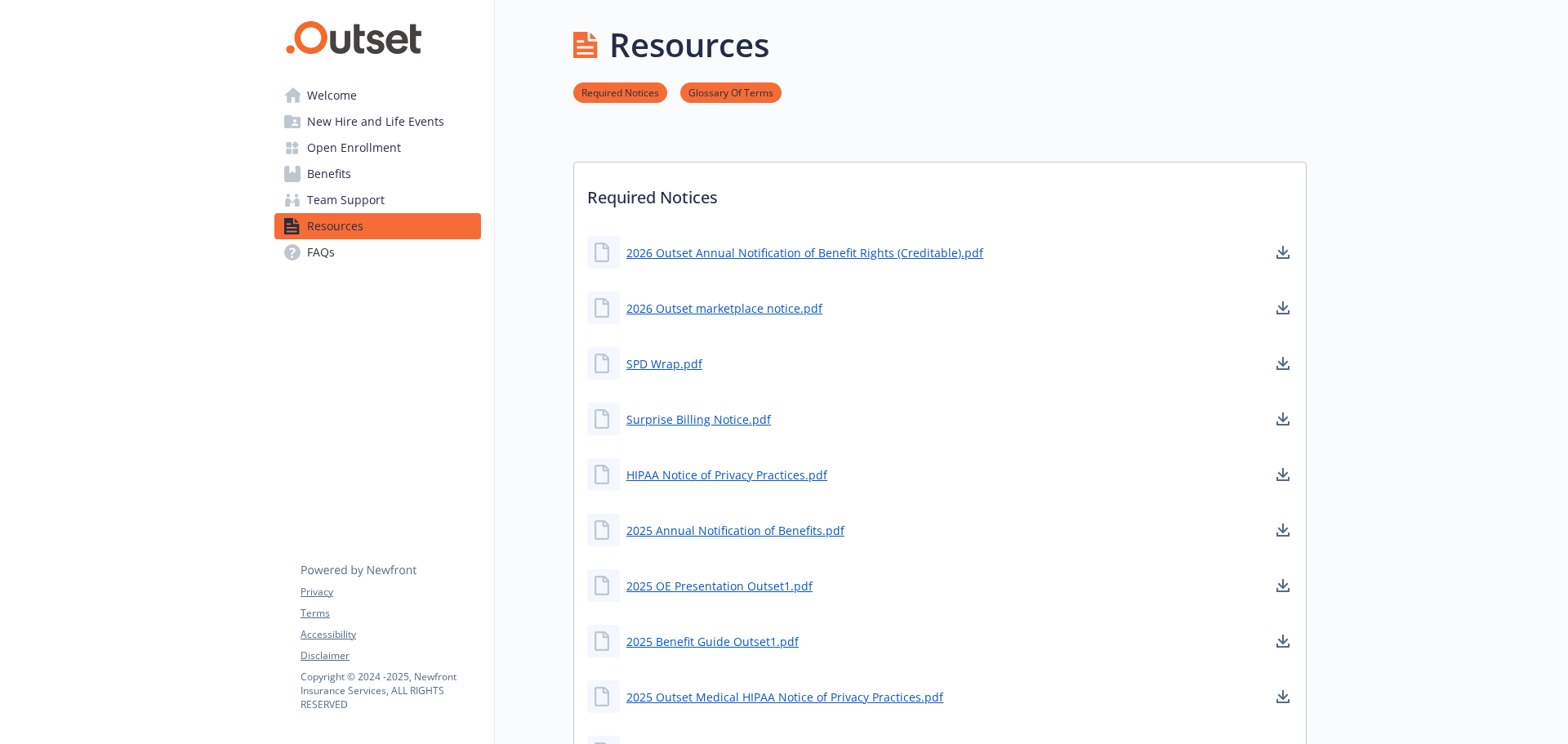
click at [342, 150] on span "Open Enrollment" at bounding box center [353, 148] width 94 height 26
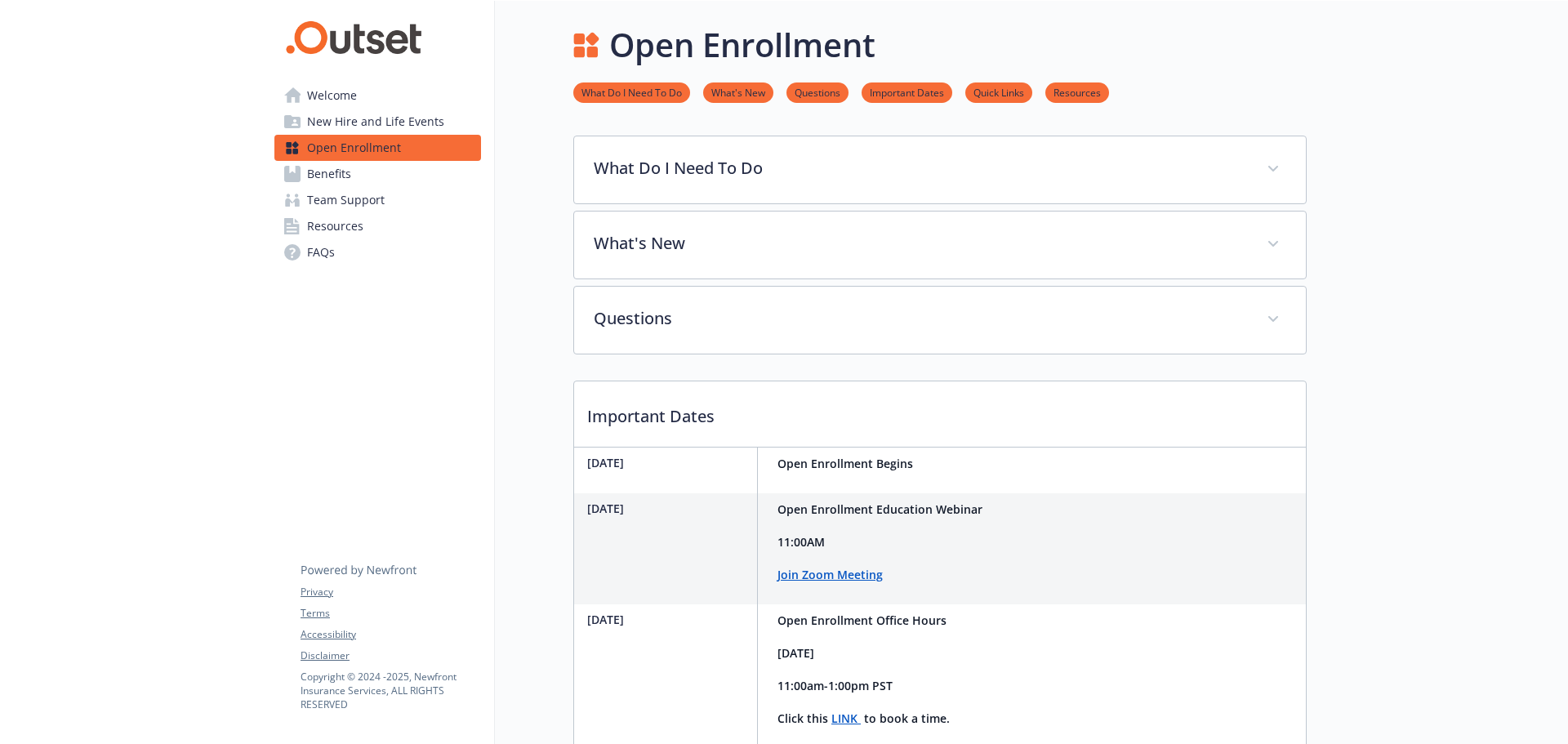
scroll to position [603, 0]
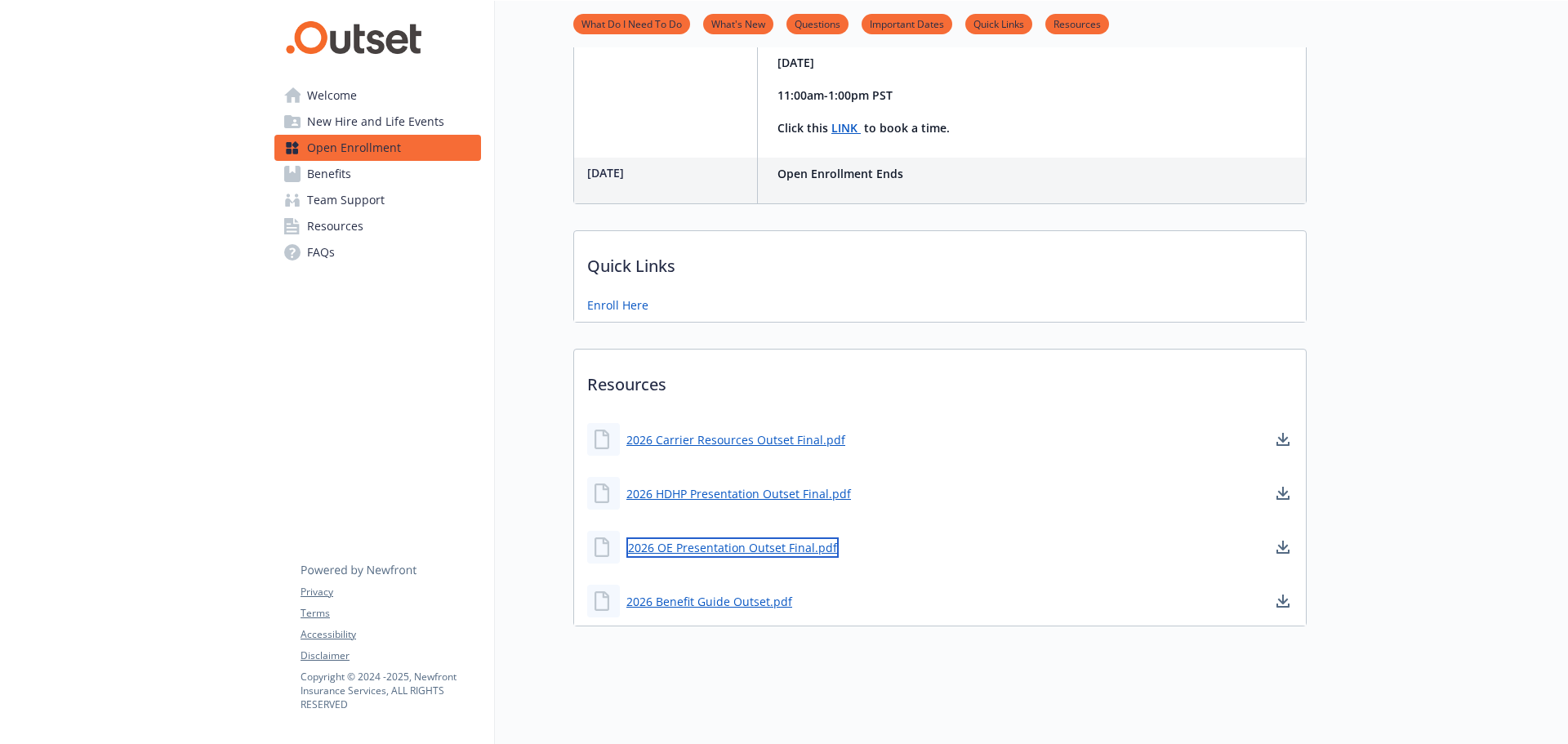
click at [711, 538] on link "2026 OE Presentation Outset Final.pdf" at bounding box center [733, 548] width 212 height 20
click at [682, 592] on link "2026 Benefit Guide Outset.pdf" at bounding box center [711, 602] width 169 height 20
